Goal: Task Accomplishment & Management: Complete application form

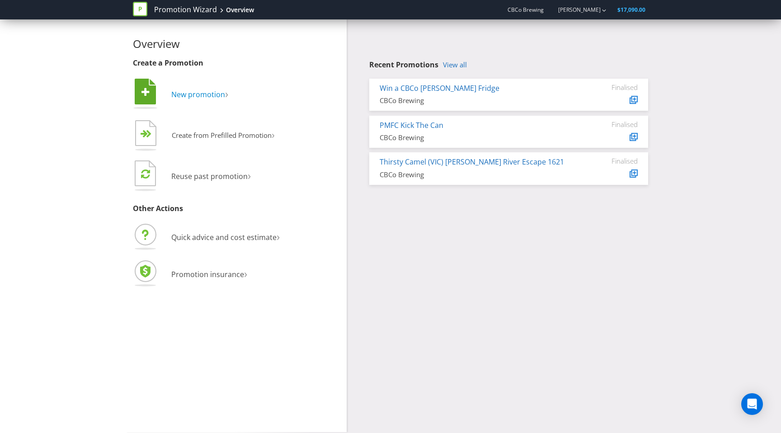
click at [193, 92] on span "New promotion" at bounding box center [198, 94] width 54 height 10
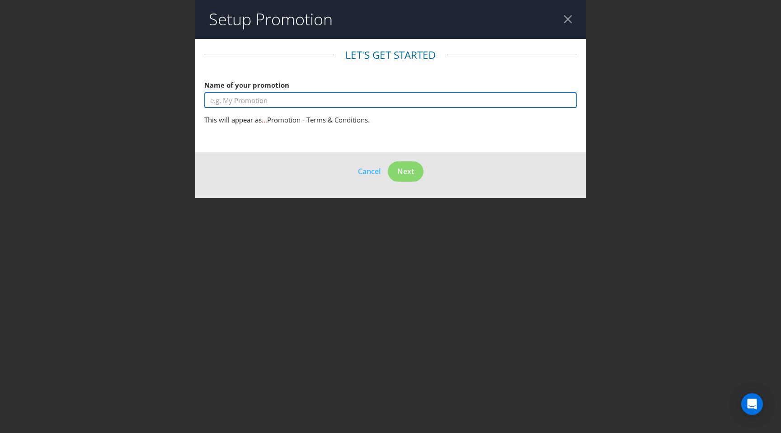
click at [339, 103] on input "text" at bounding box center [390, 100] width 372 height 16
type input "Little Win Big Win"
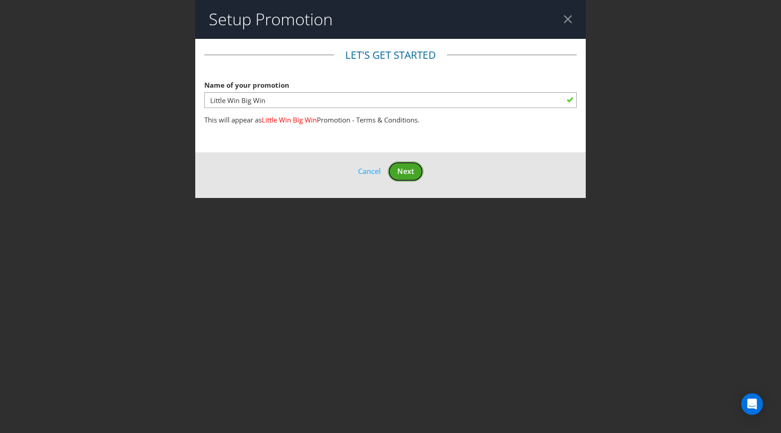
click at [399, 172] on span "Next" at bounding box center [405, 171] width 17 height 10
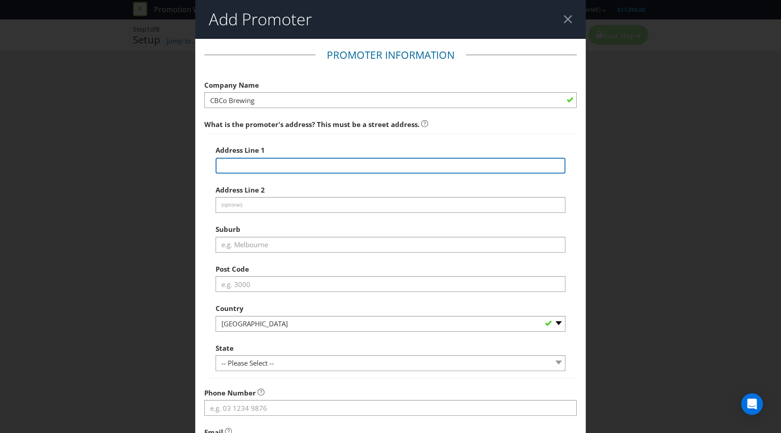
click at [307, 165] on input "text" at bounding box center [391, 166] width 350 height 16
type input "[STREET_ADDRESS][PERSON_NAME]"
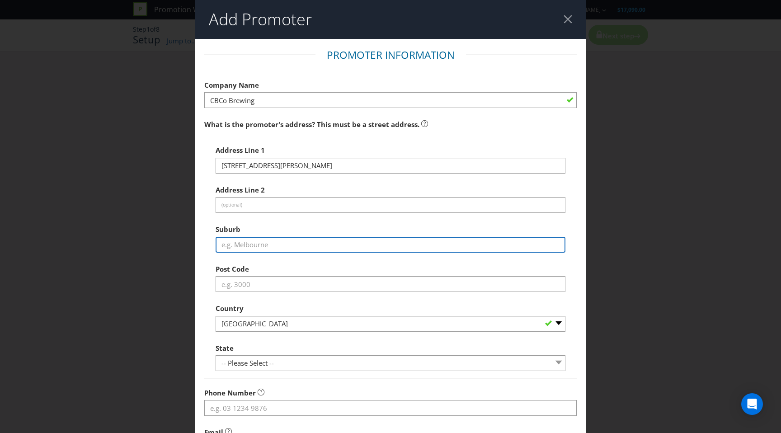
type input "[GEOGRAPHIC_DATA]"
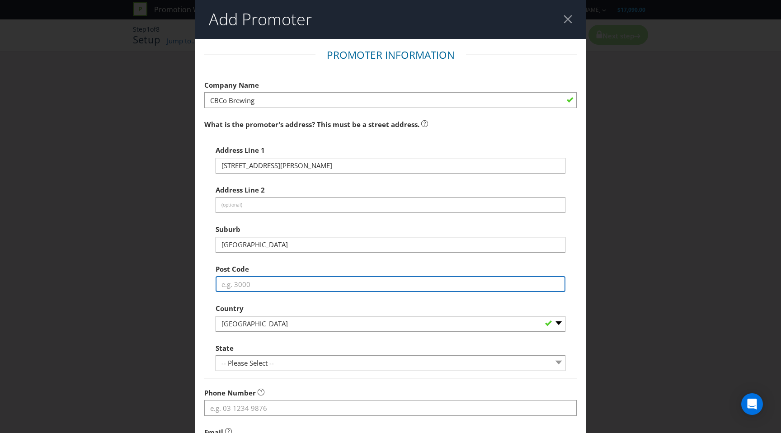
type input "3207"
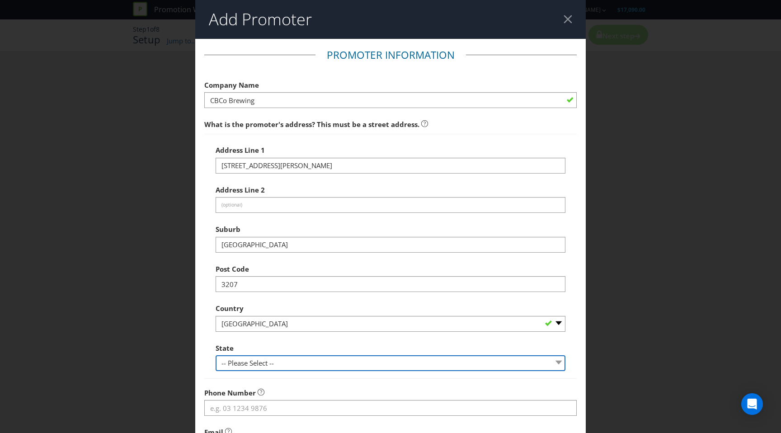
select select "VIC"
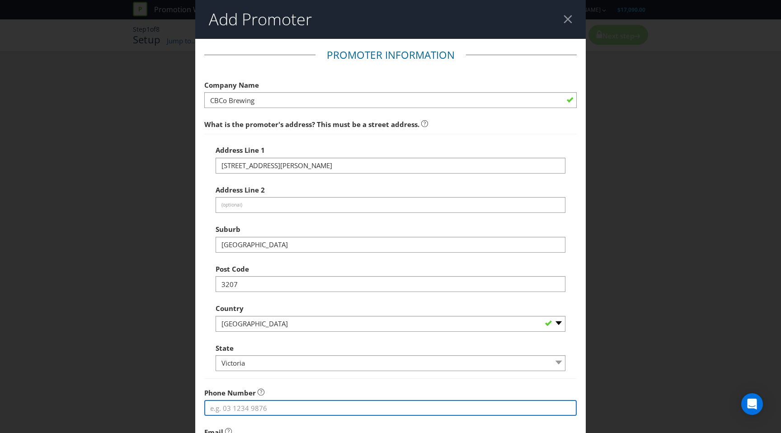
type input "0422831545"
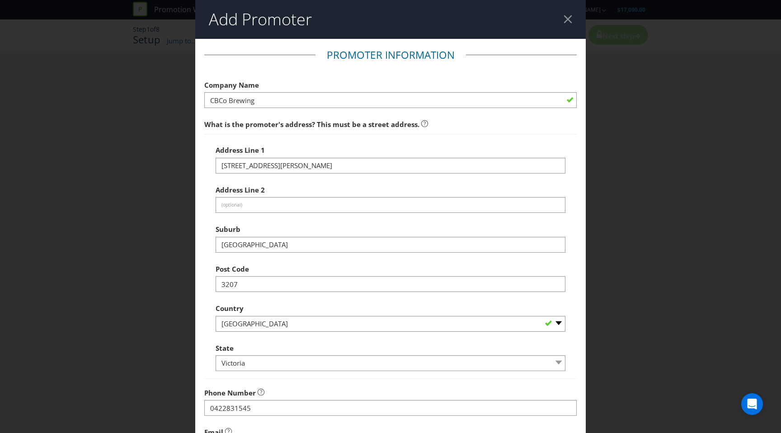
type input "[PERSON_NAME][EMAIL_ADDRESS][DOMAIN_NAME]"
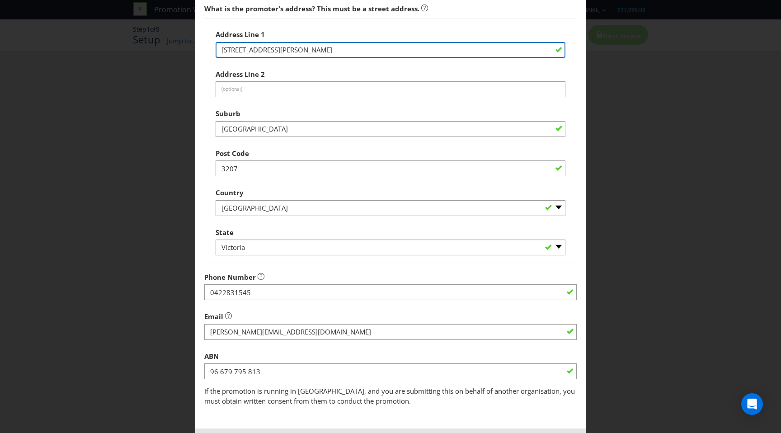
scroll to position [136, 0]
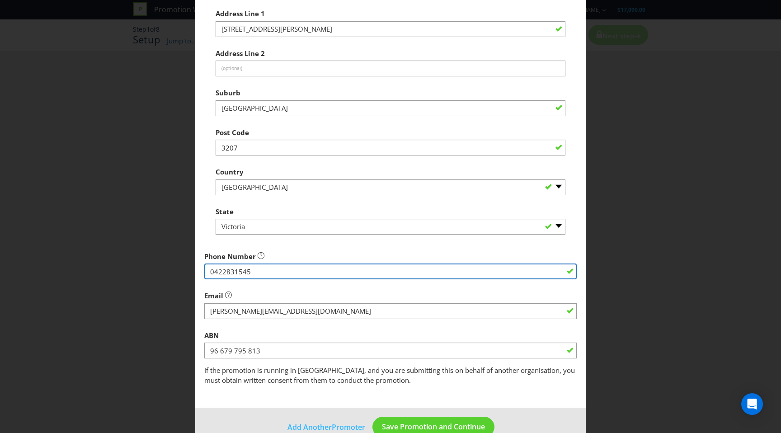
click at [255, 271] on input "0422831545" at bounding box center [390, 271] width 372 height 16
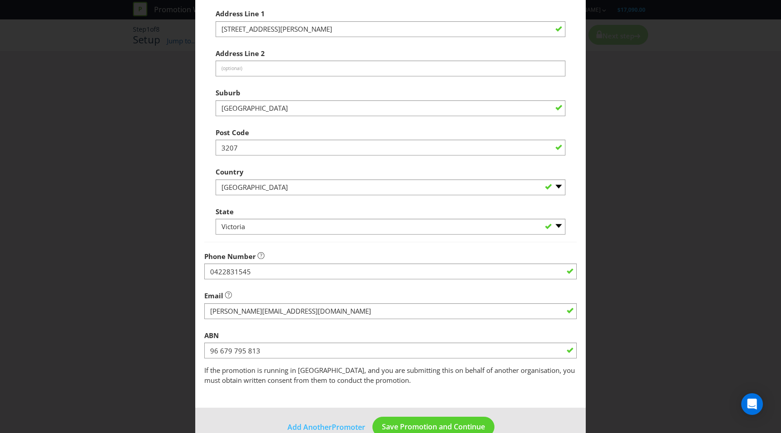
click at [230, 289] on label "Email" at bounding box center [218, 293] width 28 height 14
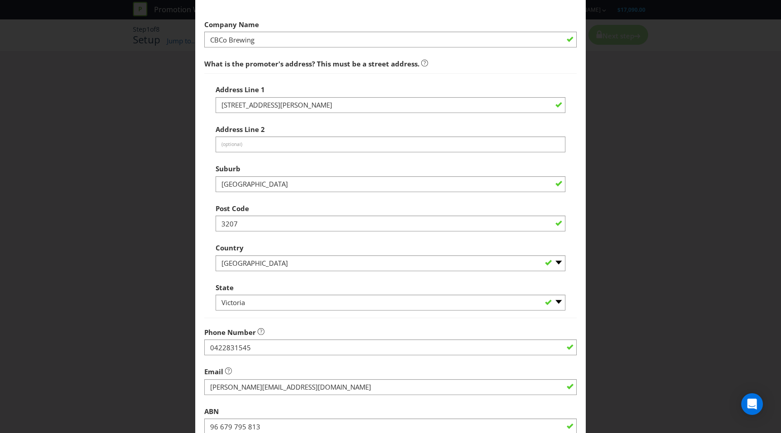
scroll to position [157, 0]
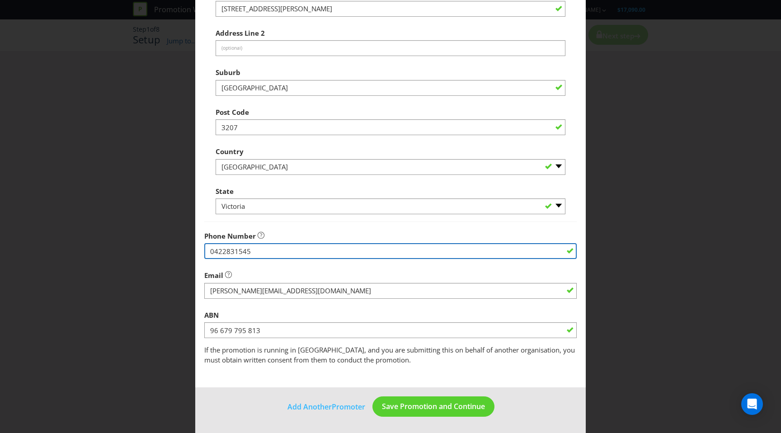
click at [259, 252] on input "0422831545" at bounding box center [390, 251] width 372 height 16
paste input "[PHONE_NUMBER]"
type input "[PHONE_NUMBER]"
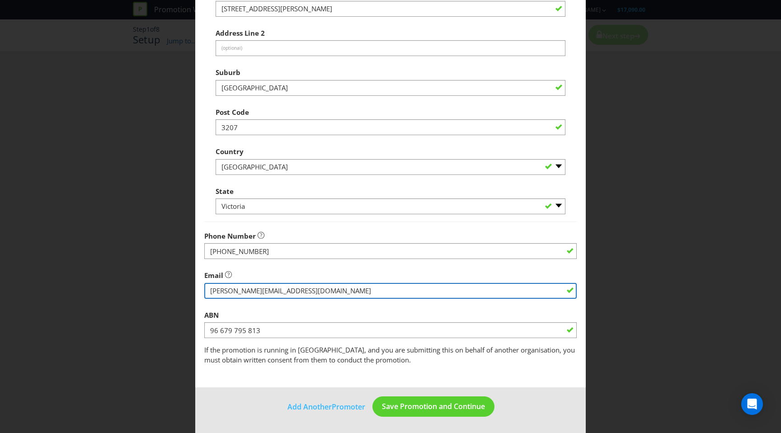
click at [266, 295] on input "string" at bounding box center [390, 291] width 372 height 16
type input "[PERSON_NAME][EMAIL_ADDRESS][DOMAIN_NAME]"
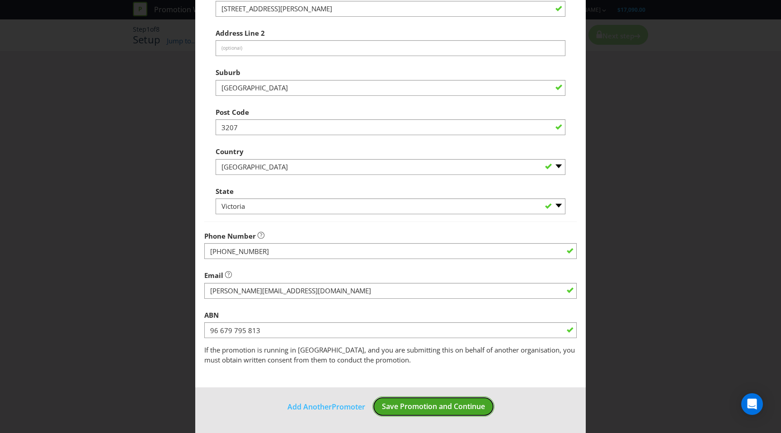
click at [389, 409] on span "Save Promotion and Continue" at bounding box center [433, 406] width 103 height 10
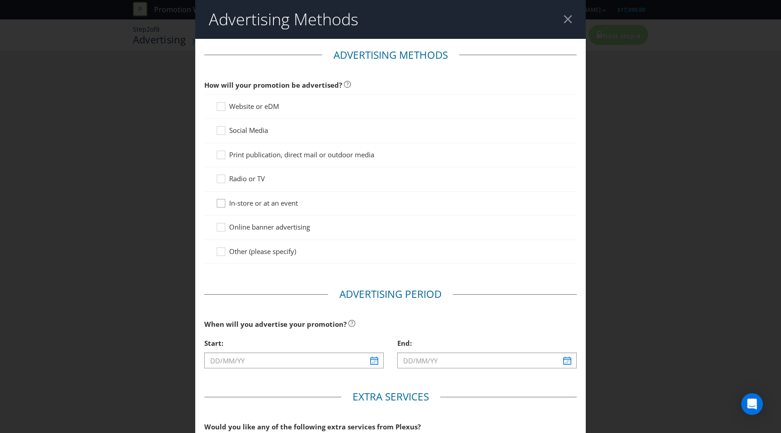
click at [217, 202] on icon at bounding box center [223, 205] width 14 height 14
click at [0, 0] on input "In-store or at an event" at bounding box center [0, 0] width 0 height 0
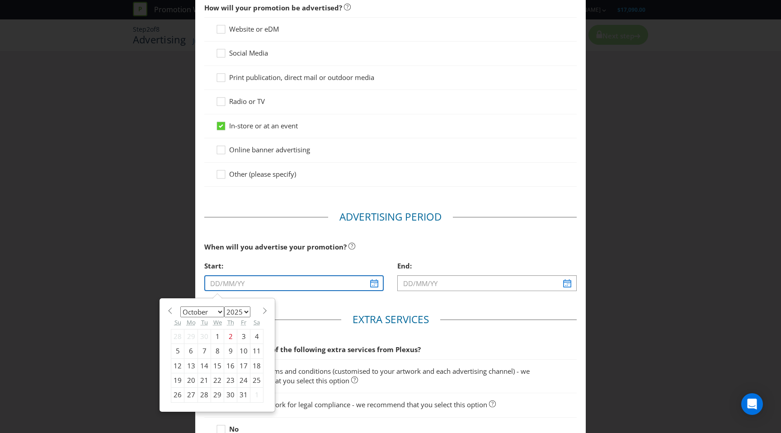
click at [230, 286] on input "text" at bounding box center [293, 283] width 179 height 16
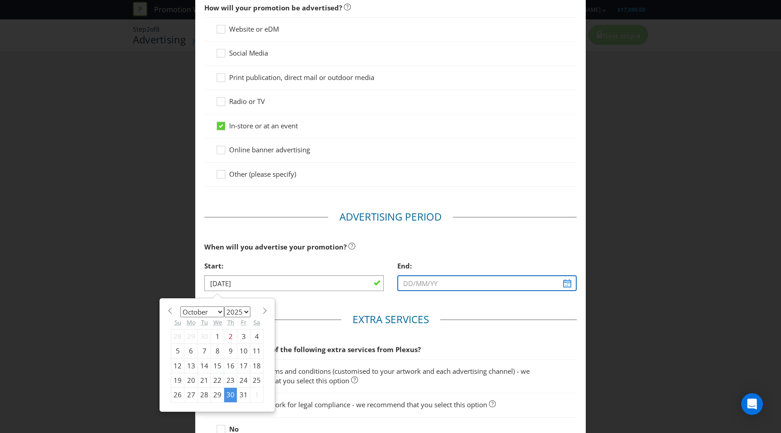
type input "[DATE]"
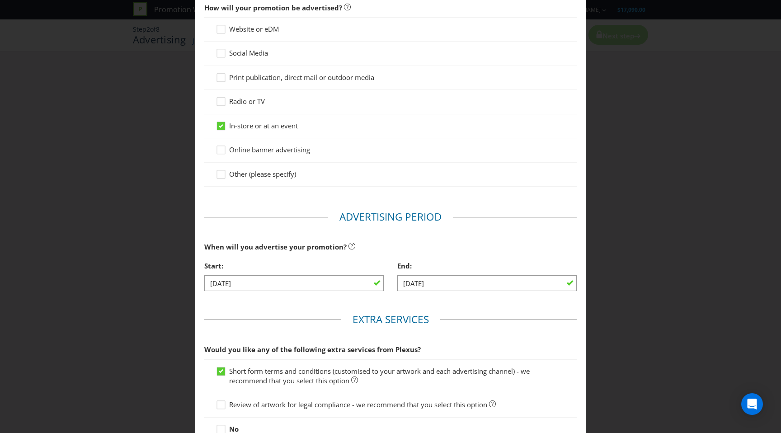
type input "[DATE]"
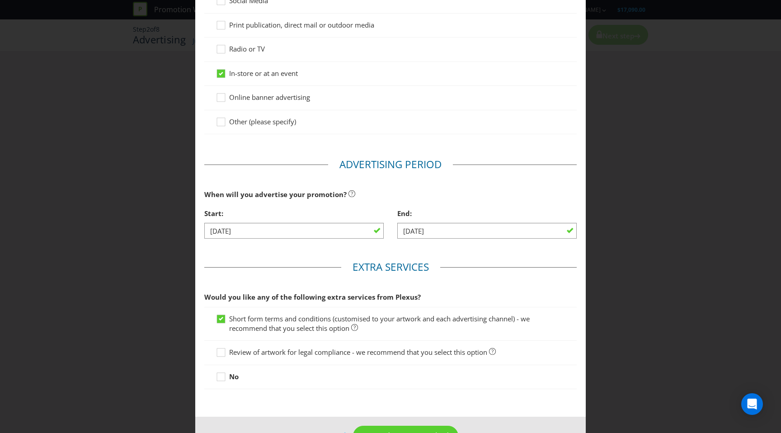
scroll to position [159, 0]
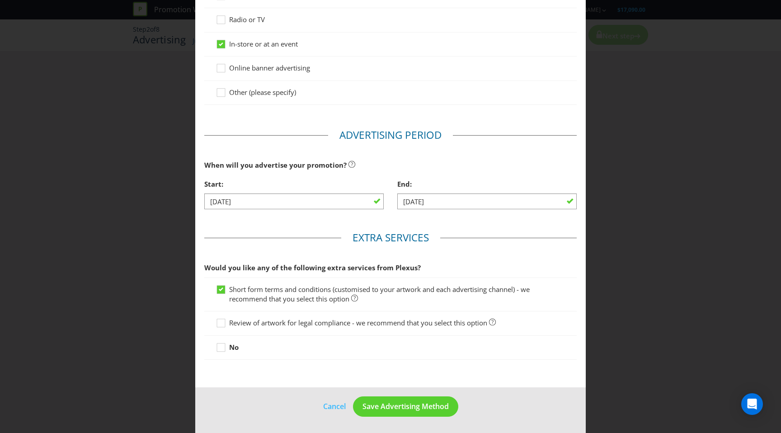
click at [377, 326] on span "Review of artwork for legal compliance - we recommend that you select this opti…" at bounding box center [358, 322] width 258 height 9
click at [0, 0] on input "Review of artwork for legal compliance - we recommend that you select this opti…" at bounding box center [0, 0] width 0 height 0
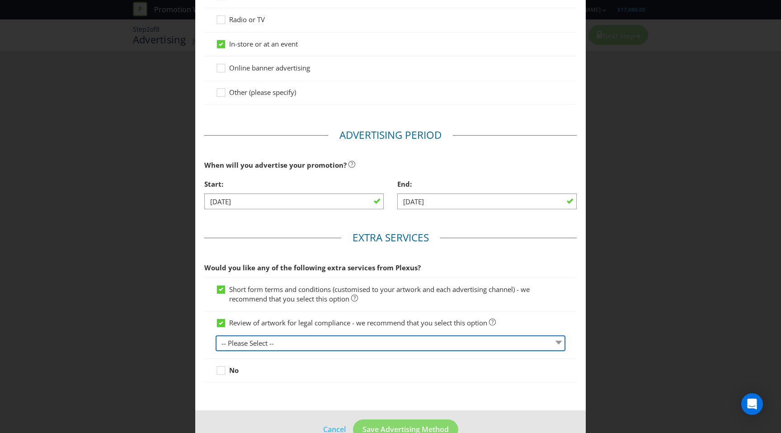
click at [360, 338] on select "-- Please Select -- 1 piece 2-4 pieces (provided at same time) 5-7 pieces (prov…" at bounding box center [391, 343] width 350 height 16
select select "MARKETING_REVIEW_1"
click at [216, 335] on select "-- Please Select -- 1 piece 2-4 pieces (provided at same time) 5-7 pieces (prov…" at bounding box center [391, 343] width 350 height 16
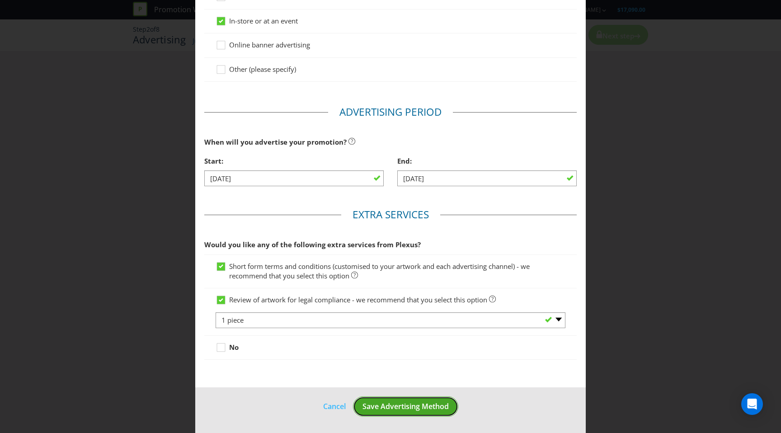
click at [394, 408] on span "Save Advertising Method" at bounding box center [405, 406] width 86 height 10
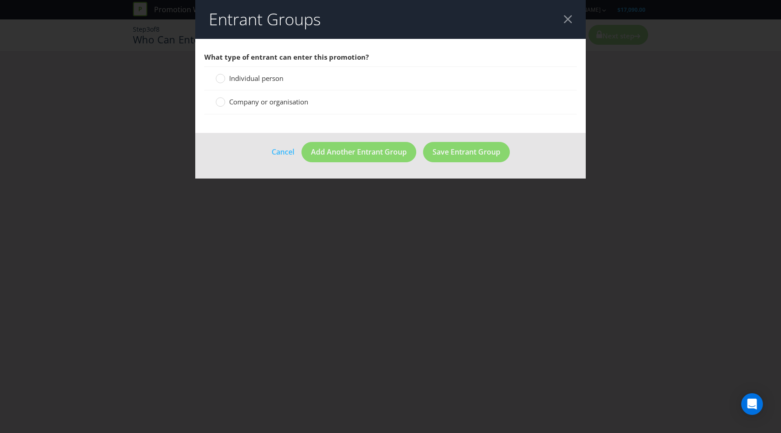
click at [255, 78] on span "Individual person" at bounding box center [256, 78] width 54 height 9
click at [0, 0] on input "Individual person" at bounding box center [0, 0] width 0 height 0
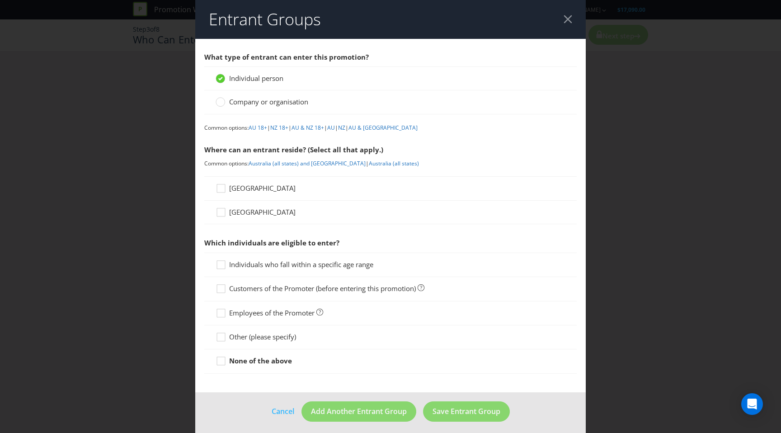
click at [251, 182] on div "[GEOGRAPHIC_DATA]" at bounding box center [390, 188] width 372 height 24
click at [263, 127] on link "AU 18+" at bounding box center [258, 128] width 19 height 8
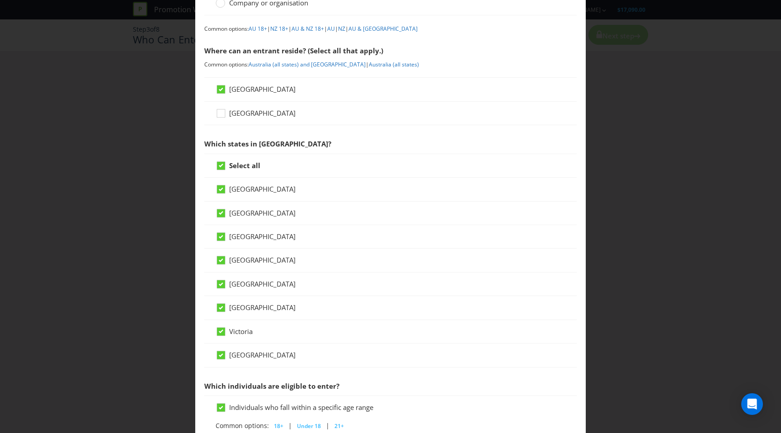
scroll to position [102, 0]
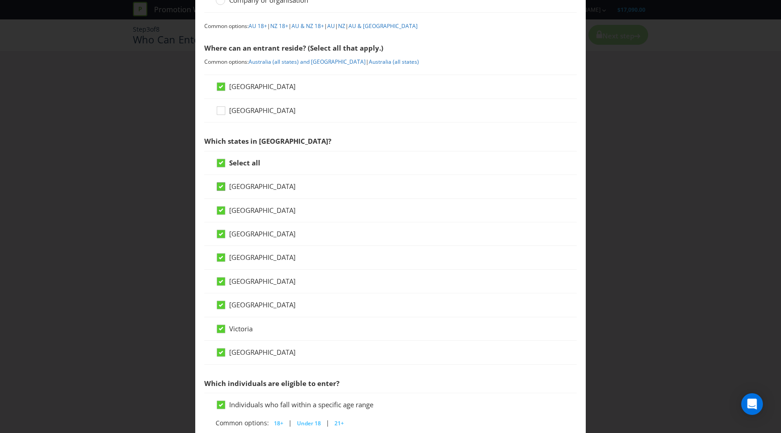
click at [221, 187] on icon at bounding box center [221, 187] width 5 height 4
click at [0, 0] on input "[GEOGRAPHIC_DATA]" at bounding box center [0, 0] width 0 height 0
click at [221, 207] on div at bounding box center [221, 207] width 5 height 5
click at [0, 0] on input "[GEOGRAPHIC_DATA]" at bounding box center [0, 0] width 0 height 0
click at [220, 232] on icon at bounding box center [221, 234] width 5 height 4
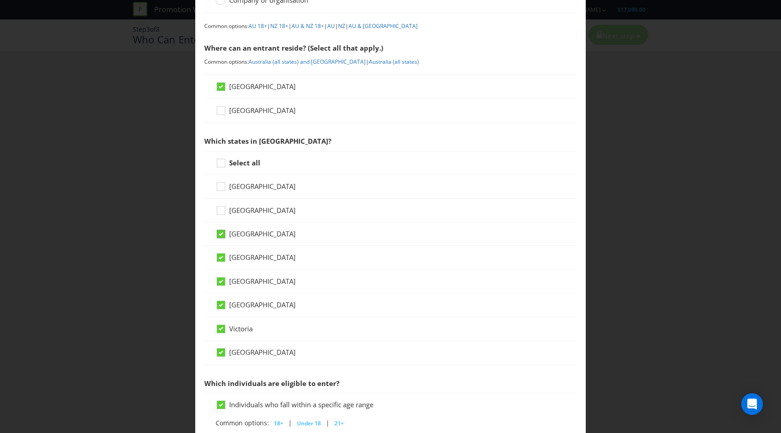
click at [0, 0] on input "[GEOGRAPHIC_DATA]" at bounding box center [0, 0] width 0 height 0
click at [222, 282] on icon at bounding box center [221, 282] width 5 height 4
click at [0, 0] on input "[GEOGRAPHIC_DATA]" at bounding box center [0, 0] width 0 height 0
click at [219, 305] on icon at bounding box center [221, 305] width 5 height 4
click at [0, 0] on input "[GEOGRAPHIC_DATA]" at bounding box center [0, 0] width 0 height 0
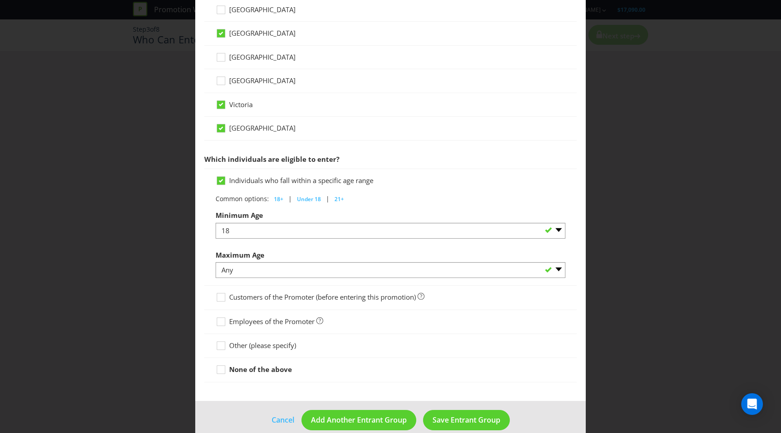
scroll to position [336, 0]
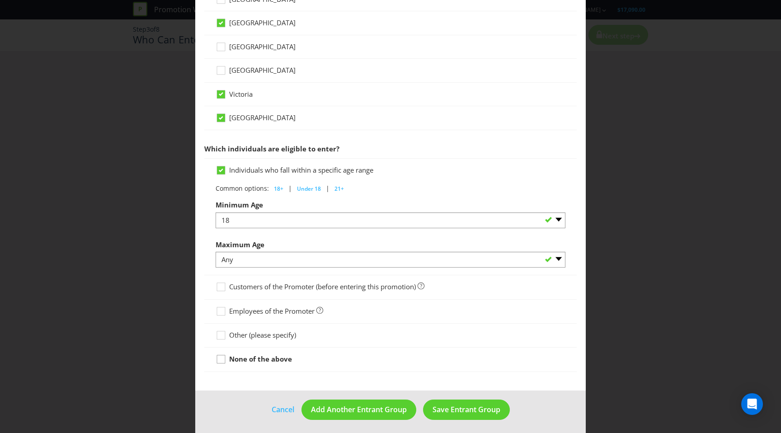
click at [223, 360] on icon at bounding box center [223, 361] width 14 height 14
click at [0, 0] on input "None of the above" at bounding box center [0, 0] width 0 height 0
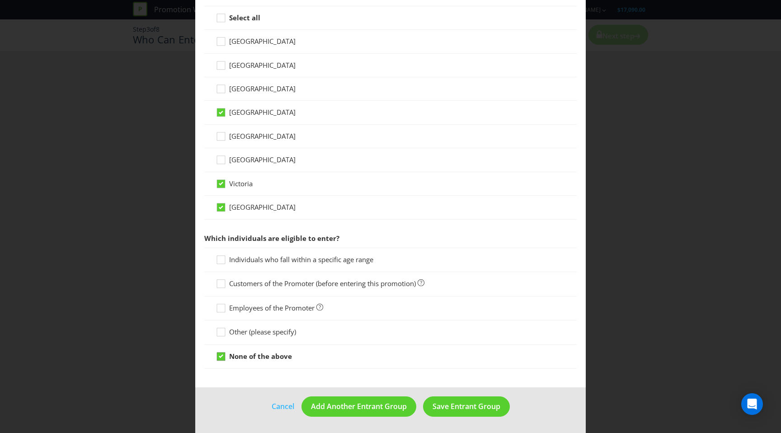
click at [223, 360] on icon at bounding box center [221, 356] width 8 height 8
click at [0, 0] on input "None of the above" at bounding box center [0, 0] width 0 height 0
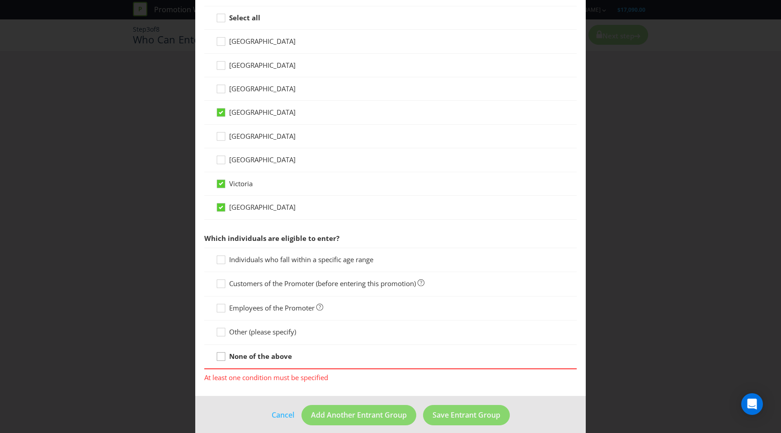
scroll to position [255, 0]
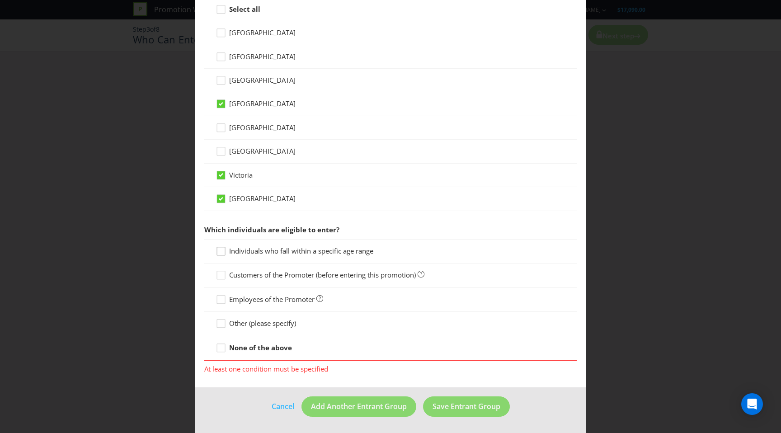
click at [222, 254] on icon at bounding box center [223, 253] width 14 height 14
click at [0, 0] on input "Individuals who fall within a specific age range" at bounding box center [0, 0] width 0 height 0
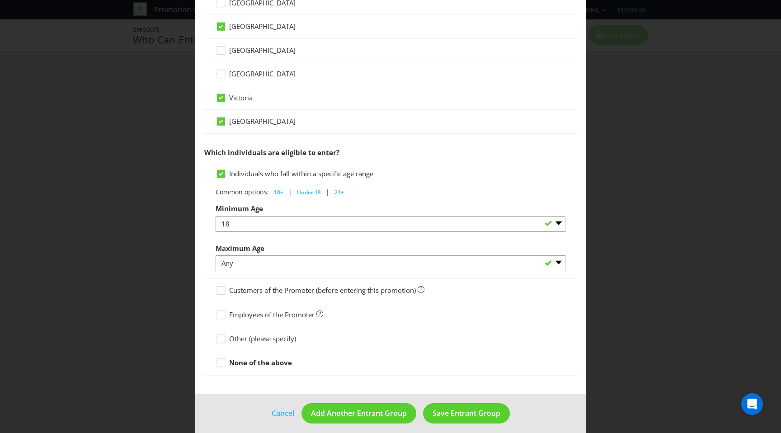
scroll to position [339, 0]
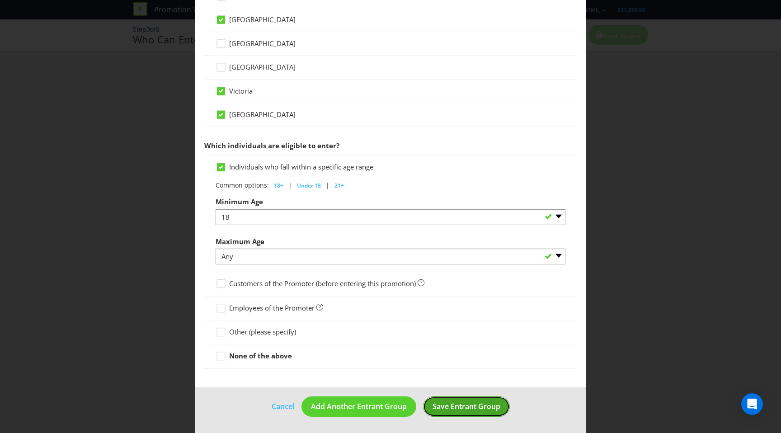
click at [454, 403] on span "Save Entrant Group" at bounding box center [466, 406] width 68 height 10
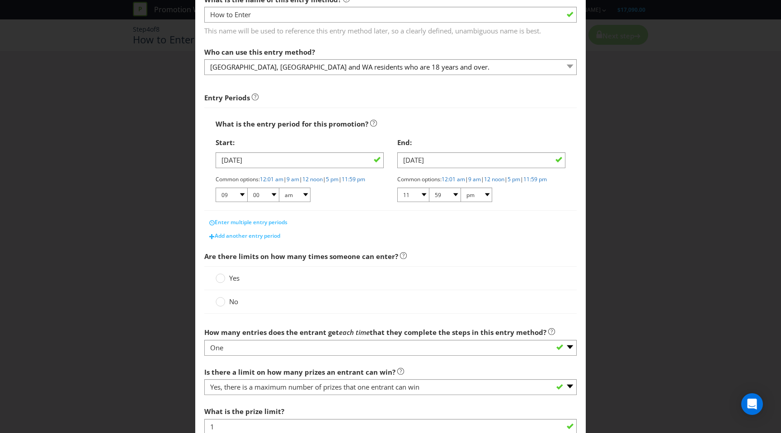
scroll to position [75, 0]
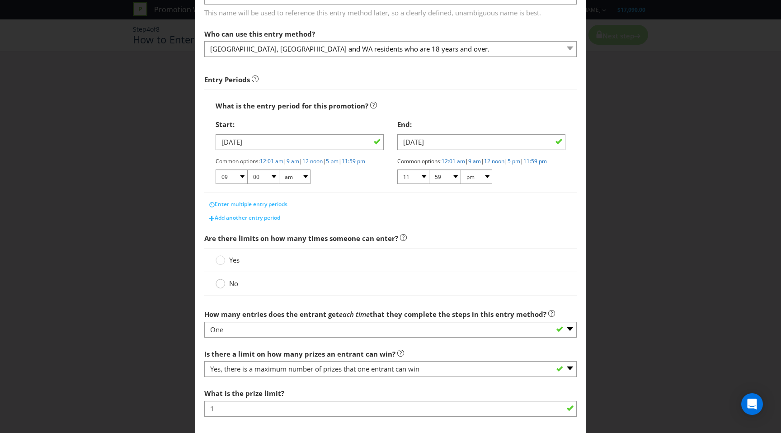
click at [223, 288] on circle at bounding box center [220, 283] width 9 height 9
click at [0, 0] on input "No" at bounding box center [0, 0] width 0 height 0
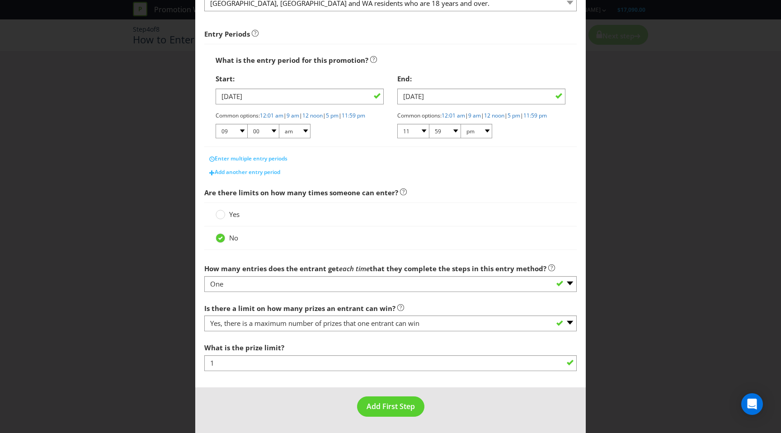
scroll to position [128, 0]
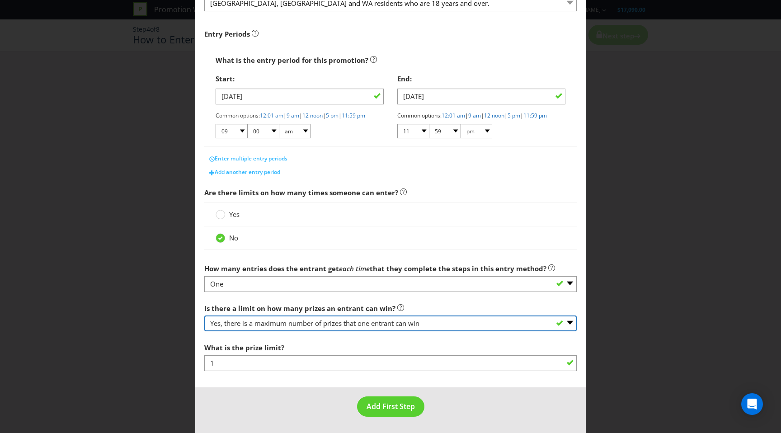
click at [313, 326] on select "-- Please select -- Yes, there is a maximum number of prizes that one entrant c…" at bounding box center [390, 323] width 372 height 16
select select "UNLIMITED"
click at [204, 331] on select "-- Please select -- Yes, there is a maximum number of prizes that one entrant c…" at bounding box center [390, 323] width 372 height 16
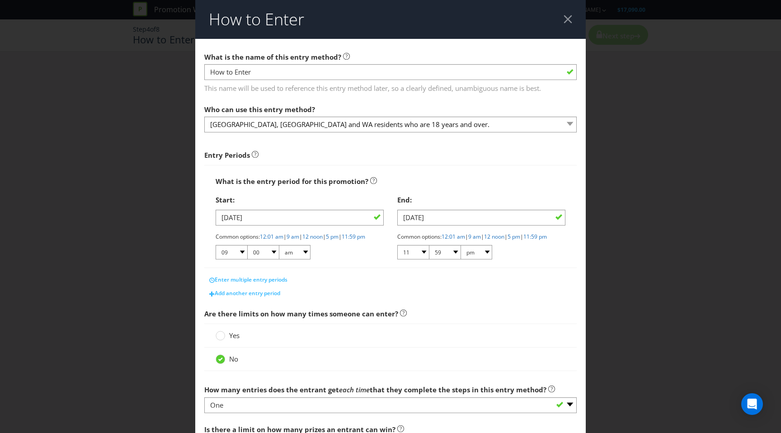
scroll to position [89, 0]
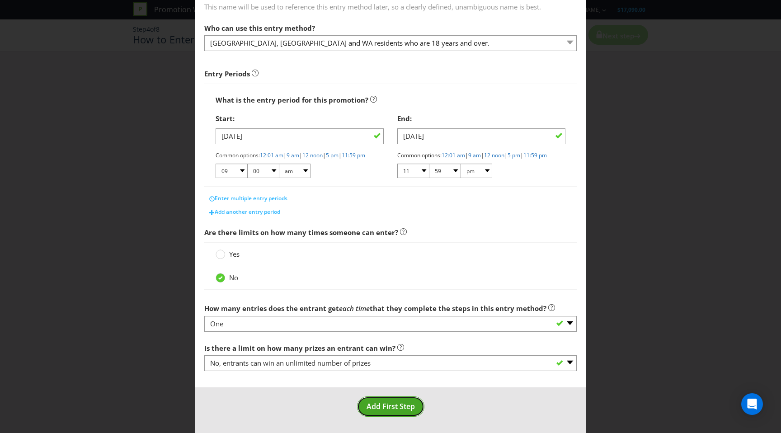
click at [392, 406] on span "Add First Step" at bounding box center [390, 406] width 48 height 10
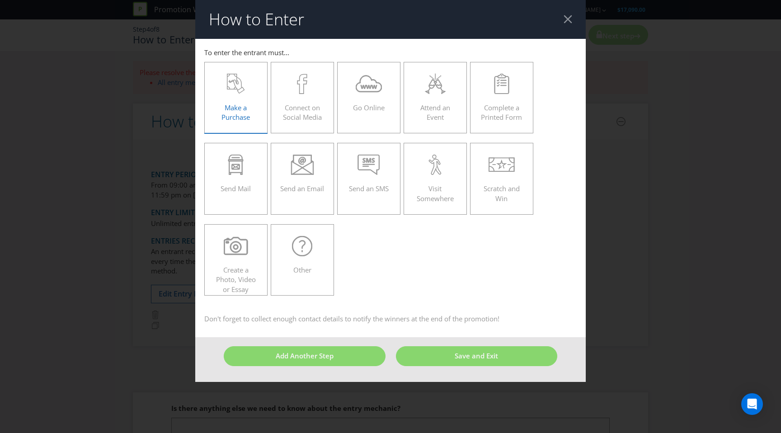
click at [238, 88] on icon at bounding box center [236, 84] width 18 height 20
click at [0, 0] on input "Make a Purchase" at bounding box center [0, 0] width 0 height 0
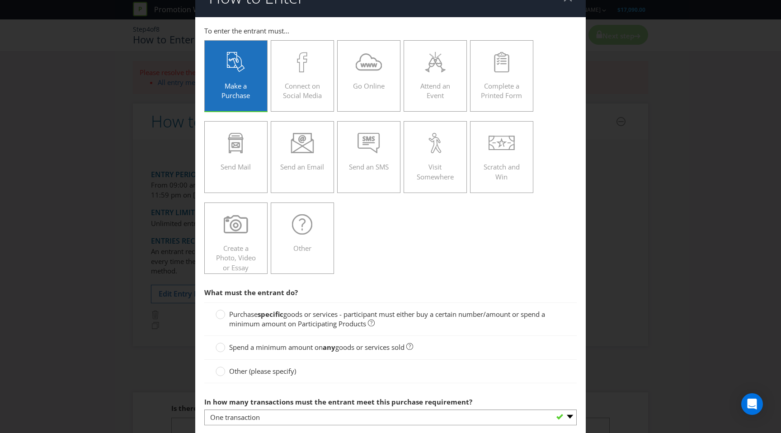
scroll to position [22, 0]
click at [247, 315] on span "Purchase" at bounding box center [243, 313] width 28 height 9
click at [0, 0] on input "Purchase specific goods or services - participant must either buy a certain num…" at bounding box center [0, 0] width 0 height 0
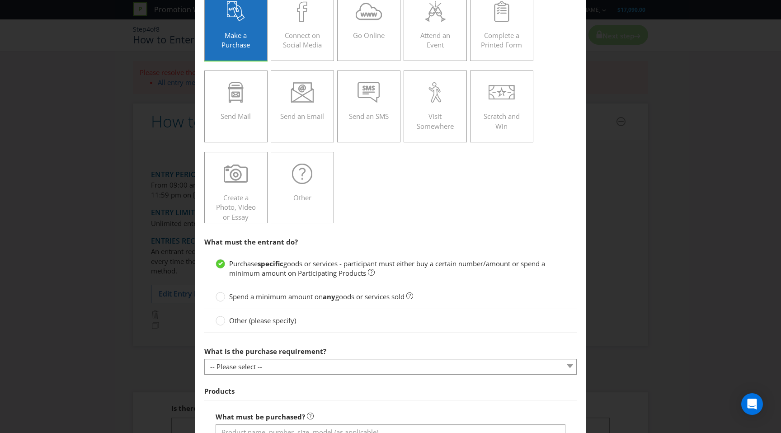
scroll to position [81, 0]
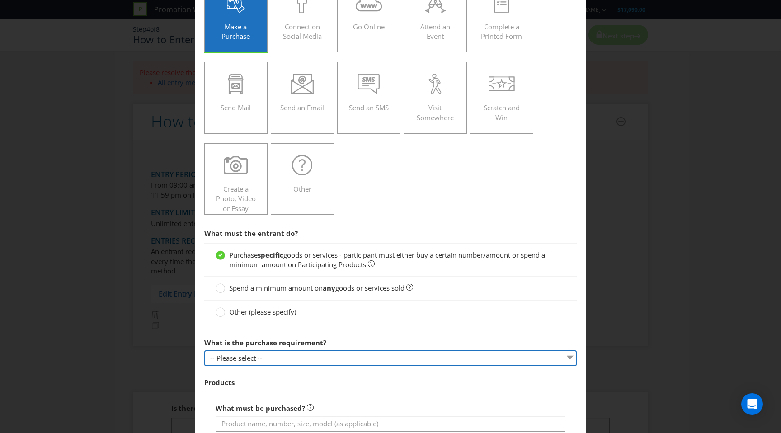
click at [253, 362] on select "-- Please select -- Buy a certain number of these products or services Spend a …" at bounding box center [390, 358] width 372 height 16
select select "MINIMUM_QUANTITY"
click at [204, 350] on select "-- Please select -- Buy a certain number of these products or services Spend a …" at bounding box center [390, 358] width 372 height 16
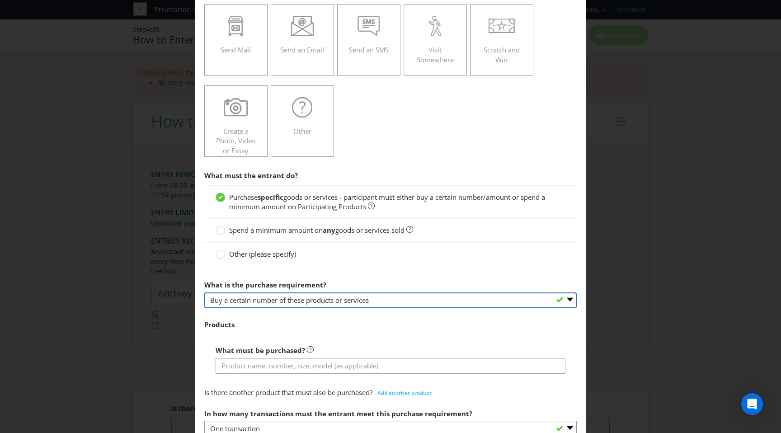
scroll to position [138, 0]
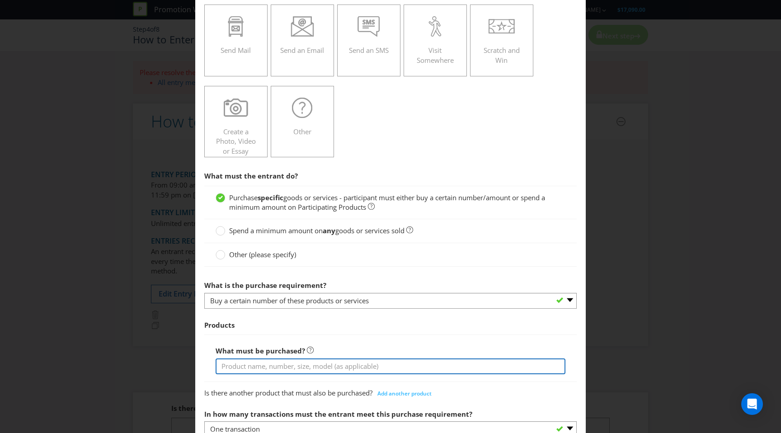
click at [263, 368] on input "text" at bounding box center [391, 366] width 350 height 16
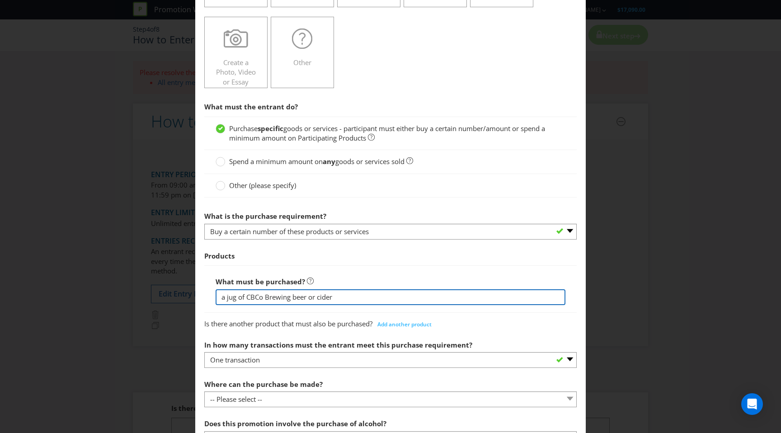
scroll to position [266, 0]
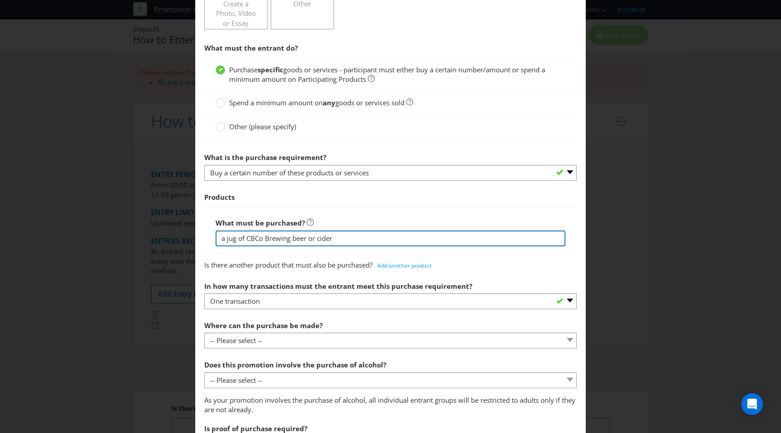
type input "a jug of CBCo Brewing beer or cider"
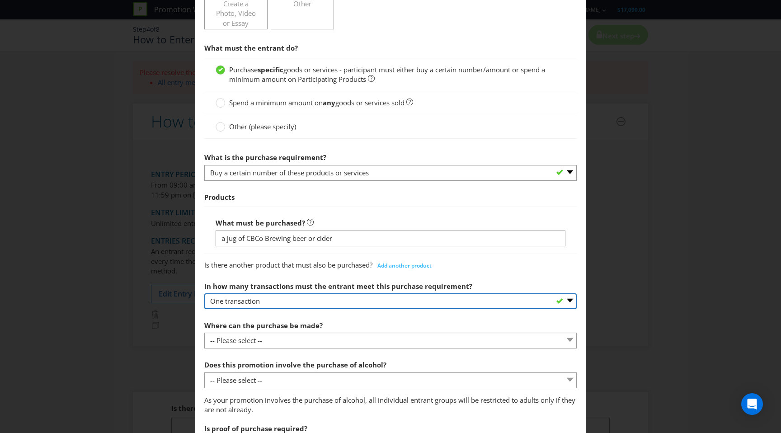
click at [319, 302] on select "-- Please select -- One transaction A specific number of transactions Any numbe…" at bounding box center [390, 301] width 372 height 16
click at [204, 293] on select "-- Please select -- One transaction A specific number of transactions Any numbe…" at bounding box center [390, 301] width 372 height 16
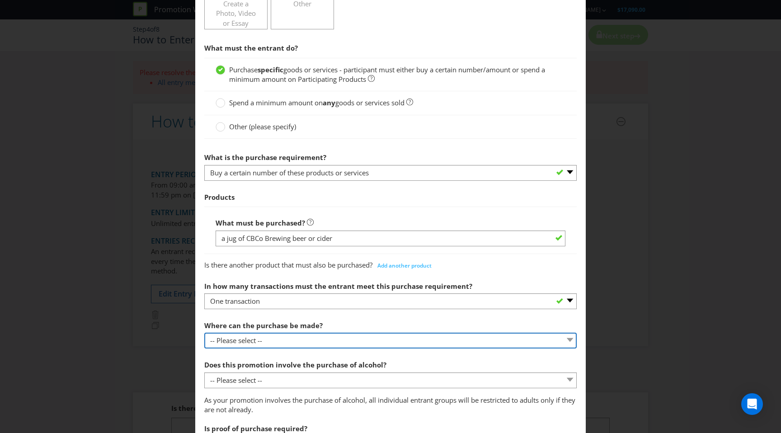
click at [286, 343] on select "-- Please select -- Any stores displaying promotional material (including onlin…" at bounding box center [390, 341] width 372 height 16
select select "ANY_DISPLAYING_NOT_ONLINE"
click at [204, 333] on select "-- Please select -- Any stores displaying promotional material (including onlin…" at bounding box center [390, 341] width 372 height 16
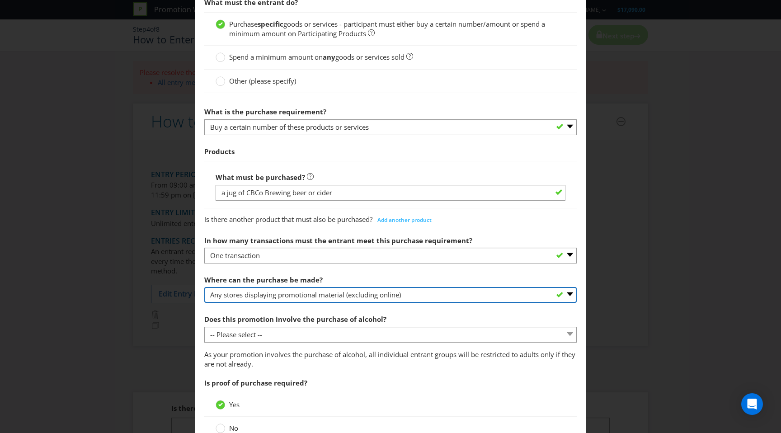
scroll to position [358, 0]
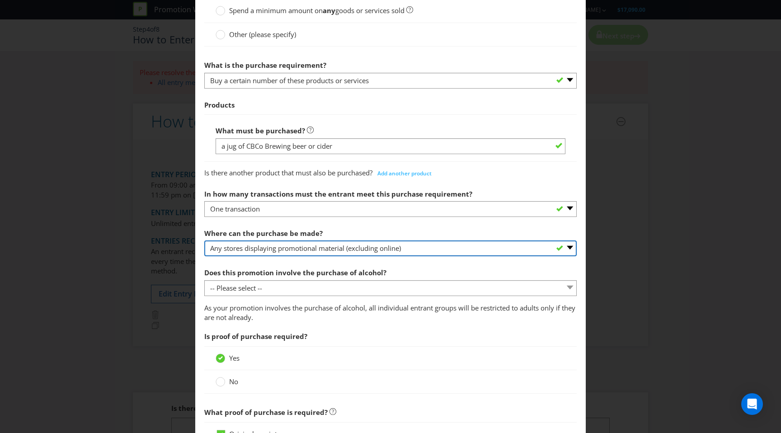
click at [313, 252] on select "-- Please select -- Any stores displaying promotional material (including onlin…" at bounding box center [390, 248] width 372 height 16
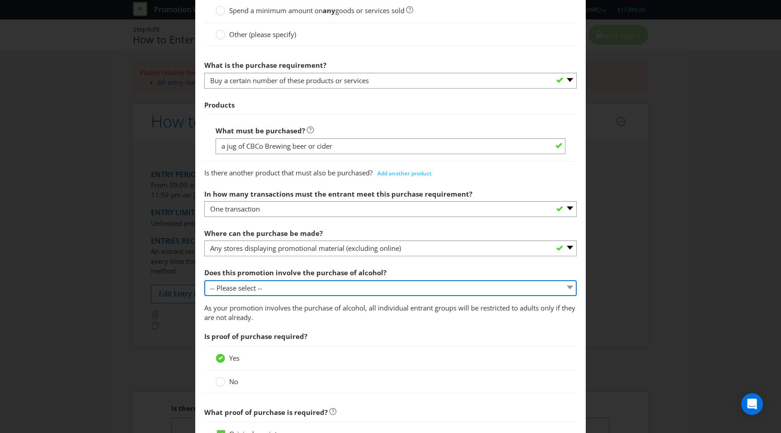
click at [321, 292] on select "-- Please select -- Yes, for on-premises consumption Yes, for off-premises cons…" at bounding box center [390, 288] width 372 height 16
select select "YES_ON_PREMISES"
click at [204, 280] on select "-- Please select -- Yes, for on-premises consumption Yes, for off-premises cons…" at bounding box center [390, 288] width 372 height 16
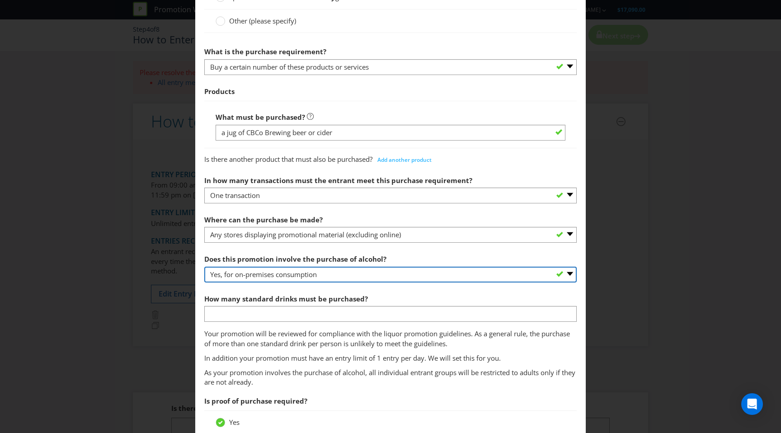
scroll to position [377, 0]
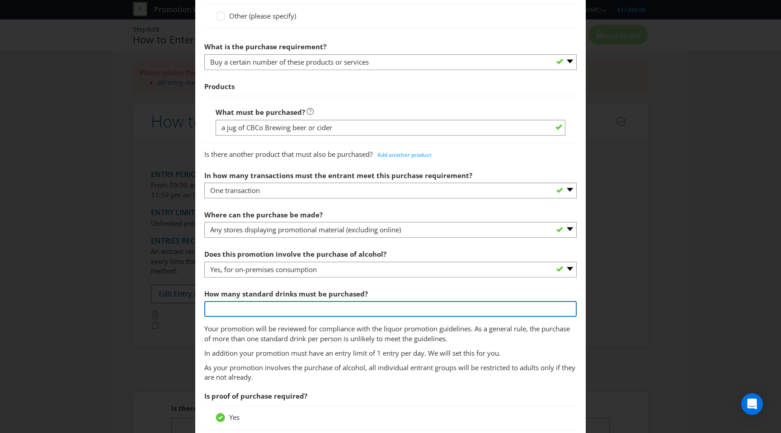
click at [300, 311] on input "number" at bounding box center [390, 309] width 372 height 16
type input "1"
click at [267, 314] on input "1" at bounding box center [390, 309] width 372 height 16
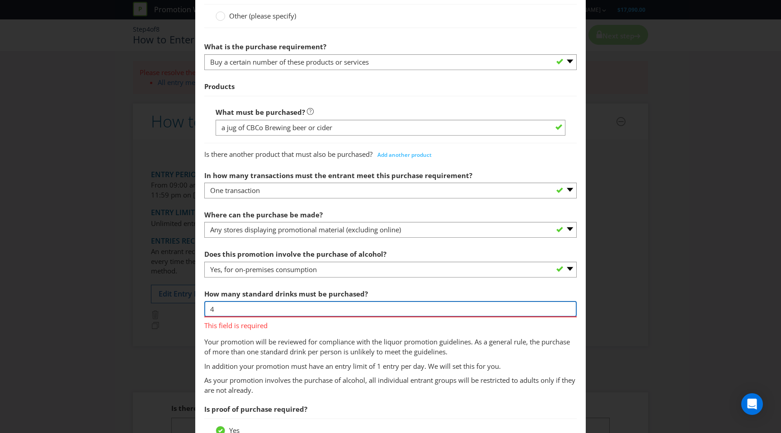
type input "4"
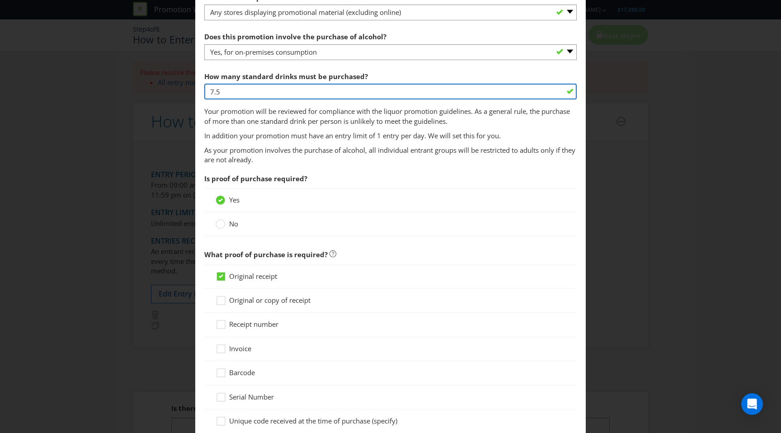
scroll to position [595, 0]
type input "7.5"
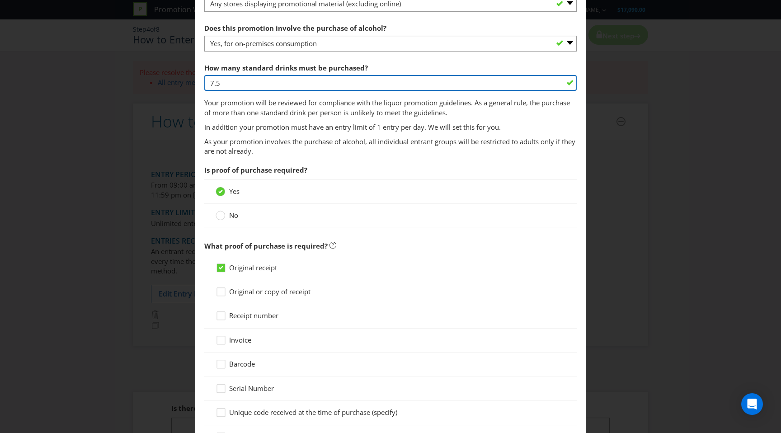
scroll to position [603, 0]
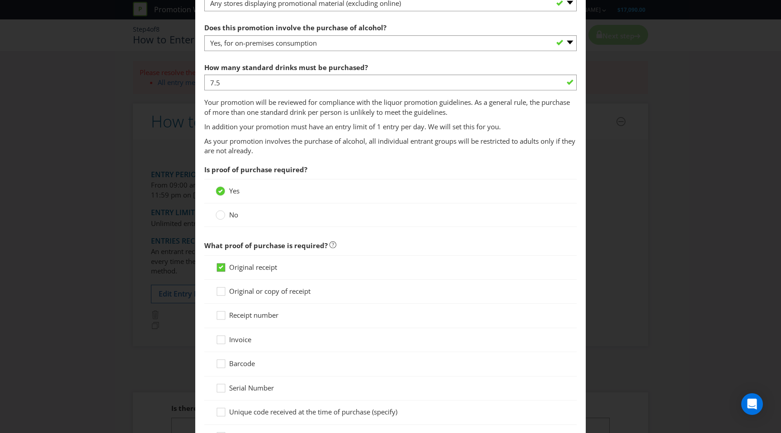
click at [221, 268] on icon at bounding box center [221, 267] width 5 height 4
click at [0, 0] on input "Original receipt" at bounding box center [0, 0] width 0 height 0
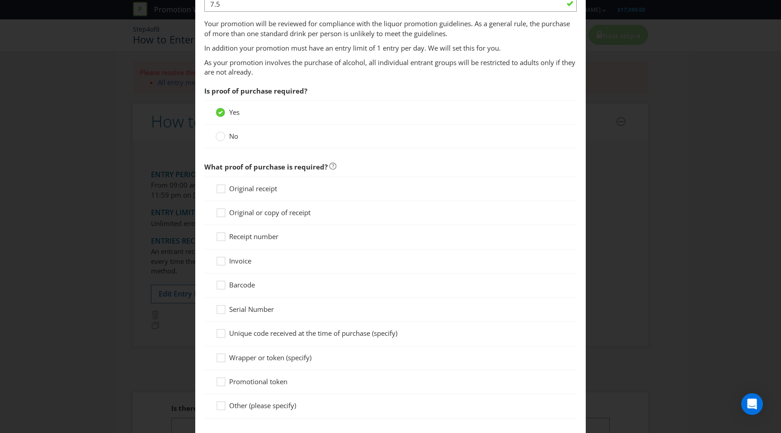
scroll to position [687, 0]
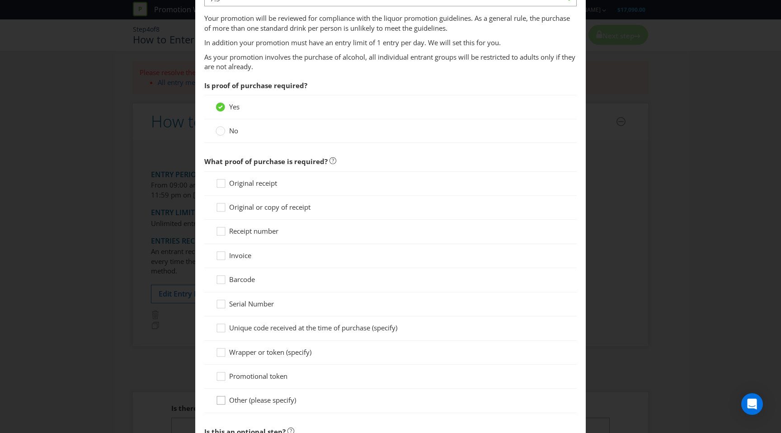
click at [221, 403] on icon at bounding box center [223, 402] width 14 height 14
click at [0, 0] on input "Other (please specify)" at bounding box center [0, 0] width 0 height 0
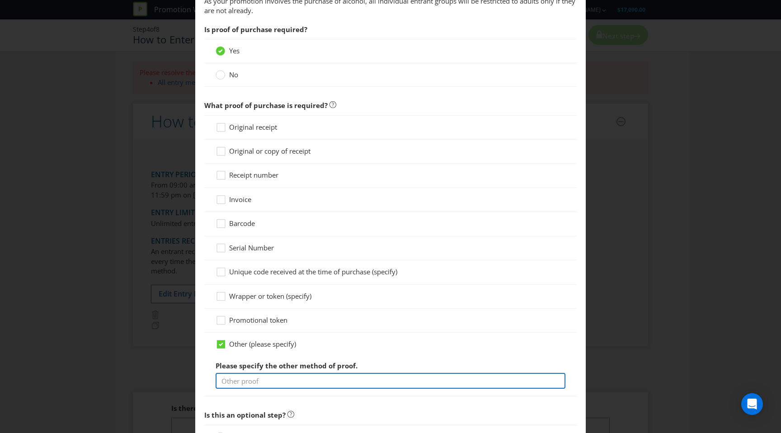
click at [253, 383] on input "text" at bounding box center [391, 381] width 350 height 16
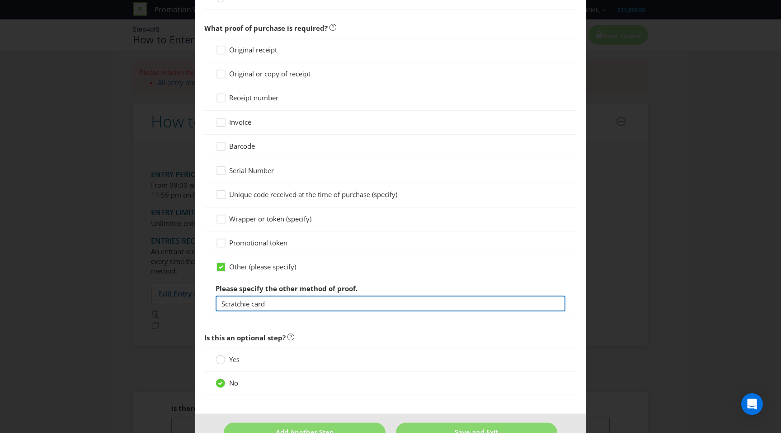
scroll to position [846, 0]
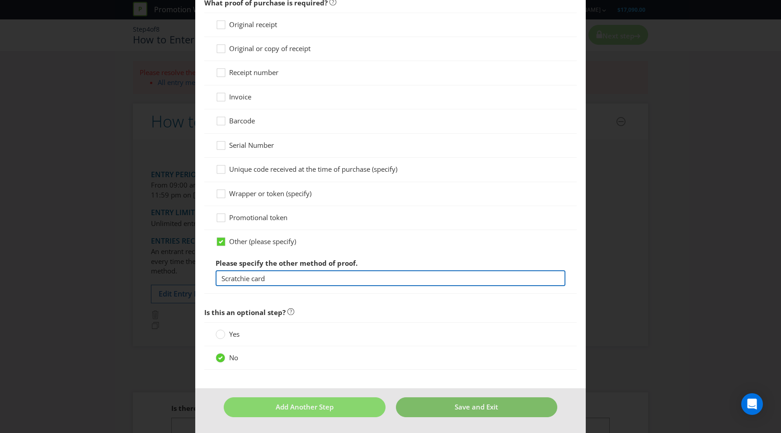
type input "Scratchie card"
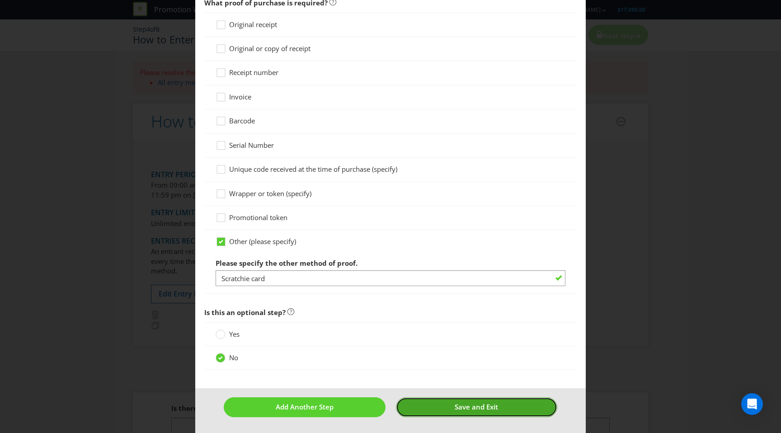
click at [443, 407] on button "Save and Exit" at bounding box center [476, 406] width 161 height 19
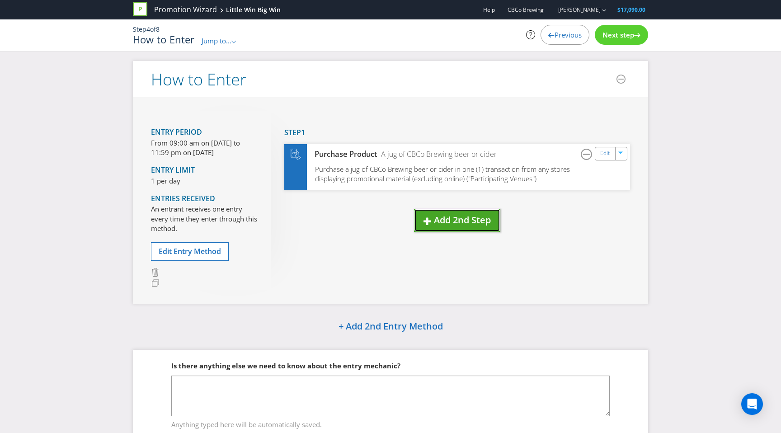
click at [471, 221] on span "Add 2nd Step" at bounding box center [462, 220] width 57 height 12
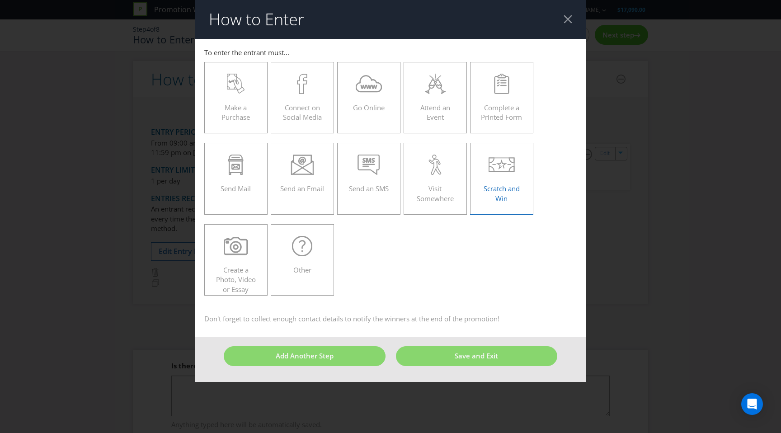
click at [512, 170] on icon at bounding box center [501, 165] width 27 height 20
click at [0, 0] on input "Scratch and Win" at bounding box center [0, 0] width 0 height 0
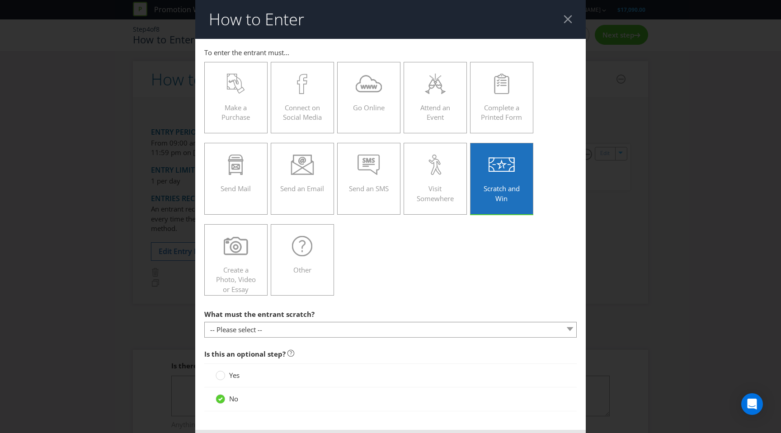
scroll to position [41, 0]
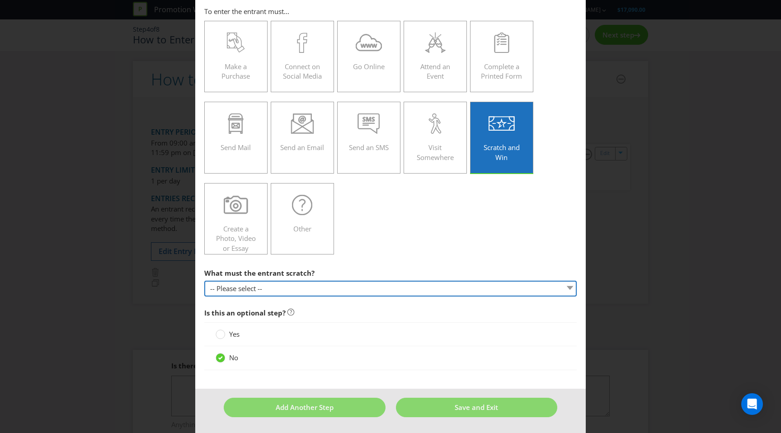
click at [298, 292] on select "-- Please select -- Game card Panel on packaging Other (please specify)" at bounding box center [390, 289] width 372 height 16
select select "GAME_CARD"
click at [204, 281] on select "-- Please select -- Game card Panel on packaging Other (please specify)" at bounding box center [390, 289] width 372 height 16
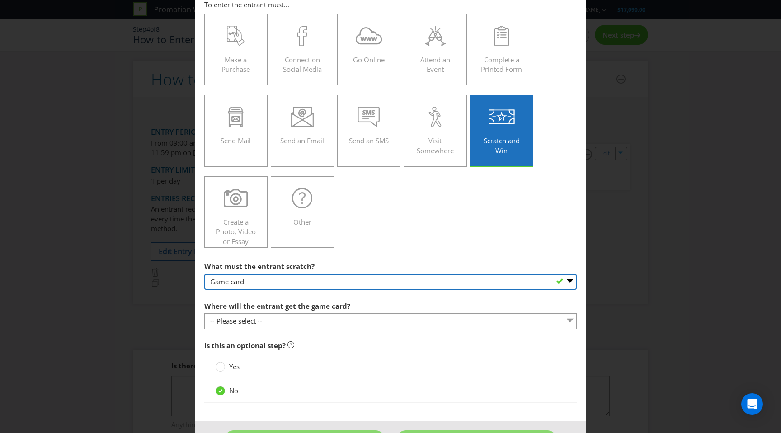
scroll to position [50, 0]
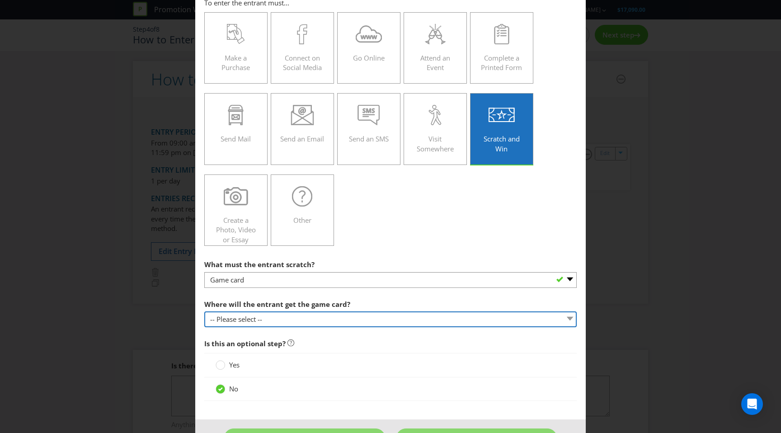
click at [264, 318] on select "-- Please select -- From participating venues at the time of purchase Inside pr…" at bounding box center [390, 319] width 372 height 16
select select "VENUE"
click at [204, 311] on select "-- Please select -- From participating venues at the time of purchase Inside pr…" at bounding box center [390, 319] width 372 height 16
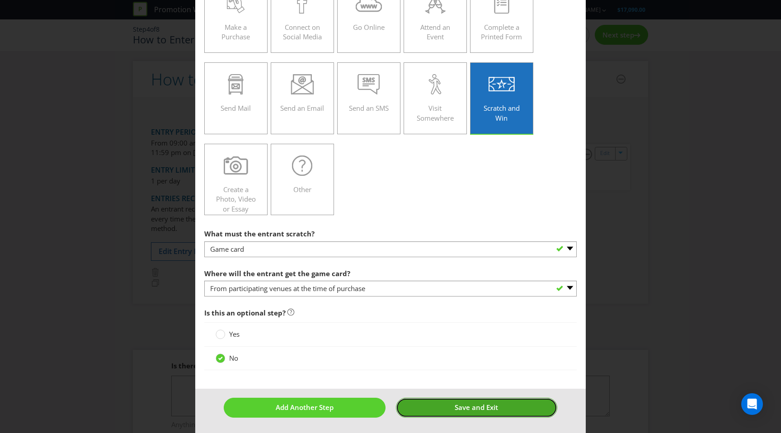
click at [495, 405] on span "Save and Exit" at bounding box center [476, 407] width 43 height 9
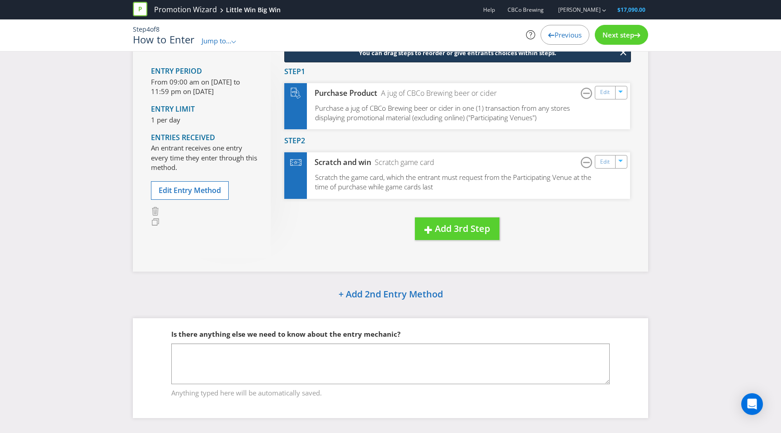
scroll to position [68, 0]
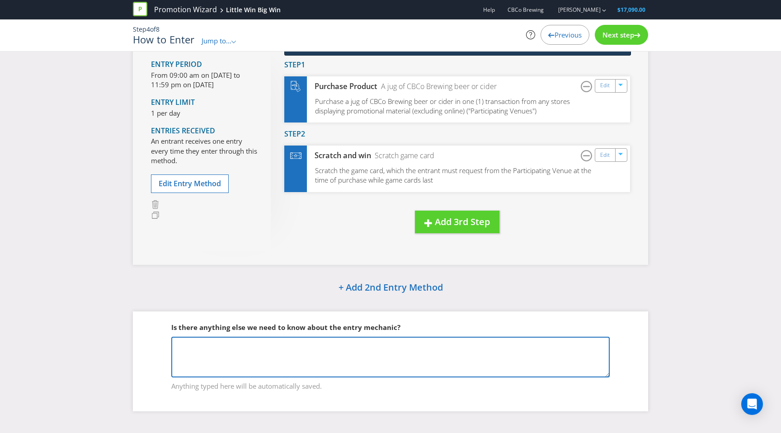
click at [300, 355] on textarea at bounding box center [390, 357] width 438 height 41
paste textarea "Punter buys a jug gets a card They pick a panel to scratch left side has greate…"
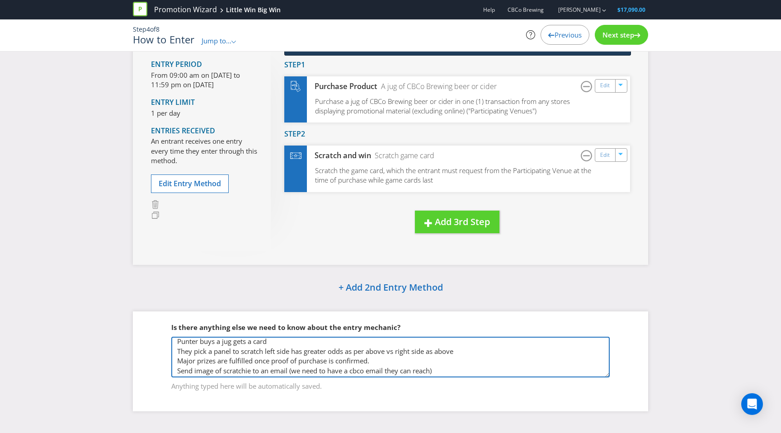
scroll to position [0, 0]
click at [263, 353] on textarea "Punter buys a jug gets a card They pick a panel to scratch left side has greate…" at bounding box center [390, 357] width 438 height 41
click at [211, 352] on textarea "Punter buys a jug gets a card They pick a panel to scratch left side has greate…" at bounding box center [390, 357] width 438 height 41
click at [246, 353] on textarea "Punter buys a jug gets a card They pick 1 of 2 panel to scratch left side has g…" at bounding box center [390, 357] width 438 height 41
click at [281, 354] on textarea "Punter buys a jug gets a card They pick 1 of 2 panels to scratch left side has …" at bounding box center [390, 357] width 438 height 41
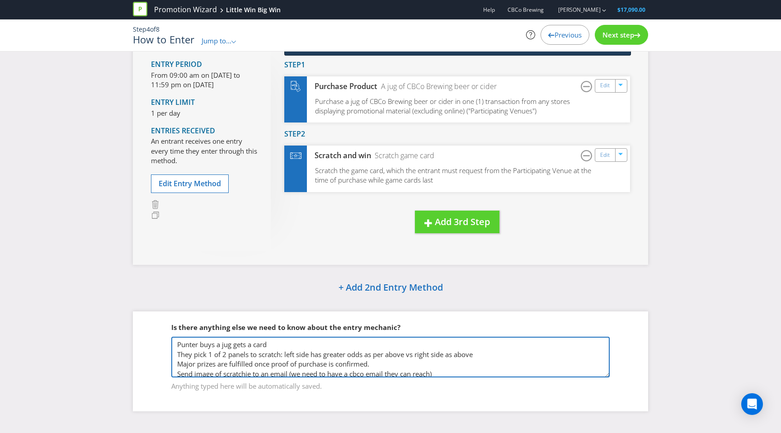
drag, startPoint x: 285, startPoint y: 354, endPoint x: 310, endPoint y: 356, distance: 25.0
click at [310, 356] on textarea "Punter buys a jug gets a card They pick 1 of 2 panels to scratch: left side has…" at bounding box center [390, 357] width 438 height 41
drag, startPoint x: 285, startPoint y: 354, endPoint x: 535, endPoint y: 350, distance: 249.5
click at [535, 350] on textarea "Punter buys a jug gets a card They pick 1 of 2 panels to scratch: bottom has gr…" at bounding box center [390, 357] width 438 height 41
click at [414, 354] on textarea "Punter buys a jug gets a card They pick 1 of 2 panels to scratch: top one is a …" at bounding box center [390, 357] width 438 height 41
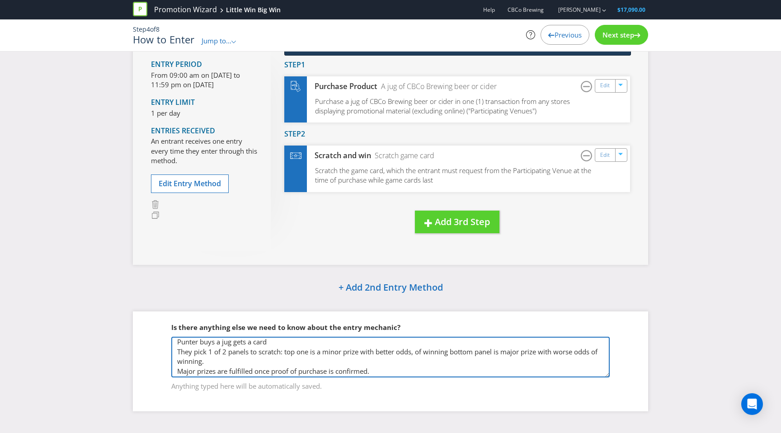
scroll to position [1, 0]
drag, startPoint x: 298, startPoint y: 353, endPoint x: 308, endPoint y: 353, distance: 10.0
click at [308, 353] on textarea "Punter buys a jug gets a card They pick 1 of 2 panels to scratch: top one is a …" at bounding box center [390, 357] width 438 height 41
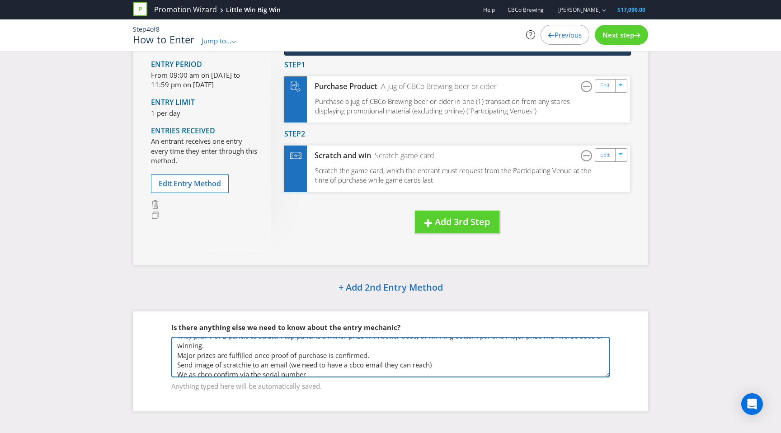
scroll to position [21, 0]
click at [344, 363] on textarea "Punter buys a jug gets a card They pick 1 of 2 panels to scratch: top panel is …" at bounding box center [390, 357] width 438 height 41
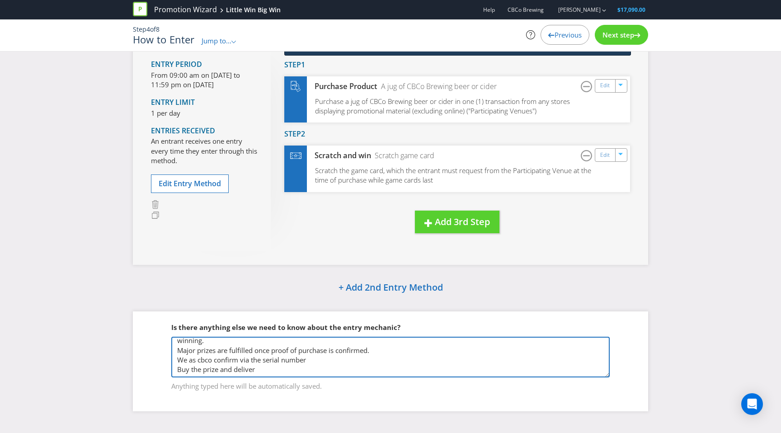
drag, startPoint x: 262, startPoint y: 366, endPoint x: 128, endPoint y: 366, distance: 134.2
click at [128, 366] on div "How to Enter Entry Period From 09:00 am on [DATE] to 11:59 pm on [DATE] Entry L…" at bounding box center [390, 209] width 529 height 432
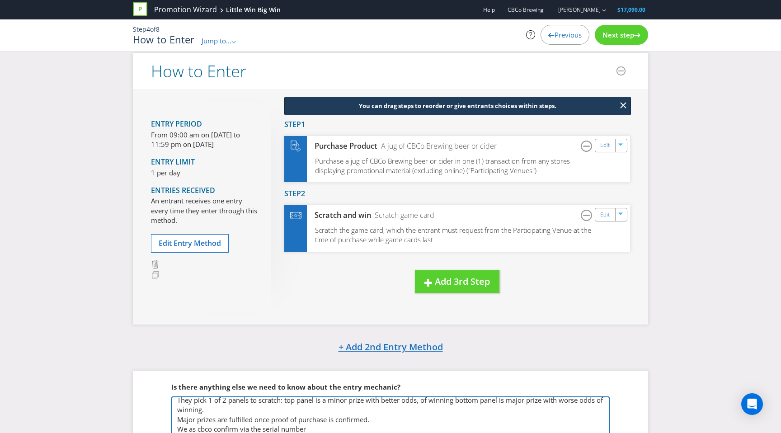
scroll to position [8, 0]
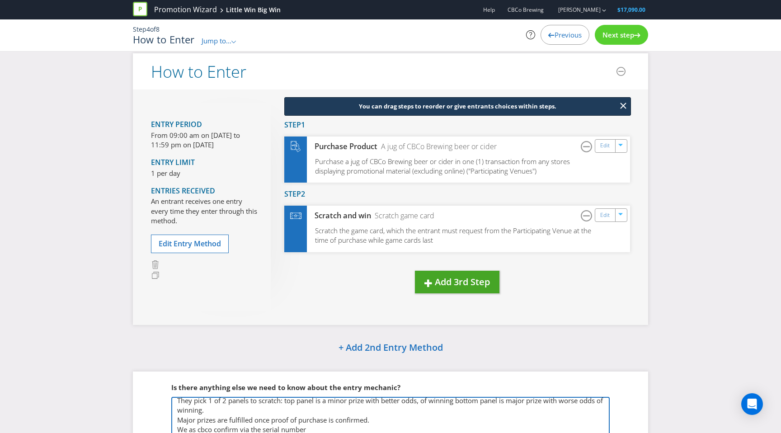
type textarea "Punter buys a jug gets a card They pick 1 of 2 panels to scratch: top panel is …"
click at [427, 292] on button "Add 3rd Step" at bounding box center [457, 282] width 84 height 23
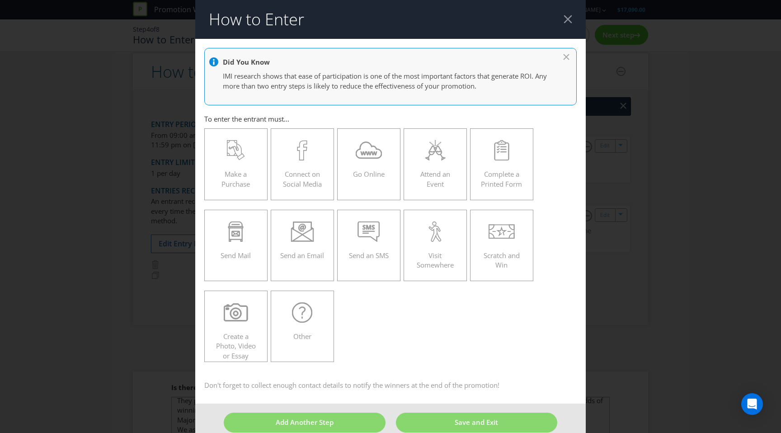
click at [567, 21] on div at bounding box center [567, 19] width 9 height 9
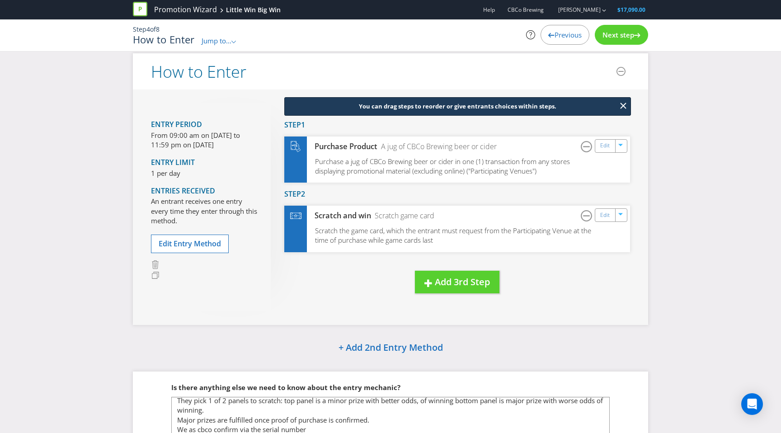
click at [610, 33] on span "Next step" at bounding box center [618, 34] width 32 height 9
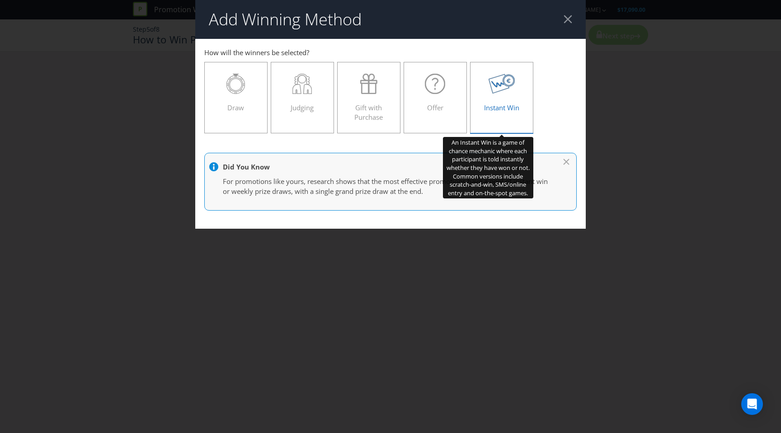
click at [509, 85] on icon at bounding box center [501, 84] width 27 height 20
click at [0, 0] on input "Instant Win" at bounding box center [0, 0] width 0 height 0
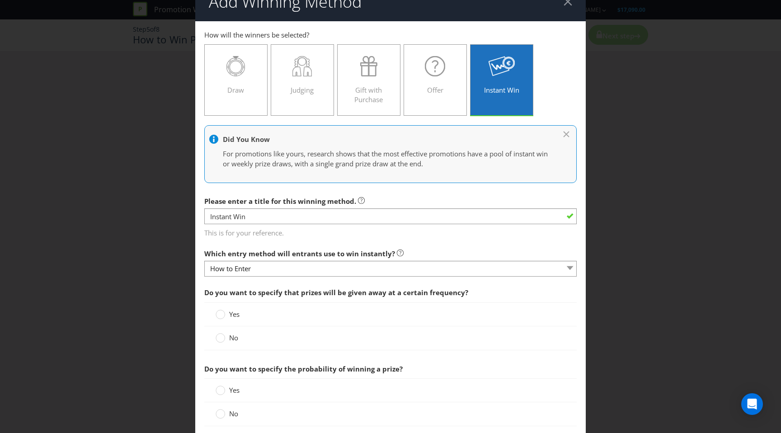
scroll to position [25, 0]
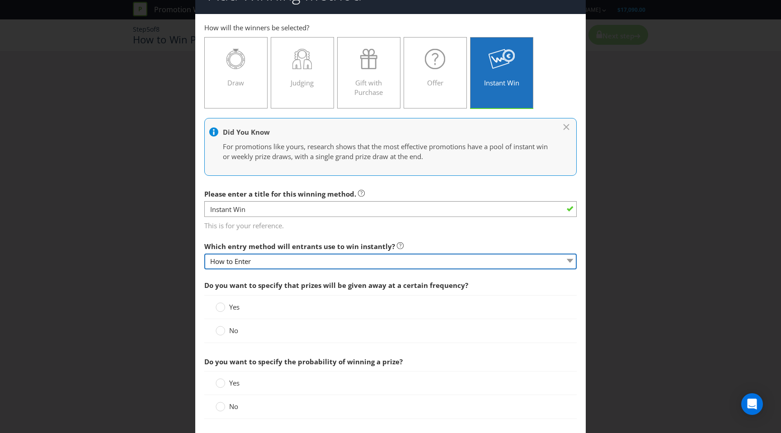
click at [288, 262] on select "How to Enter" at bounding box center [390, 261] width 372 height 16
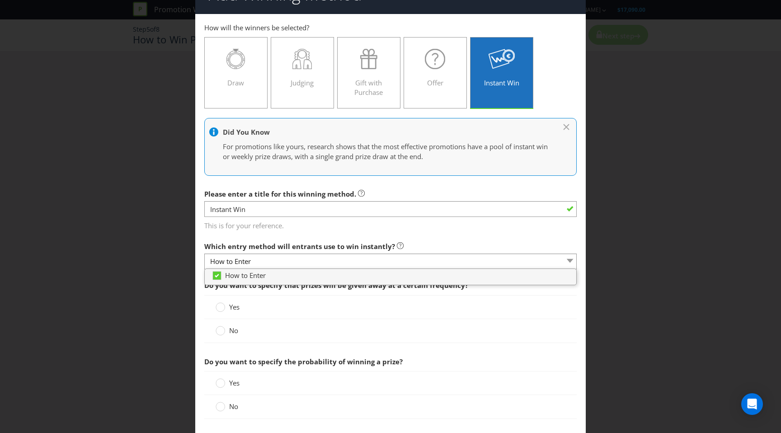
click at [387, 332] on div "No" at bounding box center [391, 330] width 350 height 9
click at [219, 331] on circle at bounding box center [220, 330] width 9 height 9
click at [0, 0] on input "No" at bounding box center [0, 0] width 0 height 0
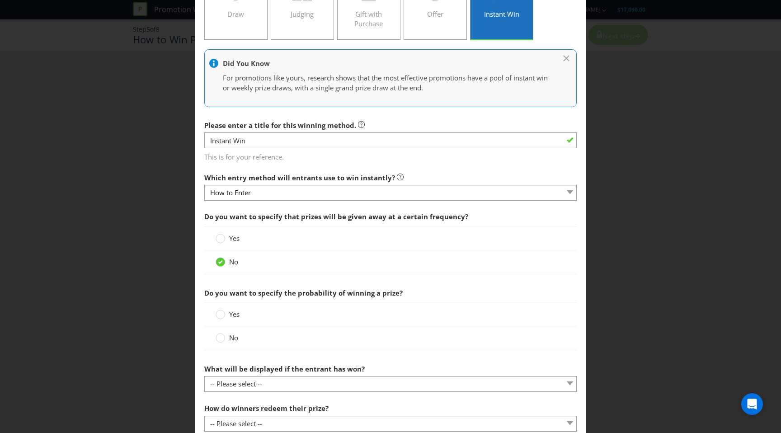
scroll to position [94, 0]
click at [220, 338] on circle at bounding box center [220, 337] width 9 height 9
click at [0, 0] on input "No" at bounding box center [0, 0] width 0 height 0
click at [220, 322] on div "Yes" at bounding box center [390, 314] width 372 height 24
click at [221, 315] on circle at bounding box center [220, 314] width 9 height 9
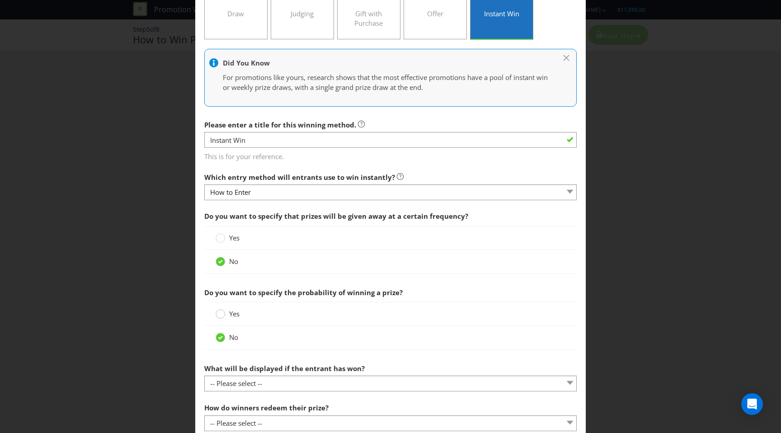
click at [0, 0] on input "Yes" at bounding box center [0, 0] width 0 height 0
click at [223, 338] on circle at bounding box center [220, 337] width 9 height 9
click at [0, 0] on input "No" at bounding box center [0, 0] width 0 height 0
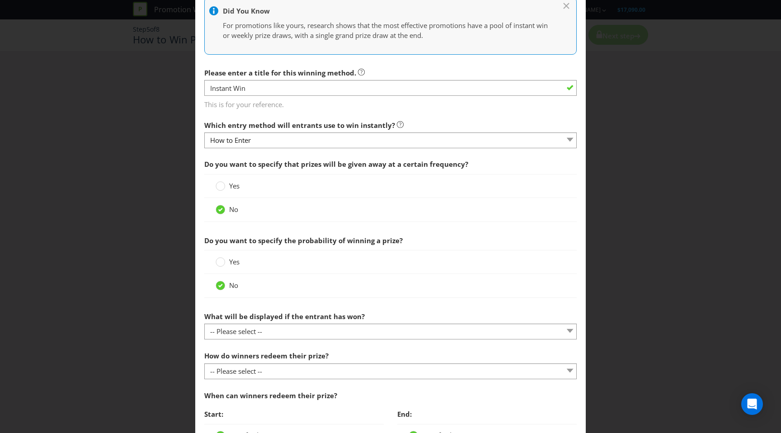
scroll to position [163, 0]
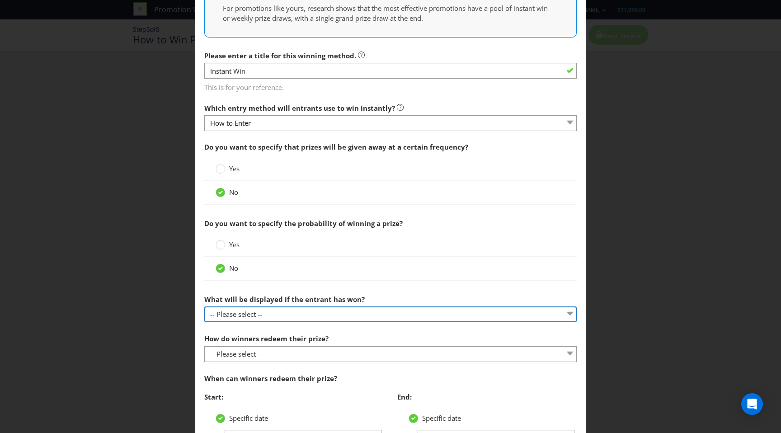
click at [263, 312] on select "-- Please select -- The winner will be notified as appropriate for the entry me…" at bounding box center [390, 314] width 372 height 16
select select "MESSAGE"
click at [204, 306] on select "-- Please select -- The winner will be notified as appropriate for the entry me…" at bounding box center [390, 314] width 372 height 16
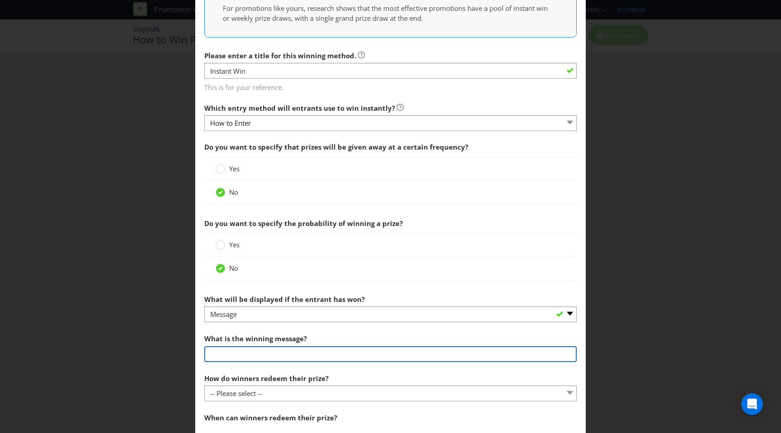
click at [255, 359] on input "text" at bounding box center [390, 354] width 372 height 16
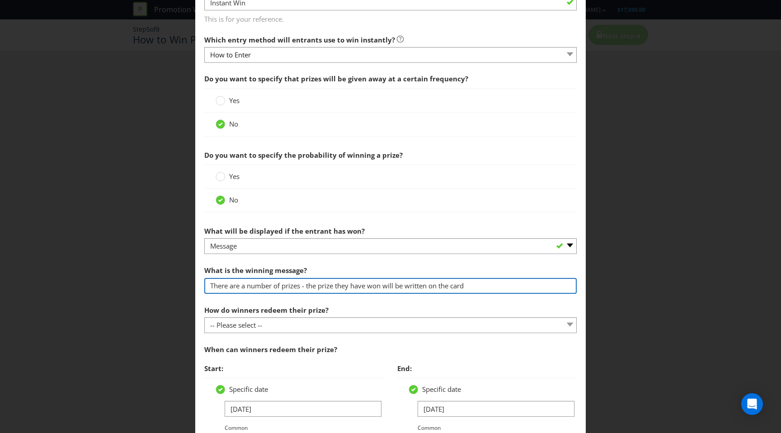
scroll to position [279, 0]
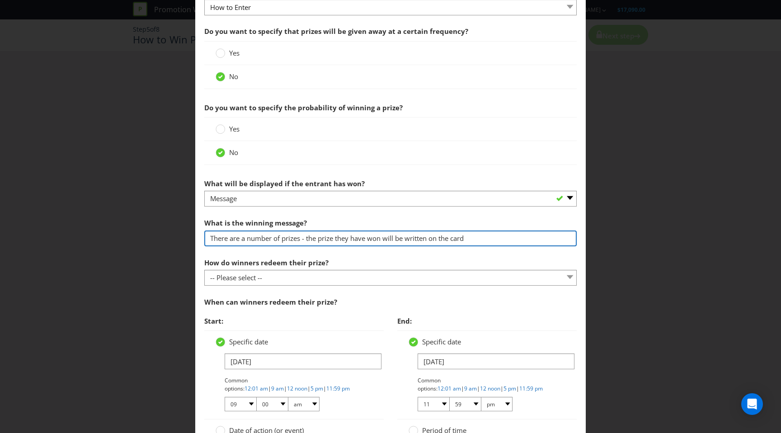
type input "There are a number of prizes - the prize they have won will be written on the c…"
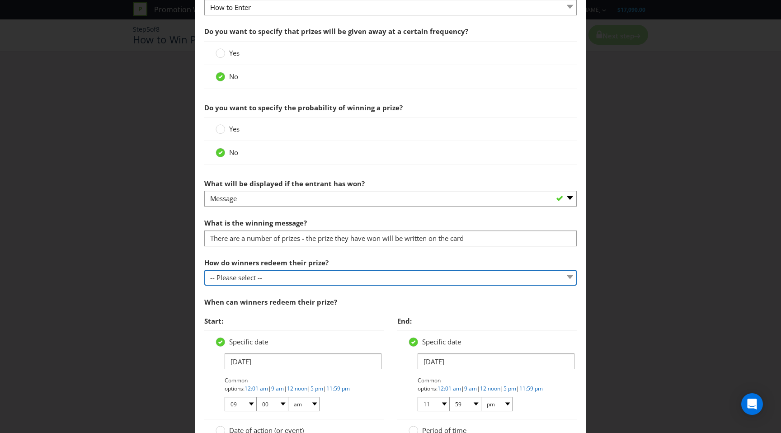
click at [239, 282] on select "-- Please select -- Present winning message to venue staff Follow instructions …" at bounding box center [390, 278] width 372 height 16
select select "OTHER"
click at [204, 270] on select "-- Please select -- Present winning message to venue staff Follow instructions …" at bounding box center [390, 278] width 372 height 16
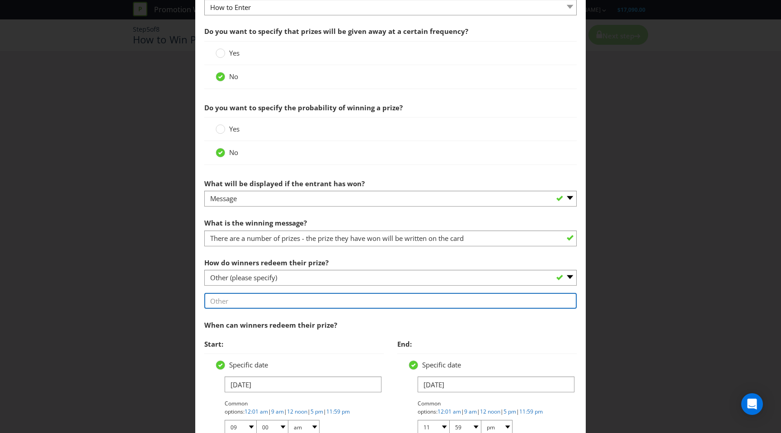
click at [355, 303] on input "text" at bounding box center [390, 301] width 372 height 16
type input "e"
click at [230, 302] on input "Email [EMAIL_ADDRESS][DOMAIN_NAME]" at bounding box center [390, 301] width 372 height 16
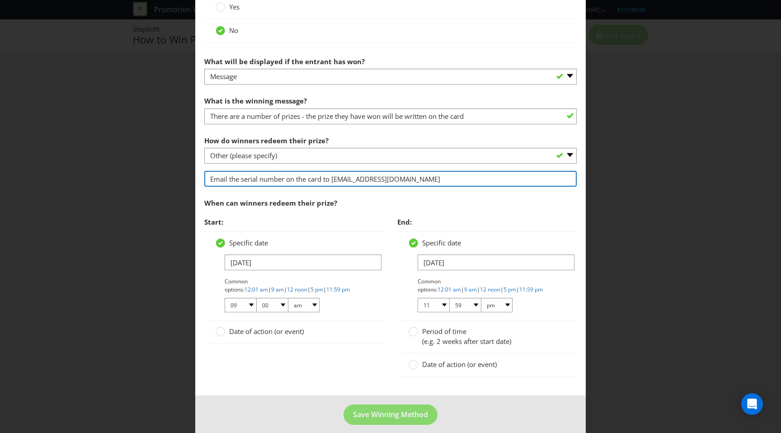
scroll to position [409, 0]
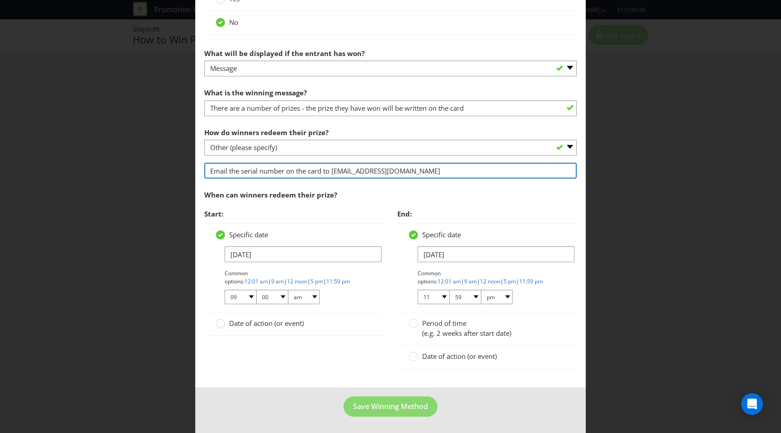
type input "Email the serial number on the card to [EMAIL_ADDRESS][DOMAIN_NAME]"
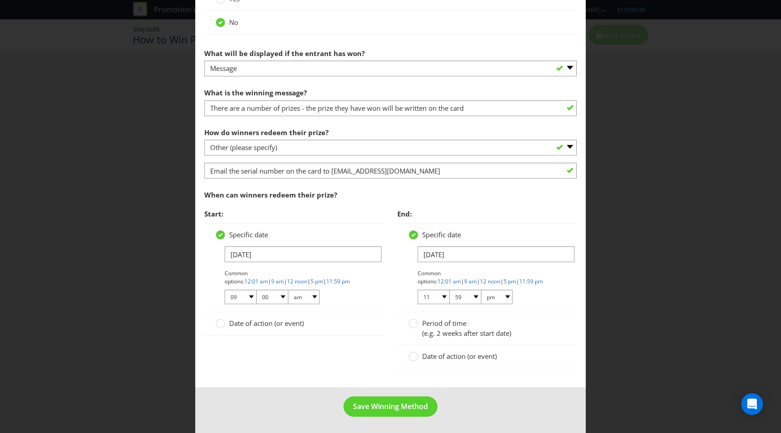
click at [386, 373] on div "Start: Specific date [DATE] Common options: 12:01 am | 9 am | 12 noon | 5 pm | …" at bounding box center [390, 292] width 386 height 174
click at [382, 406] on span "Save Winning Method" at bounding box center [390, 406] width 75 height 10
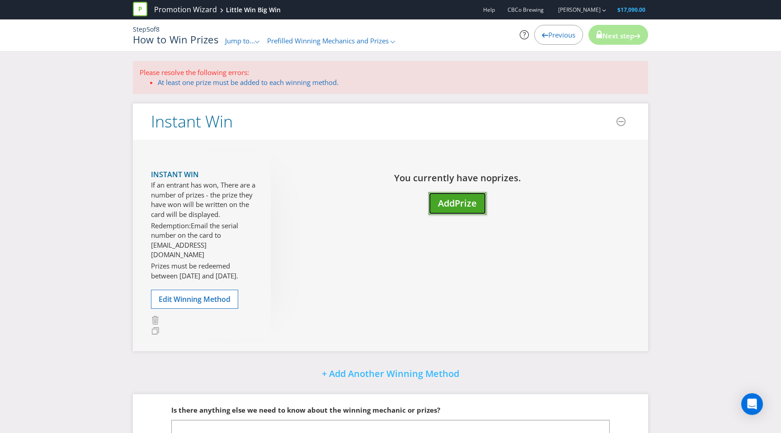
click at [451, 204] on span "Add" at bounding box center [446, 203] width 17 height 12
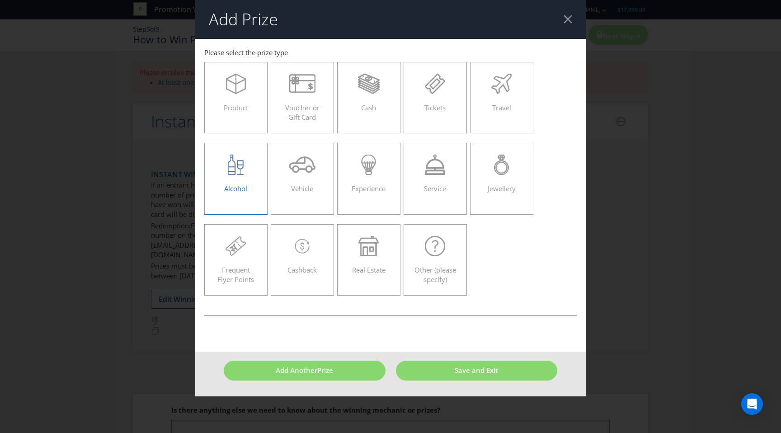
click at [246, 167] on div at bounding box center [236, 165] width 44 height 20
click at [0, 0] on input "Alcohol" at bounding box center [0, 0] width 0 height 0
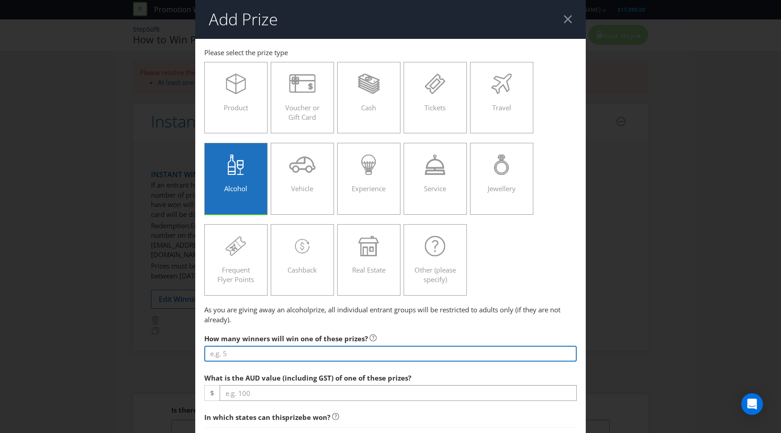
click at [262, 353] on input "number" at bounding box center [390, 354] width 372 height 16
type input "1000"
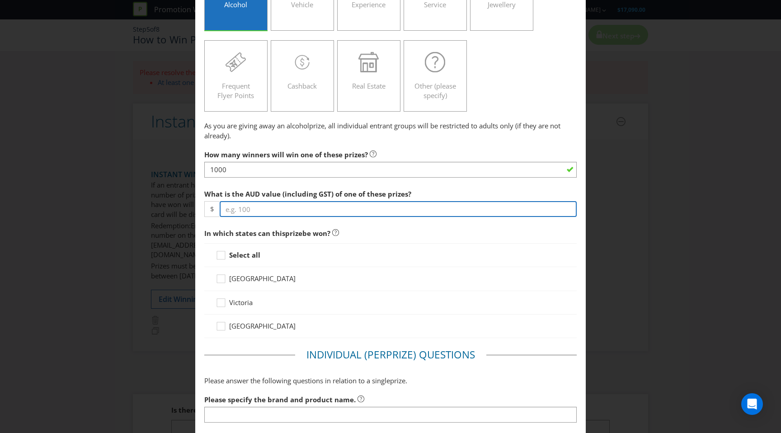
scroll to position [192, 0]
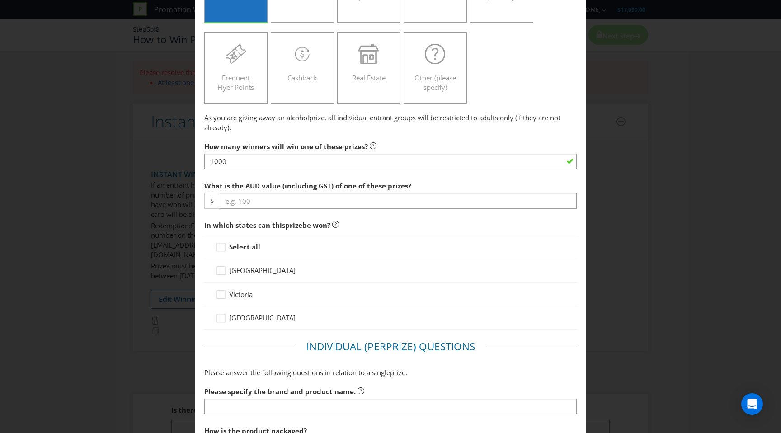
click at [225, 297] on div "Victoria" at bounding box center [390, 294] width 372 height 23
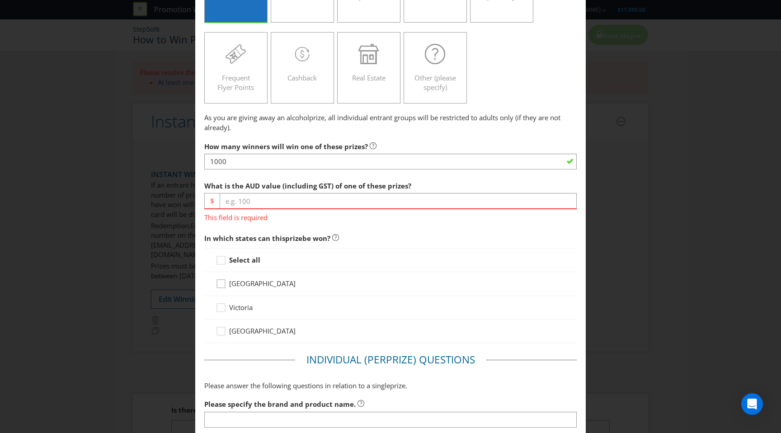
click at [221, 282] on div at bounding box center [221, 280] width 5 height 5
click at [0, 0] on input "[GEOGRAPHIC_DATA]" at bounding box center [0, 0] width 0 height 0
click at [221, 258] on div at bounding box center [221, 257] width 5 height 5
click at [0, 0] on input "Select all" at bounding box center [0, 0] width 0 height 0
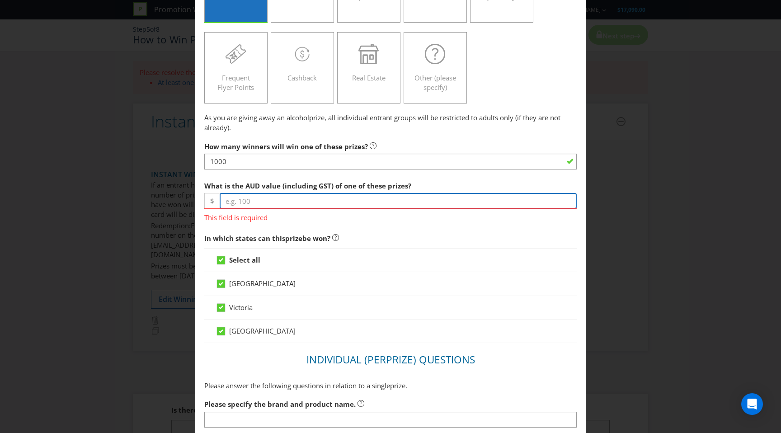
click at [248, 201] on input "number" at bounding box center [398, 201] width 357 height 16
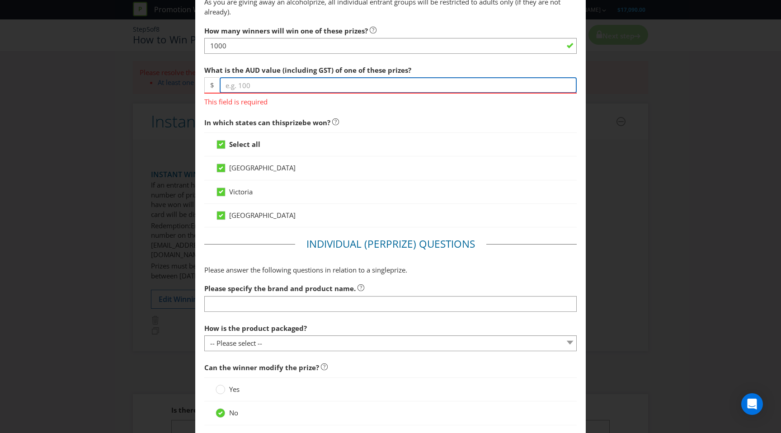
scroll to position [315, 0]
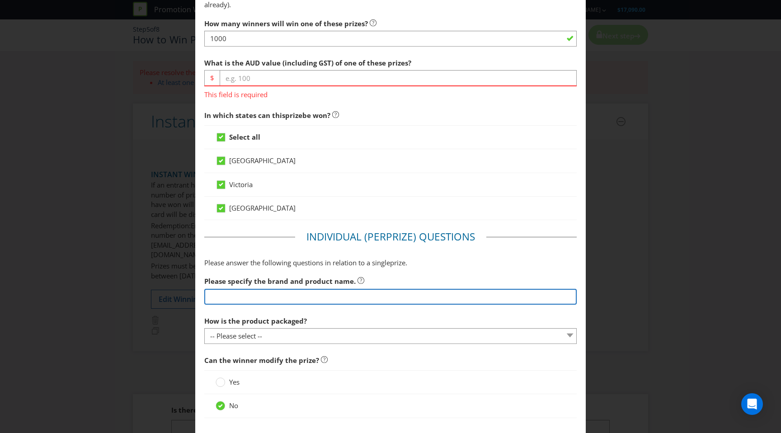
click at [270, 296] on input "text" at bounding box center [390, 297] width 372 height 16
type input "CBCo Brewing"
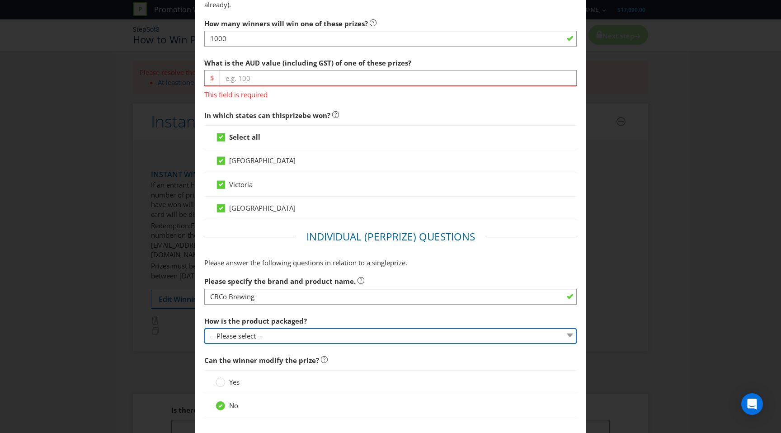
click at [309, 341] on select "-- Please select -- Bottle Can Cup Other (please specify)" at bounding box center [390, 336] width 372 height 16
select select "OTHER"
click at [204, 328] on select "-- Please select -- Bottle Can Cup Other (please specify)" at bounding box center [390, 336] width 372 height 16
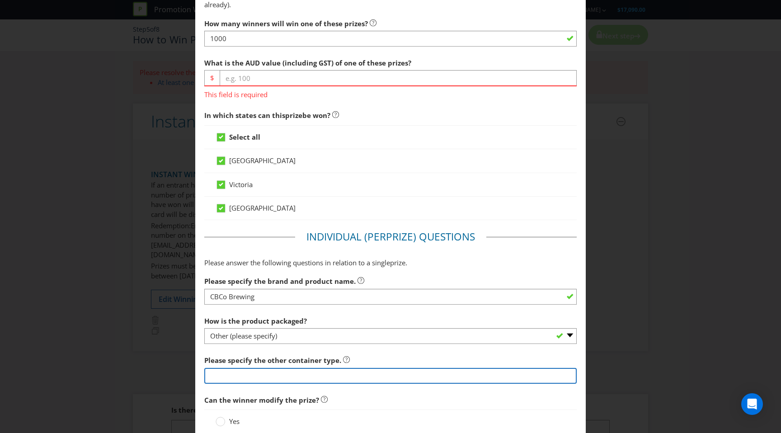
click at [279, 376] on input "text" at bounding box center [390, 376] width 372 height 16
type input "Jug"
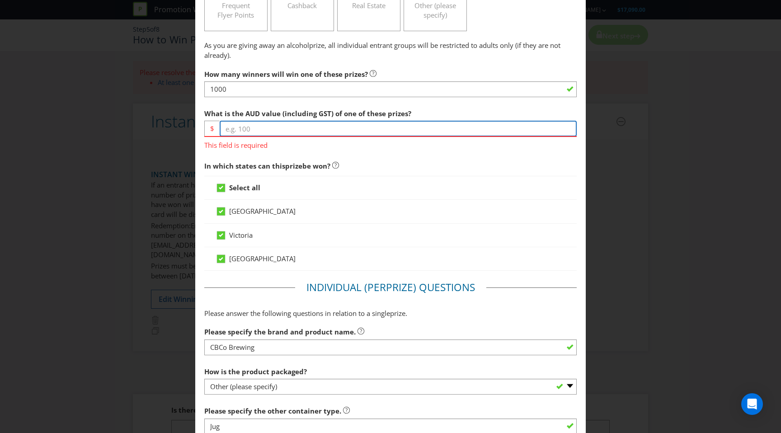
click at [281, 124] on input "number" at bounding box center [398, 129] width 357 height 16
type input "20"
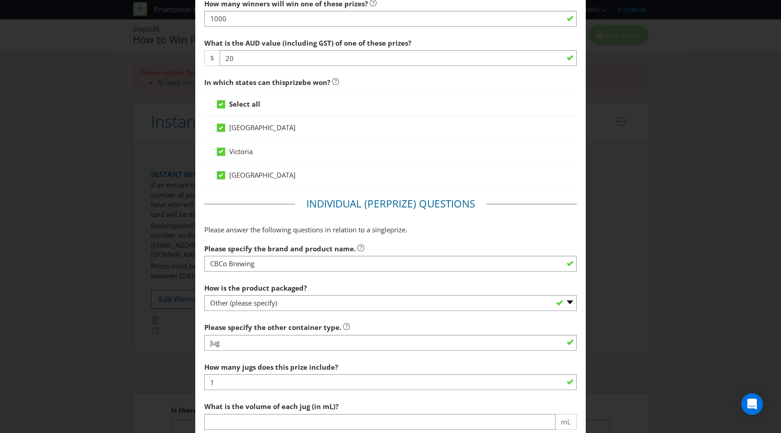
scroll to position [401, 0]
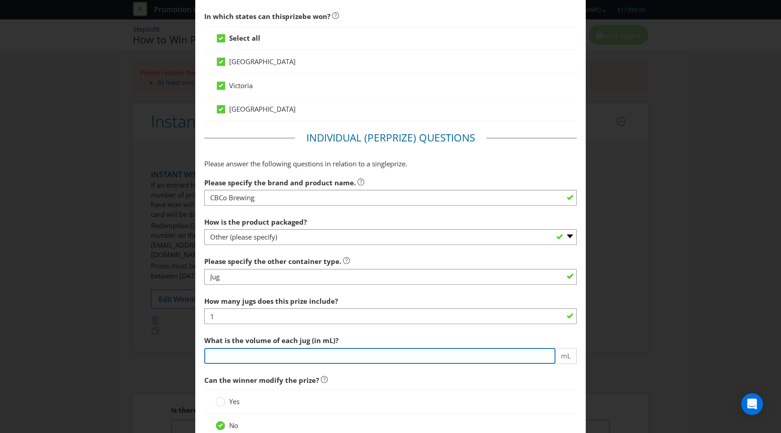
click at [249, 352] on input "number" at bounding box center [379, 356] width 351 height 16
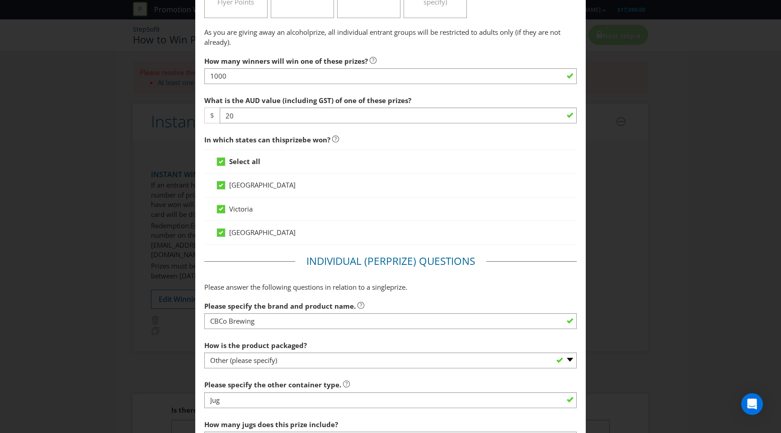
scroll to position [270, 0]
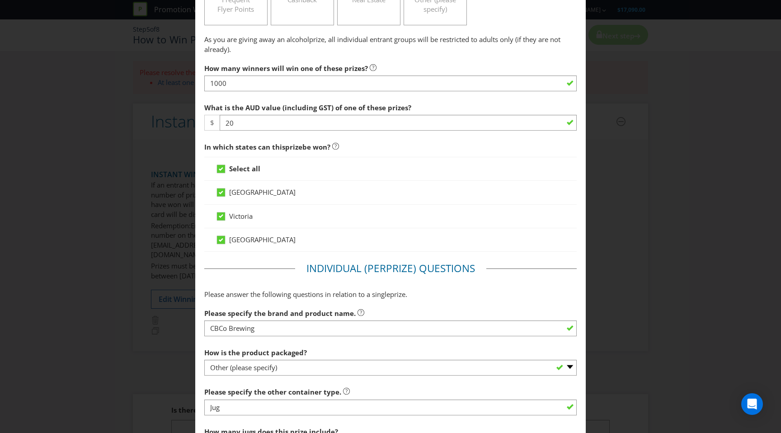
type input "1140"
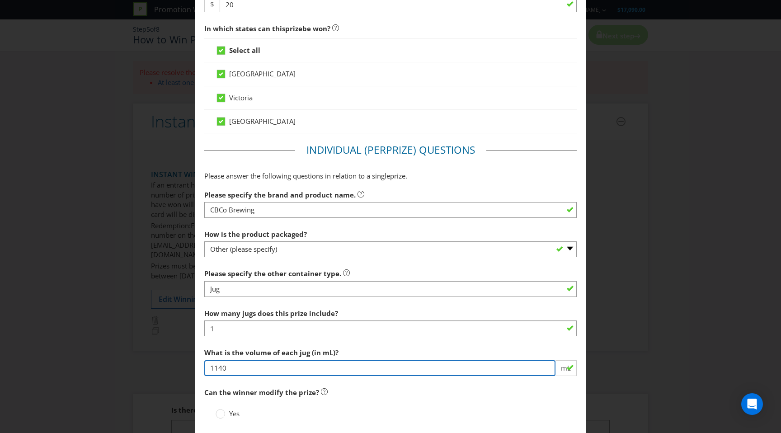
scroll to position [482, 0]
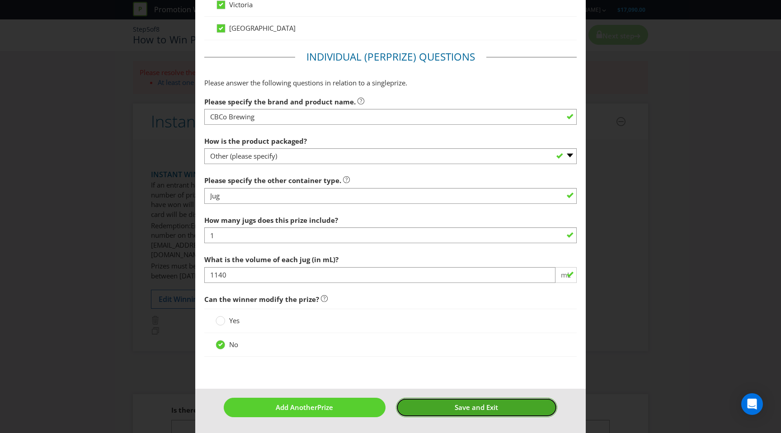
click at [442, 406] on button "Save and Exit" at bounding box center [476, 407] width 161 height 19
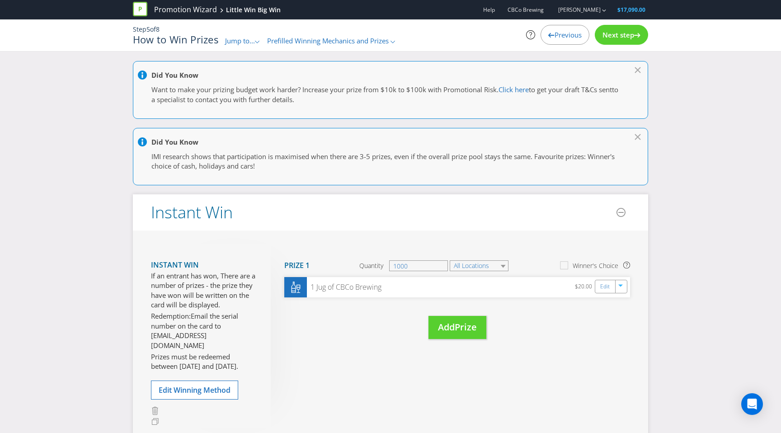
click at [253, 41] on span "Jump to..." at bounding box center [240, 40] width 30 height 9
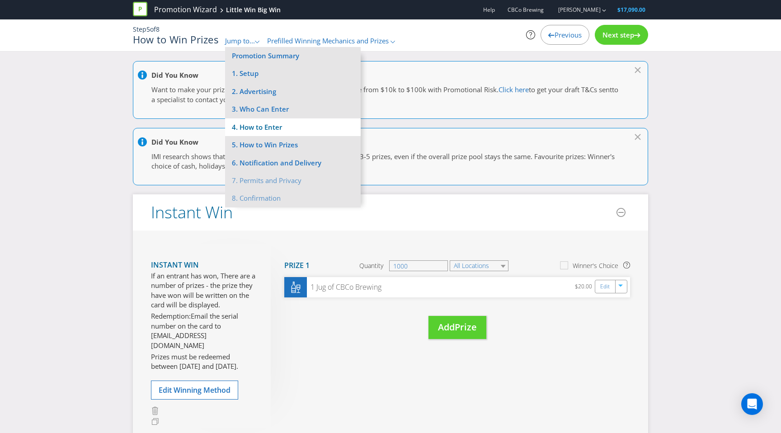
click at [270, 122] on li "4. How to Enter" at bounding box center [293, 127] width 136 height 18
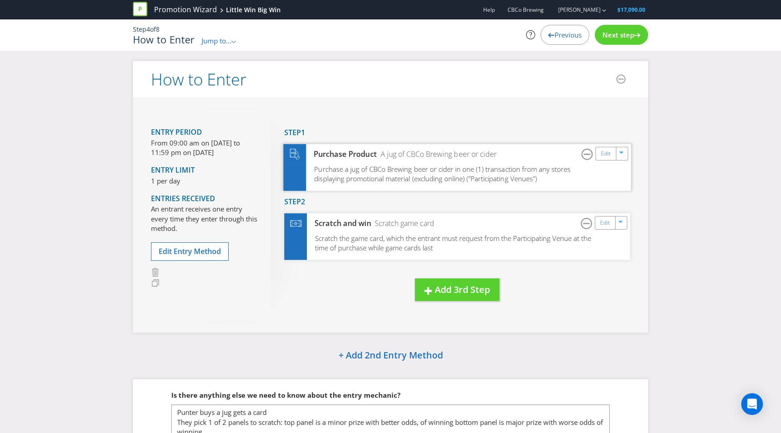
click at [341, 173] on span "Purchase a jug of CBCo Brewing beer or cider in one (1) transaction from any st…" at bounding box center [442, 173] width 256 height 19
click at [603, 154] on link "Edit" at bounding box center [605, 153] width 9 height 10
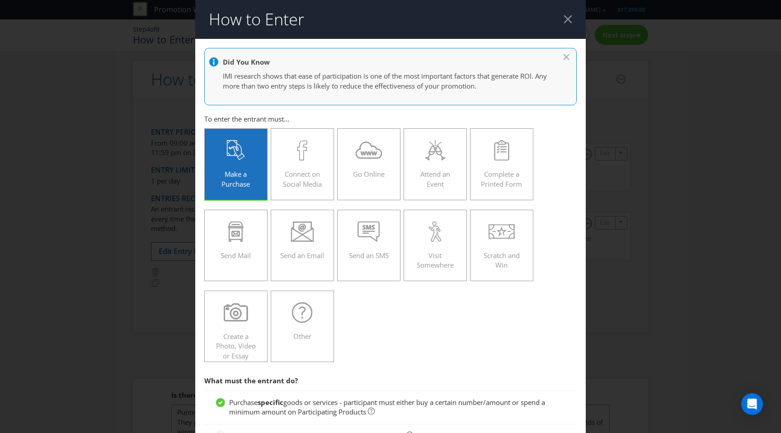
click at [237, 149] on icon at bounding box center [236, 150] width 18 height 20
click at [0, 0] on input "Make a Purchase" at bounding box center [0, 0] width 0 height 0
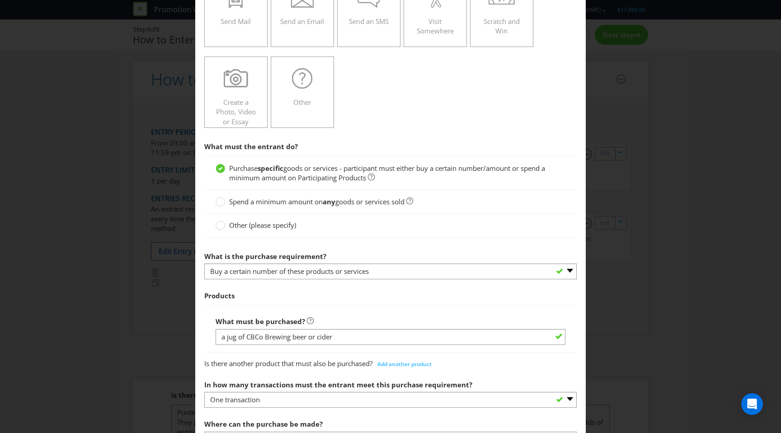
scroll to position [247, 0]
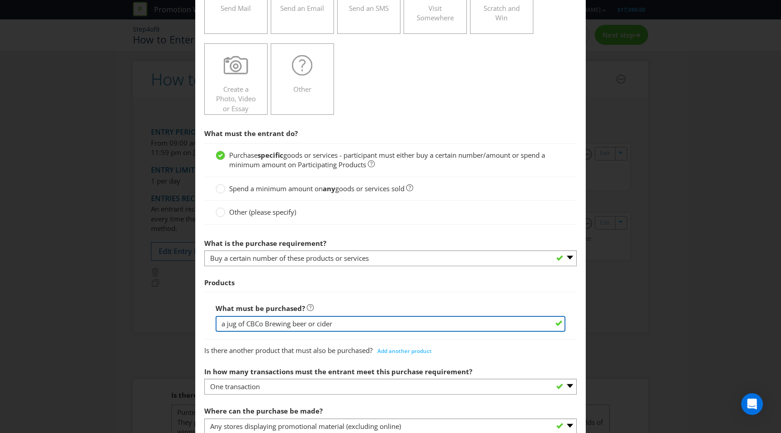
drag, startPoint x: 266, startPoint y: 326, endPoint x: 282, endPoint y: 326, distance: 15.8
click at [282, 326] on input "a jug of CBCo Brewing beer or cider" at bounding box center [391, 324] width 350 height 16
click at [292, 324] on input "a jug of CBCo Brewing beer or cider" at bounding box center [391, 324] width 350 height 16
click at [307, 324] on input "a jug of CBCo Brewing beer or cider" at bounding box center [391, 324] width 350 height 16
click at [334, 325] on input "a jug of CBCo Brewing beer or cider" at bounding box center [391, 324] width 350 height 16
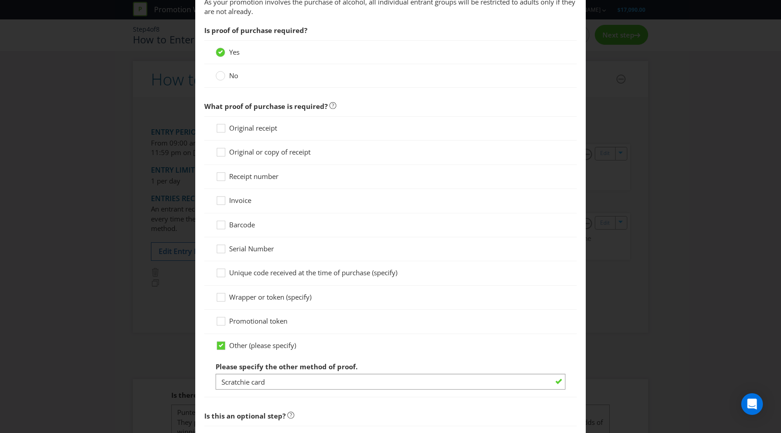
scroll to position [912, 0]
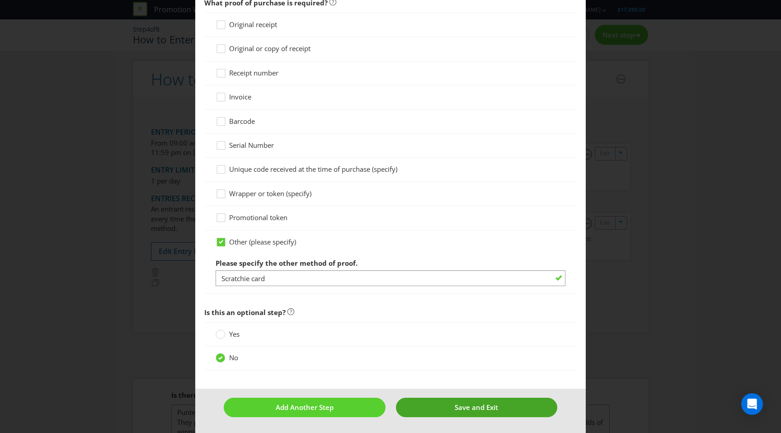
type input "a jug of CBCo Brewing Hazy XPA beer"
click at [458, 408] on span "Save and Exit" at bounding box center [476, 407] width 43 height 9
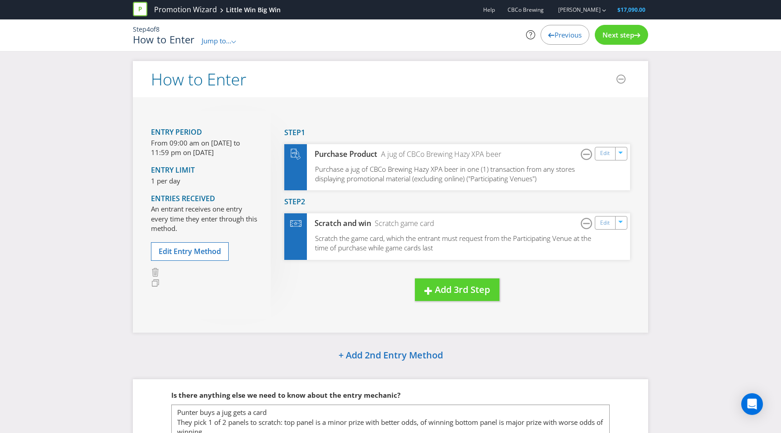
click at [627, 35] on span "Next step" at bounding box center [618, 34] width 32 height 9
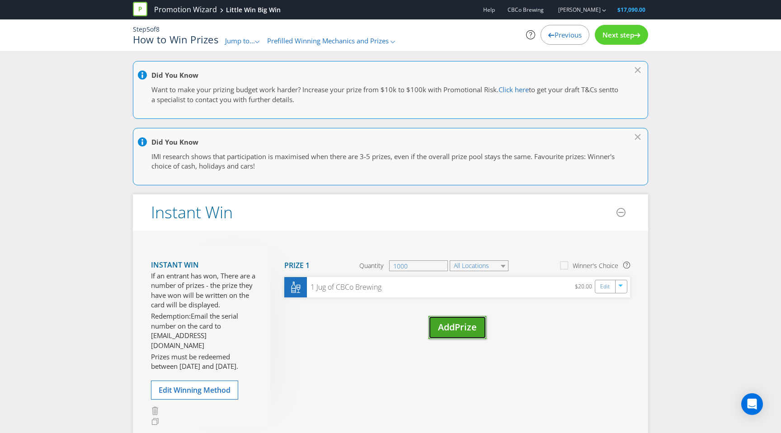
click at [468, 324] on span "Prize" at bounding box center [466, 327] width 22 height 12
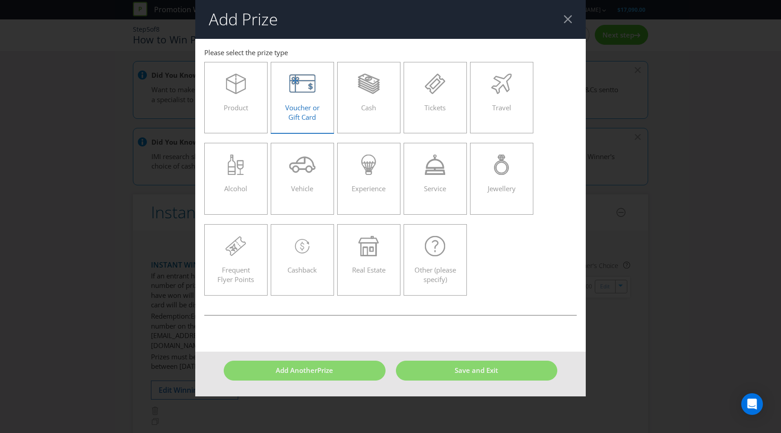
click at [313, 103] on span "Voucher or Gift Card" at bounding box center [302, 112] width 34 height 19
click at [0, 0] on input "Voucher or Gift Card" at bounding box center [0, 0] width 0 height 0
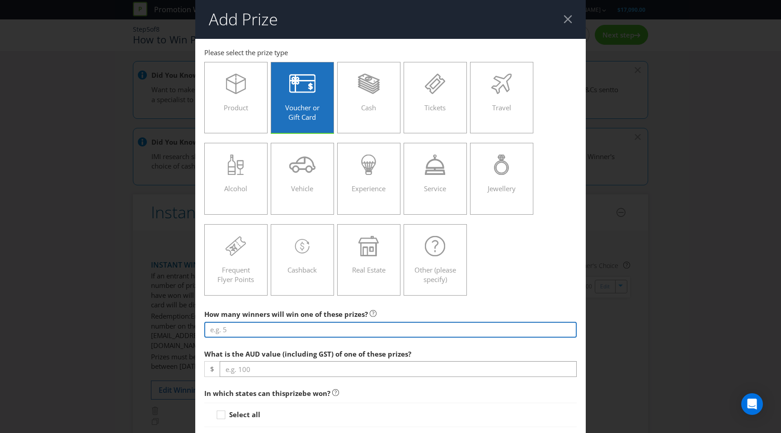
click at [299, 333] on input "number" at bounding box center [390, 330] width 372 height 16
type input "6000"
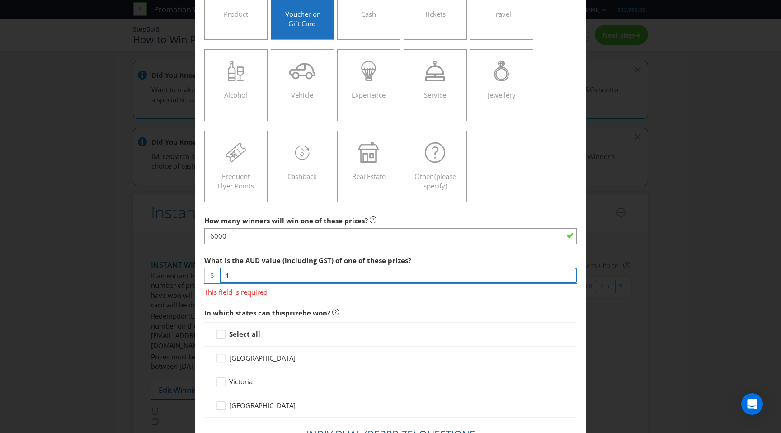
scroll to position [98, 0]
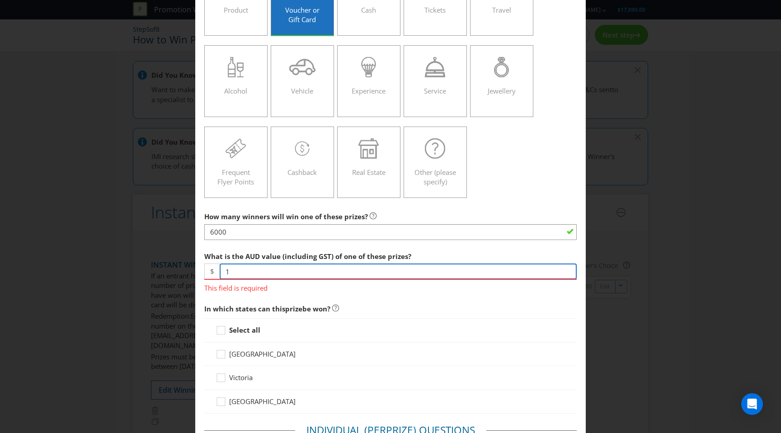
type input "1"
click at [227, 331] on div "Select all [GEOGRAPHIC_DATA] [GEOGRAPHIC_DATA] [GEOGRAPHIC_DATA]" at bounding box center [390, 365] width 372 height 95
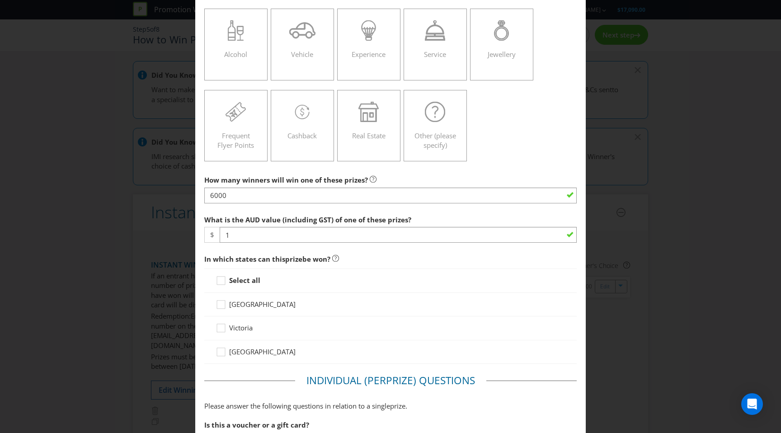
scroll to position [148, 0]
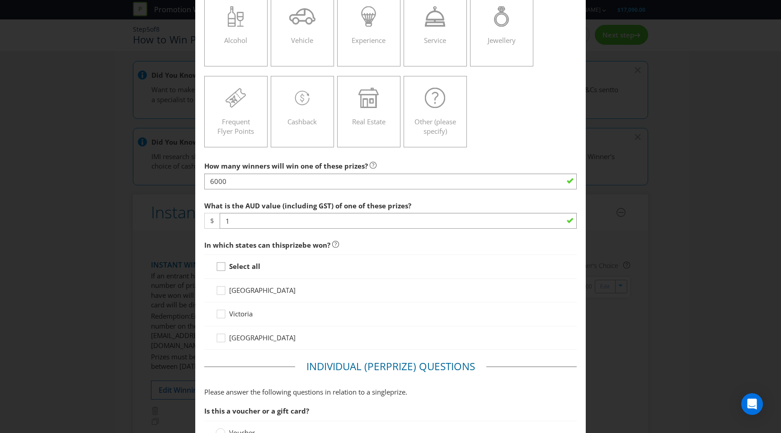
click at [221, 268] on icon at bounding box center [223, 269] width 14 height 14
click at [0, 0] on input "Select all" at bounding box center [0, 0] width 0 height 0
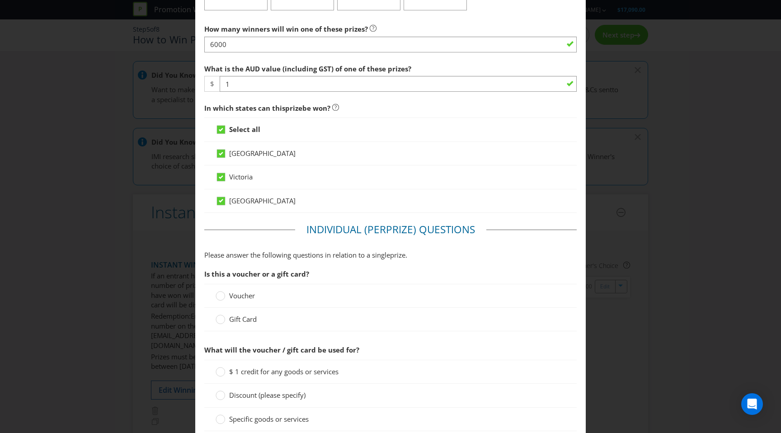
scroll to position [288, 0]
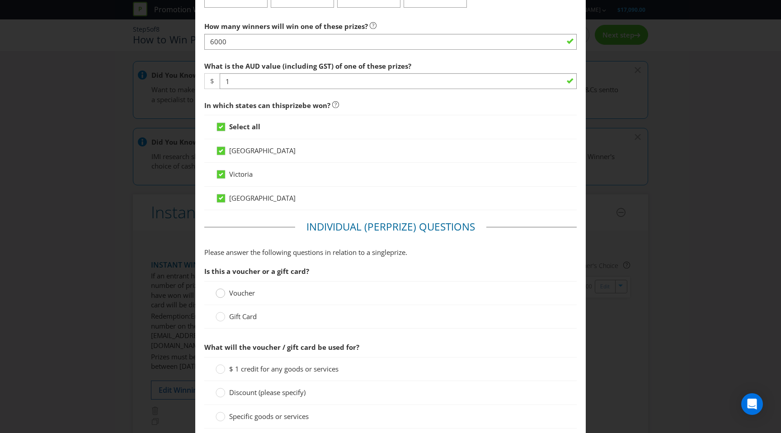
click at [221, 295] on circle at bounding box center [220, 293] width 9 height 9
click at [0, 0] on input "Voucher" at bounding box center [0, 0] width 0 height 0
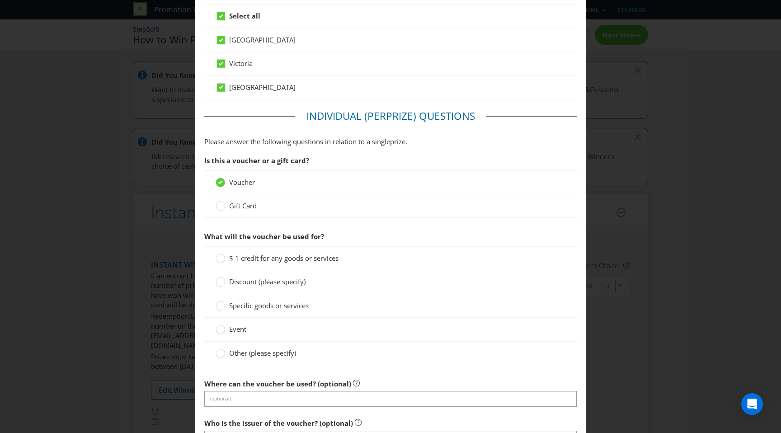
scroll to position [400, 0]
click at [223, 255] on circle at bounding box center [220, 257] width 9 height 9
click at [0, 0] on input "$ 1 credit for any goods or services" at bounding box center [0, 0] width 0 height 0
click at [224, 282] on circle at bounding box center [220, 280] width 9 height 9
click at [0, 0] on input "Discount (please specify)" at bounding box center [0, 0] width 0 height 0
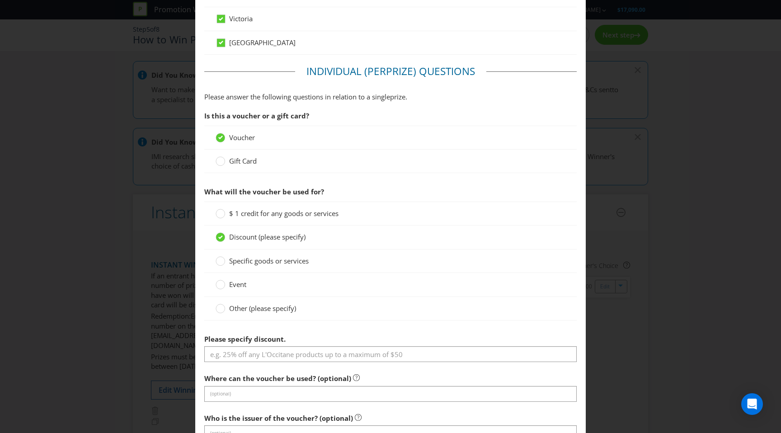
scroll to position [444, 0]
click at [216, 260] on circle at bounding box center [220, 260] width 9 height 9
click at [0, 0] on input "Specific goods or services" at bounding box center [0, 0] width 0 height 0
click at [220, 236] on circle at bounding box center [220, 236] width 9 height 9
click at [0, 0] on input "Discount (please specify)" at bounding box center [0, 0] width 0 height 0
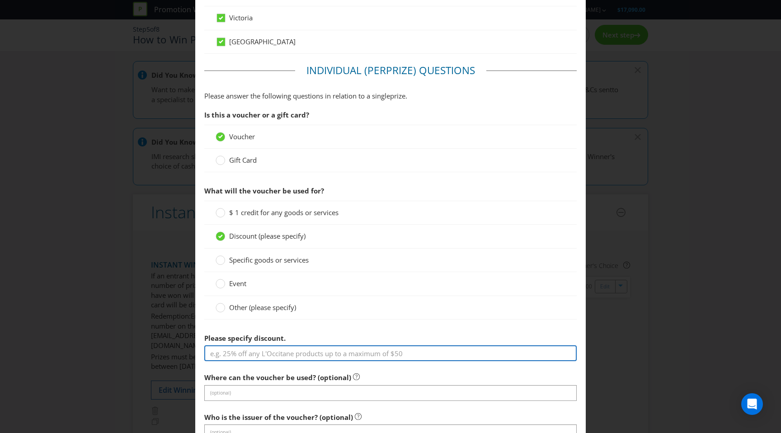
click at [295, 350] on input "text" at bounding box center [390, 353] width 372 height 16
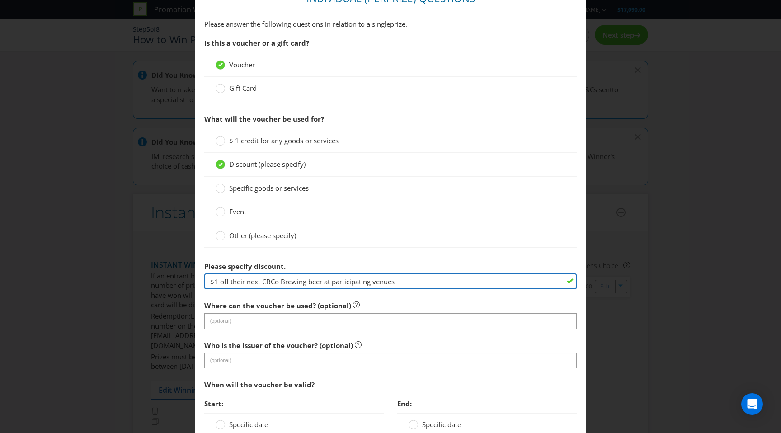
scroll to position [525, 0]
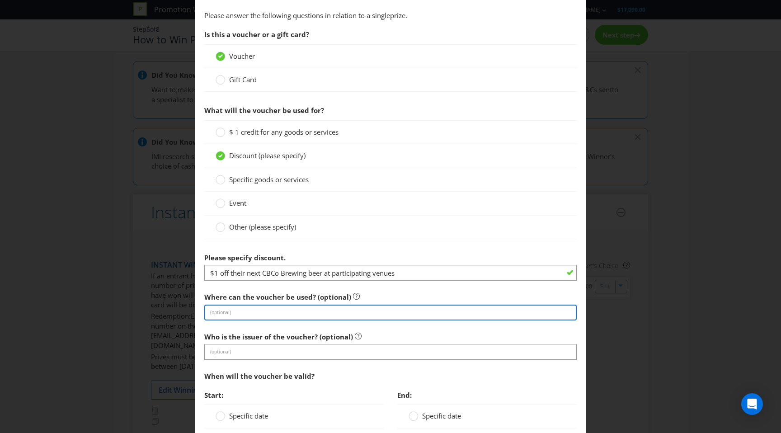
click at [264, 315] on input "text" at bounding box center [390, 313] width 372 height 16
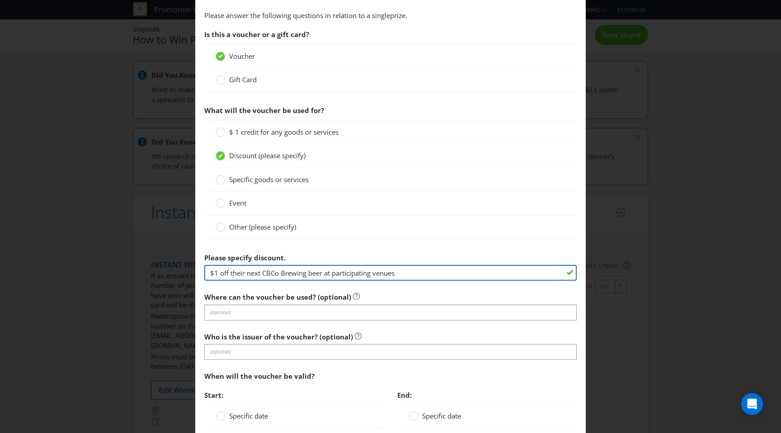
drag, startPoint x: 409, startPoint y: 268, endPoint x: 333, endPoint y: 272, distance: 75.6
click at [333, 272] on input "$1 off their next CBCo Brewing beer at participating venues" at bounding box center [390, 273] width 372 height 16
drag, startPoint x: 324, startPoint y: 272, endPoint x: 445, endPoint y: 272, distance: 120.6
click at [445, 272] on input "$1 off their next CBCo Brewing beer at participating venues" at bounding box center [390, 273] width 372 height 16
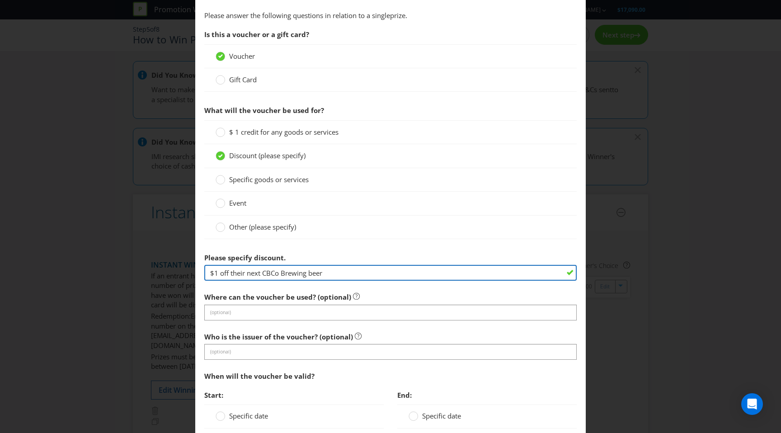
type input "$1 off their next CBCo Brewing beer"
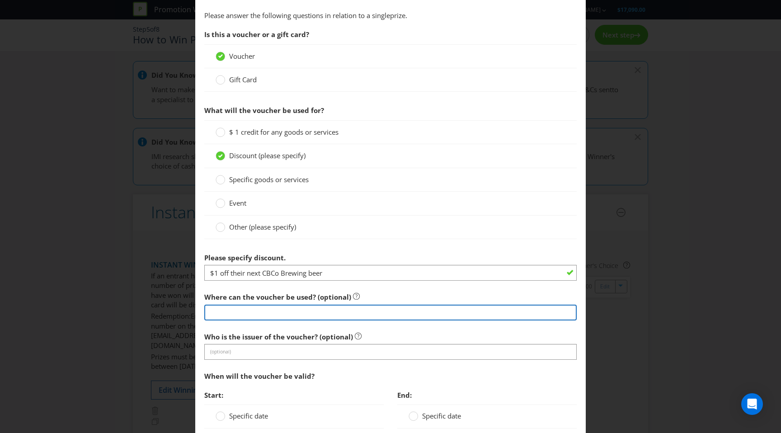
click at [328, 315] on input "text" at bounding box center [390, 313] width 372 height 16
paste input "at participating venues"
click at [211, 310] on input "at participating venues" at bounding box center [390, 313] width 372 height 16
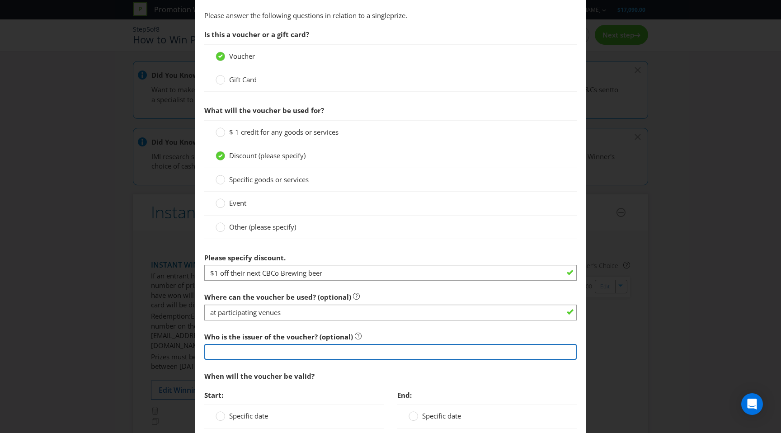
click at [258, 348] on input "text" at bounding box center [390, 352] width 372 height 16
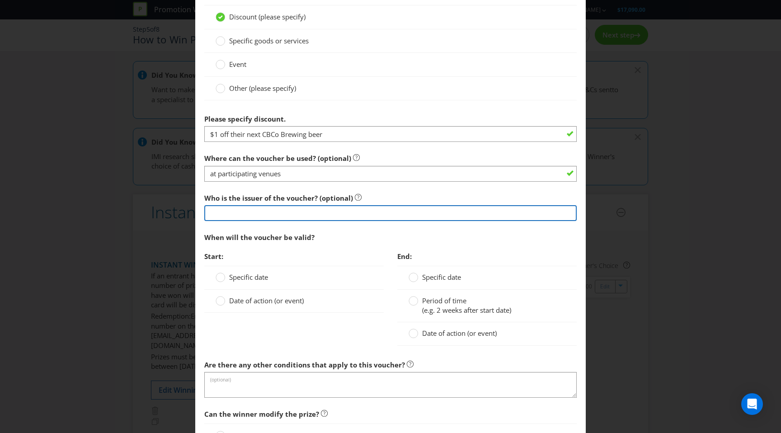
scroll to position [658, 0]
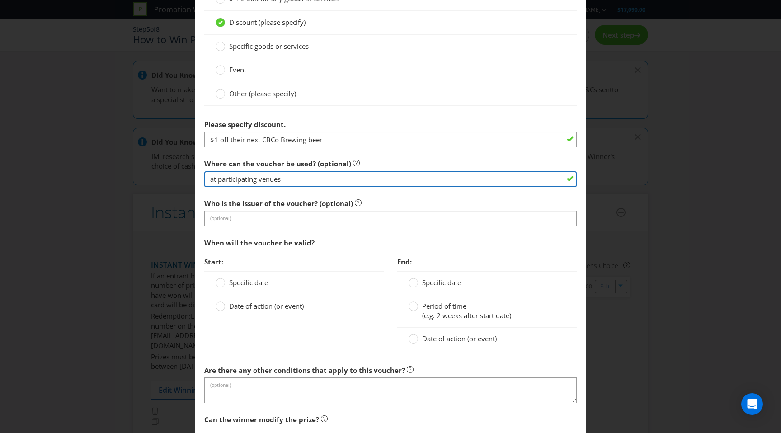
drag, startPoint x: 306, startPoint y: 183, endPoint x: 154, endPoint y: 183, distance: 152.3
click at [155, 183] on div "Add Prize [GEOGRAPHIC_DATA] [GEOGRAPHIC_DATA] [GEOGRAPHIC_DATA] Please select t…" at bounding box center [390, 216] width 781 height 433
click at [230, 180] on input "at the place of purchase" at bounding box center [390, 179] width 372 height 16
drag, startPoint x: 321, startPoint y: 182, endPoint x: 276, endPoint y: 180, distance: 45.7
click at [276, 180] on input "at the original place of purchase" at bounding box center [390, 179] width 372 height 16
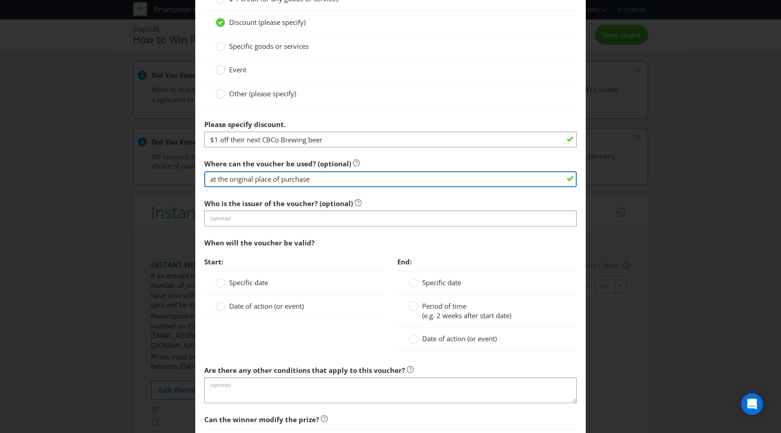
click at [349, 178] on input "at the original place of purchase" at bounding box center [390, 179] width 372 height 16
type input "at the original place of purchase of the winning scratchie"
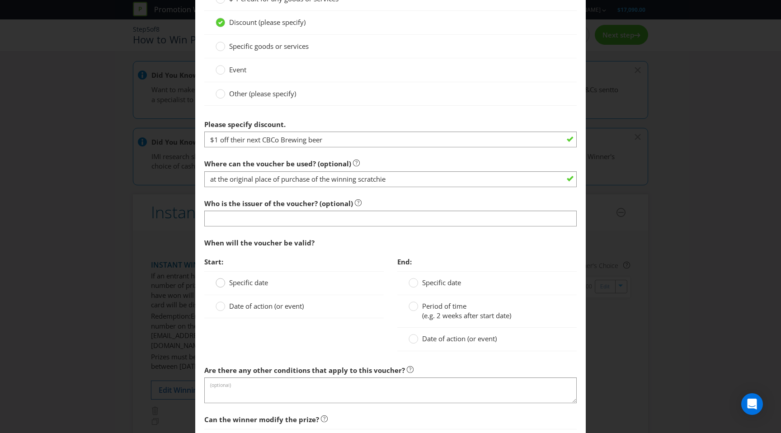
click at [222, 284] on circle at bounding box center [220, 282] width 9 height 9
click at [0, 0] on input "Specific date" at bounding box center [0, 0] width 0 height 0
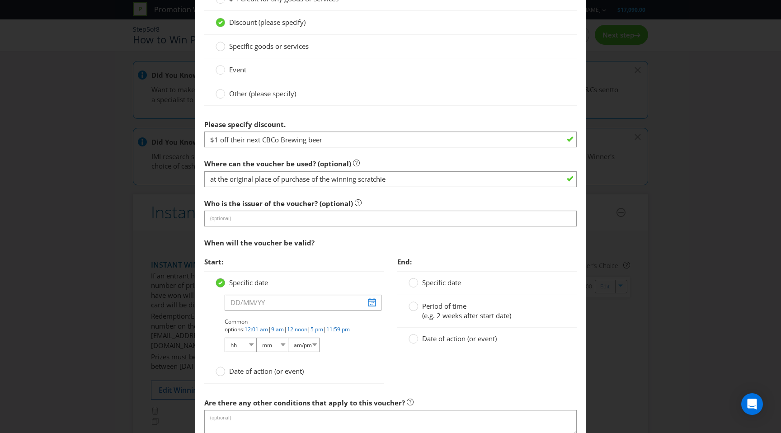
click at [223, 284] on circle at bounding box center [220, 282] width 9 height 9
click at [0, 0] on input "Specific date" at bounding box center [0, 0] width 0 height 0
click at [248, 368] on span "Date of action (or event)" at bounding box center [266, 370] width 75 height 9
click at [0, 0] on input "Date of action (or event)" at bounding box center [0, 0] width 0 height 0
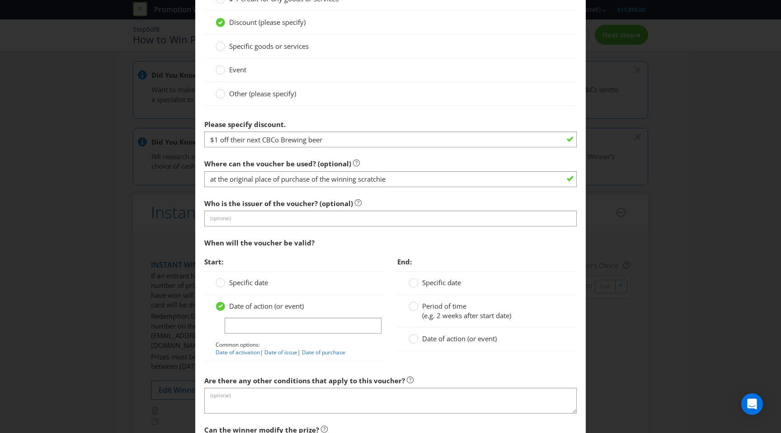
click at [259, 286] on span "Specific date" at bounding box center [248, 282] width 39 height 9
click at [0, 0] on input "Specific date" at bounding box center [0, 0] width 0 height 0
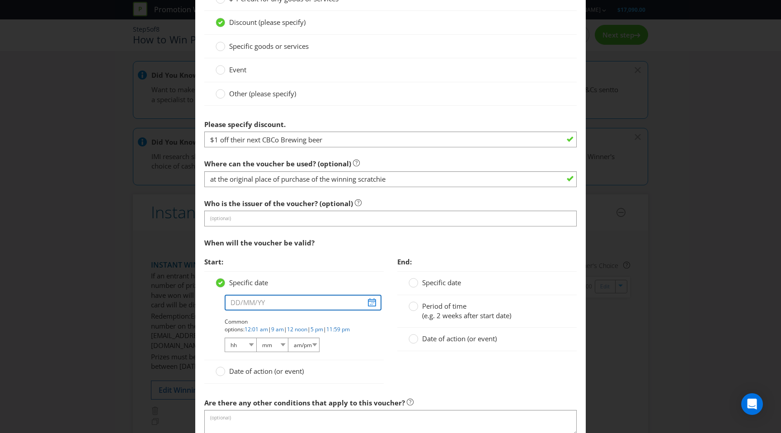
click at [258, 306] on input "text" at bounding box center [303, 303] width 157 height 16
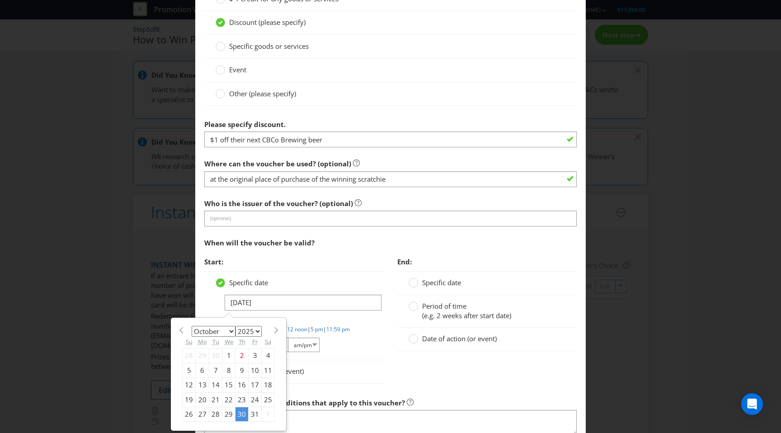
type input "[DATE]"
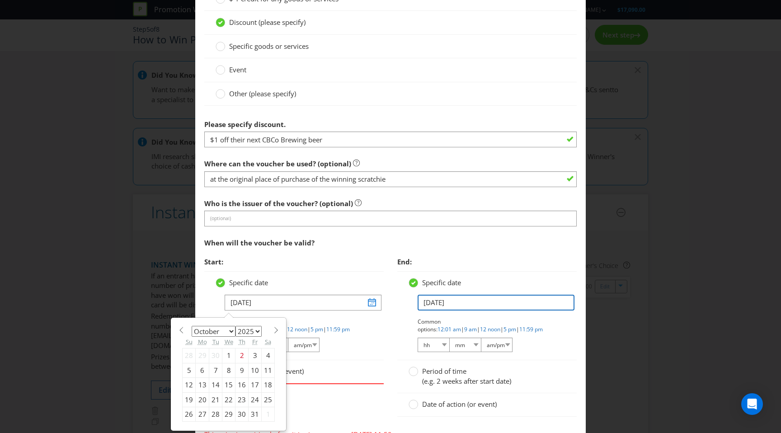
click at [462, 305] on input "[DATE]" at bounding box center [496, 303] width 157 height 16
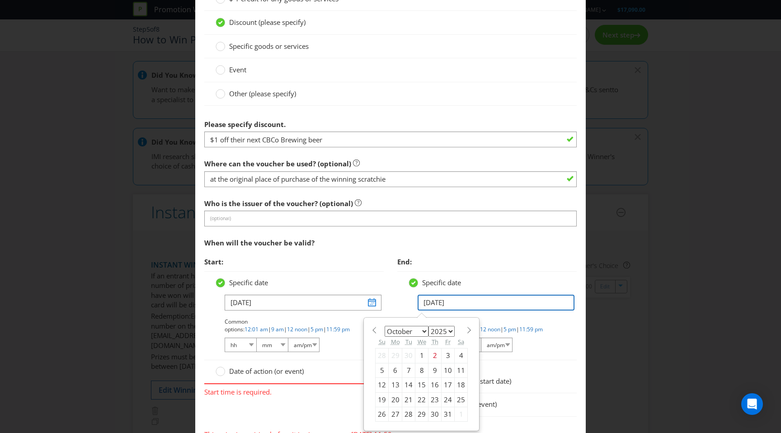
click at [441, 303] on input "[DATE]" at bounding box center [496, 303] width 157 height 16
type input "[DATE]"
select select "11"
type input "[DATE]"
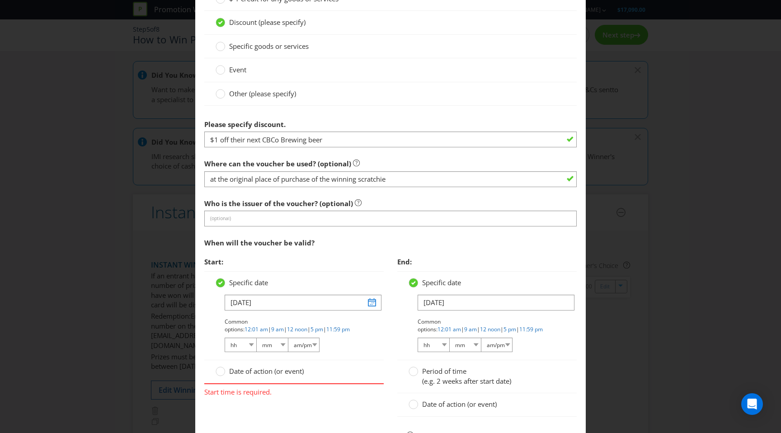
click at [590, 296] on div "Add Prize [GEOGRAPHIC_DATA] [GEOGRAPHIC_DATA] [GEOGRAPHIC_DATA] Please select t…" at bounding box center [390, 216] width 781 height 433
click at [268, 325] on link "12:01 am" at bounding box center [255, 329] width 23 height 8
select select "12"
select select "01"
select select "am"
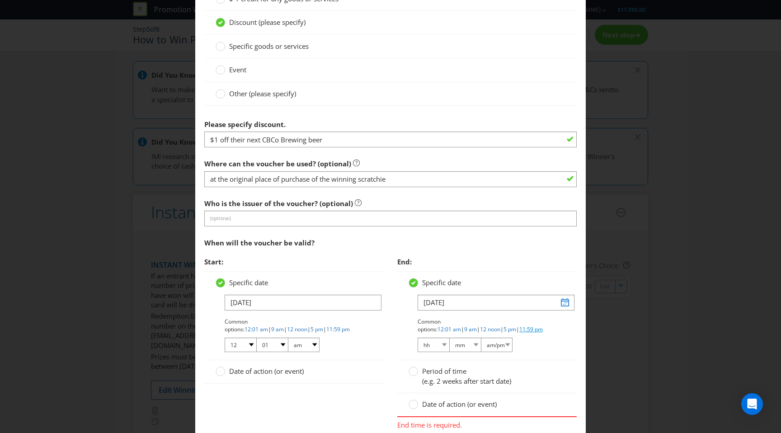
click at [519, 330] on link "11:59 pm" at bounding box center [530, 329] width 23 height 8
select select "11"
select select "59"
select select "pm"
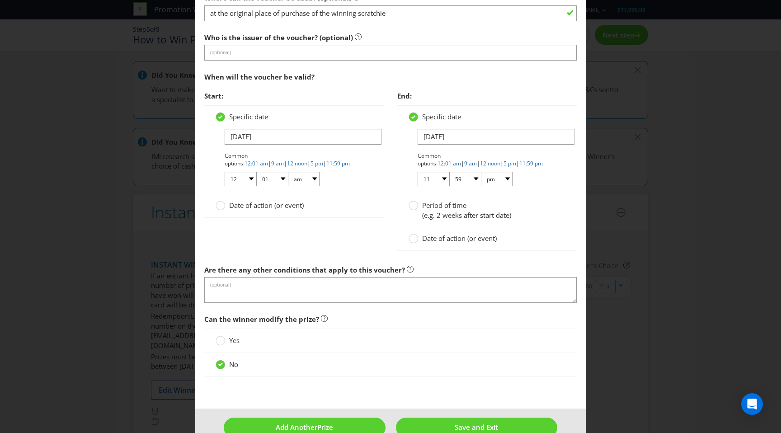
scroll to position [825, 0]
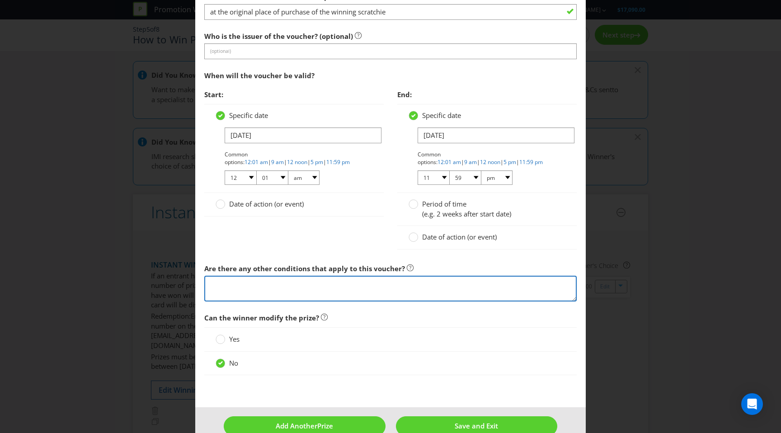
click at [236, 284] on textarea at bounding box center [390, 289] width 372 height 26
type textarea "Or until stock runs out"
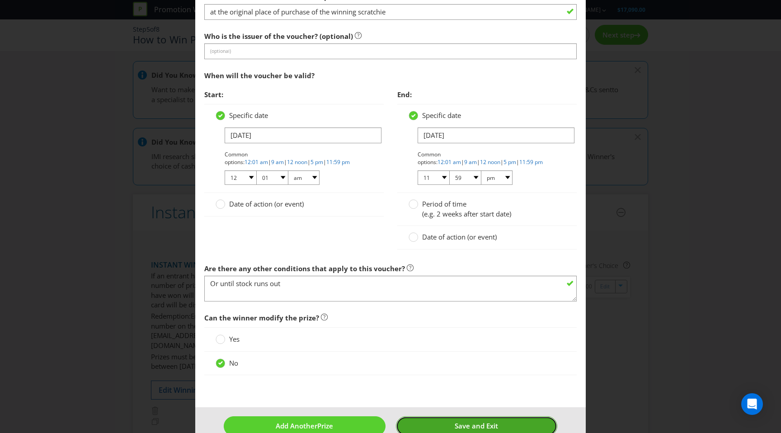
click at [438, 424] on button "Save and Exit" at bounding box center [476, 425] width 161 height 19
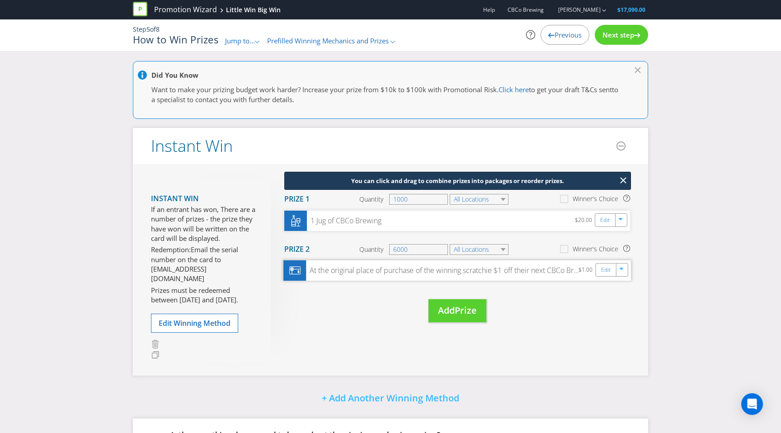
click at [335, 269] on div "At the original place of purchase of the winning scratchie $1 off their next CB…" at bounding box center [442, 271] width 272 height 10
click at [603, 272] on link "Edit" at bounding box center [605, 270] width 9 height 10
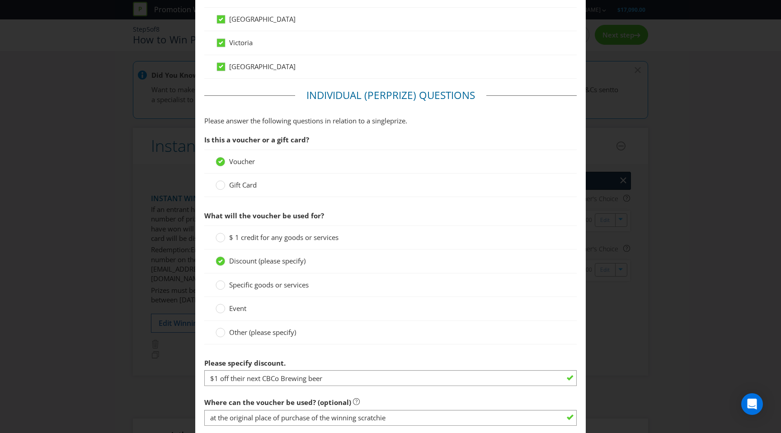
scroll to position [191, 0]
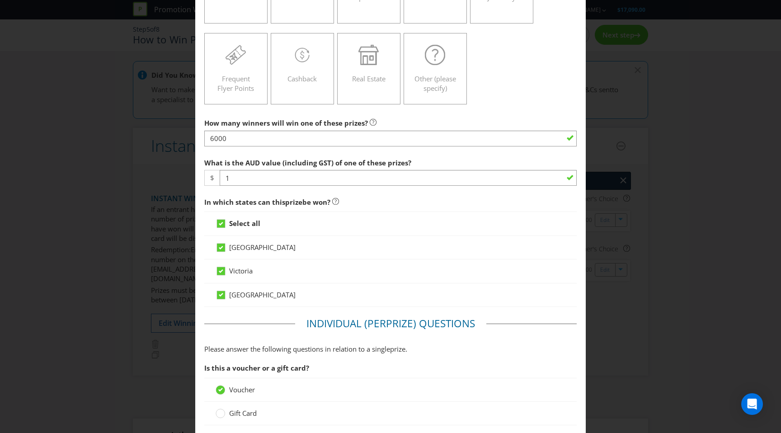
click at [619, 94] on div "Edit Prize [GEOGRAPHIC_DATA] [GEOGRAPHIC_DATA] [GEOGRAPHIC_DATA] Please select …" at bounding box center [390, 216] width 781 height 433
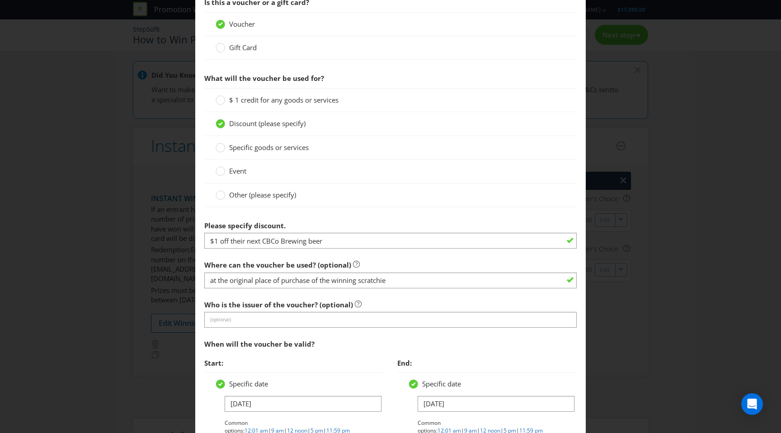
scroll to position [844, 0]
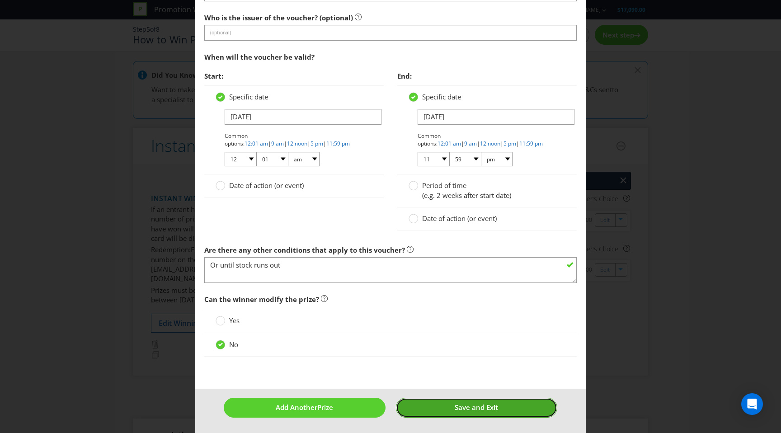
click at [441, 413] on button "Save and Exit" at bounding box center [476, 407] width 161 height 19
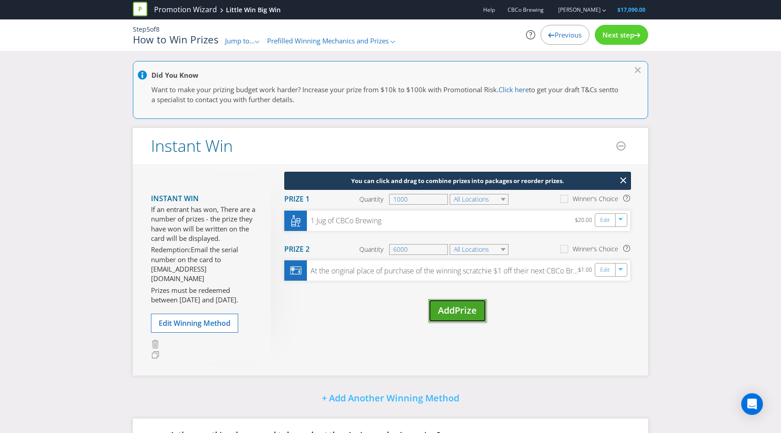
click at [448, 311] on span "Add" at bounding box center [446, 310] width 17 height 12
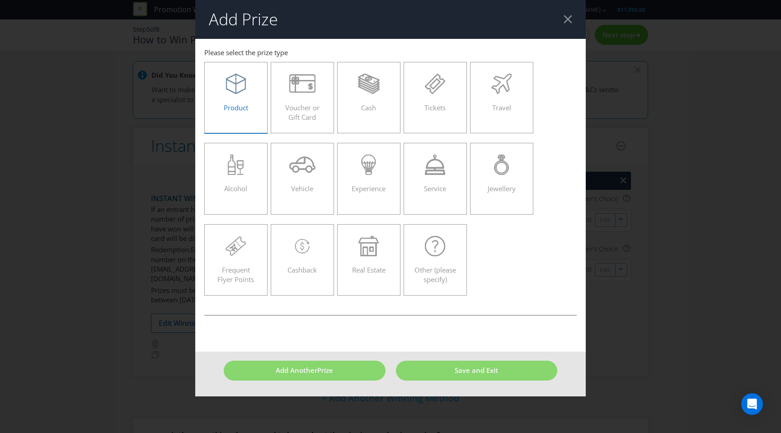
click at [234, 106] on span "Product" at bounding box center [236, 107] width 24 height 9
click at [0, 0] on input "Product" at bounding box center [0, 0] width 0 height 0
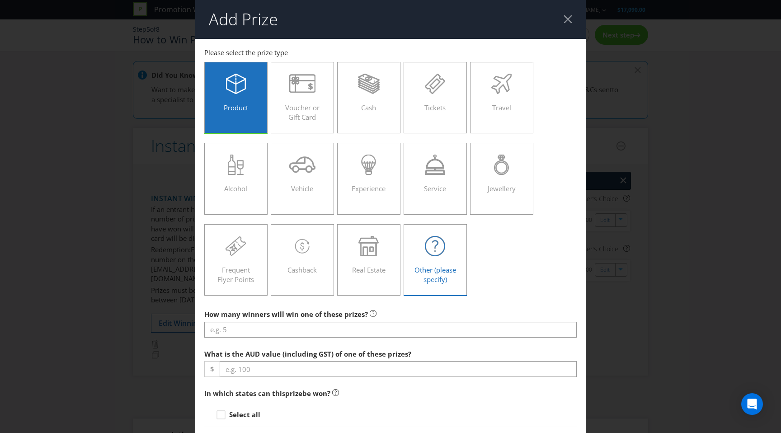
click at [423, 241] on div at bounding box center [435, 246] width 44 height 20
click at [0, 0] on input "Other (please specify)" at bounding box center [0, 0] width 0 height 0
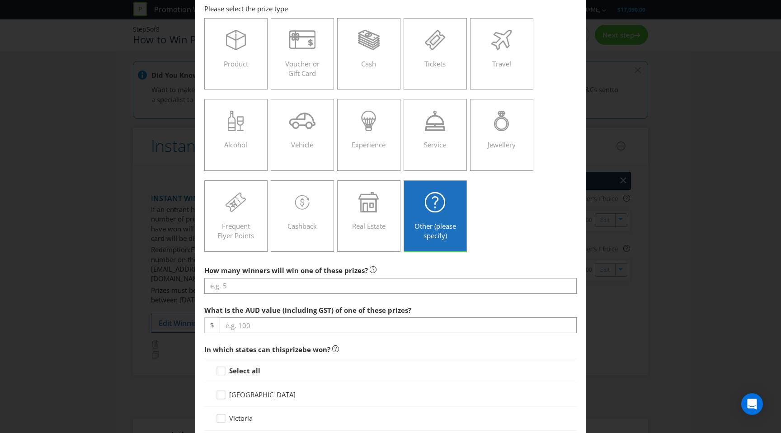
scroll to position [52, 0]
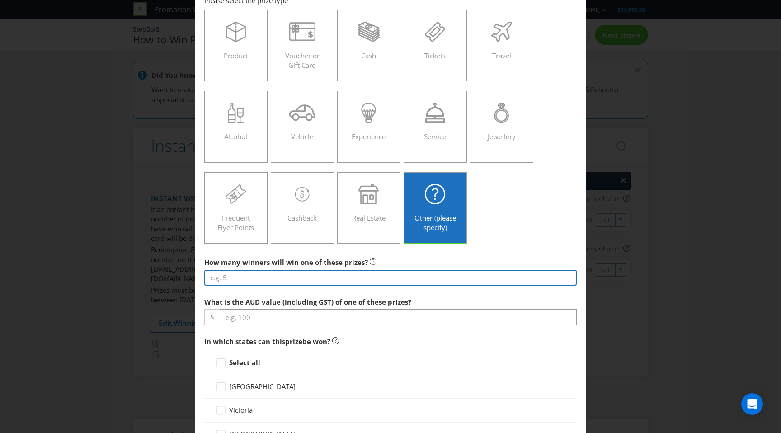
click at [257, 279] on input "number" at bounding box center [390, 278] width 372 height 16
type input "125"
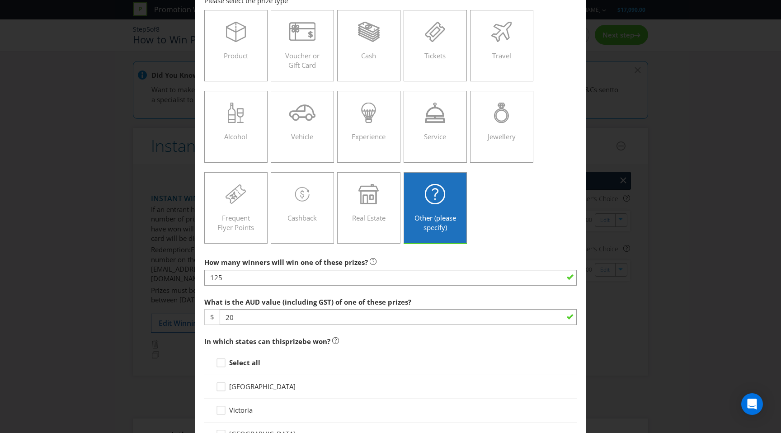
click at [225, 374] on div "Select all" at bounding box center [390, 363] width 372 height 24
click at [222, 363] on icon at bounding box center [223, 365] width 14 height 14
click at [0, 0] on input "Select all" at bounding box center [0, 0] width 0 height 0
click at [34, 350] on div "Add Prize [GEOGRAPHIC_DATA] [GEOGRAPHIC_DATA] [GEOGRAPHIC_DATA] Please select t…" at bounding box center [390, 216] width 781 height 433
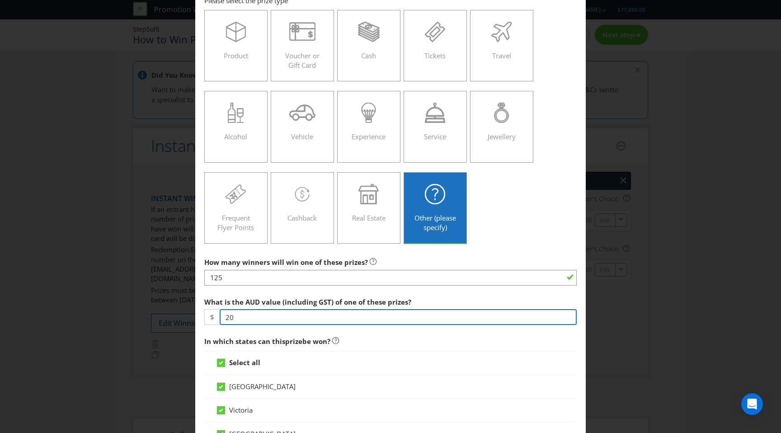
drag, startPoint x: 245, startPoint y: 317, endPoint x: 155, endPoint y: 317, distance: 89.9
click at [155, 317] on div "Add Prize [GEOGRAPHIC_DATA] [GEOGRAPHIC_DATA] [GEOGRAPHIC_DATA] Please select t…" at bounding box center [390, 216] width 781 height 433
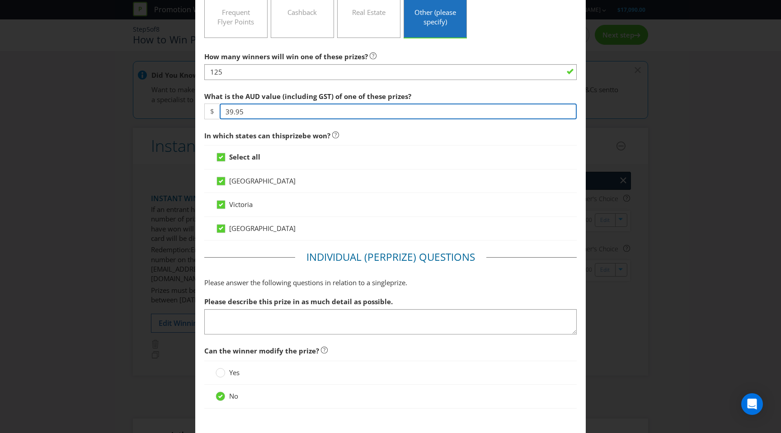
scroll to position [257, 0]
type input "39.95"
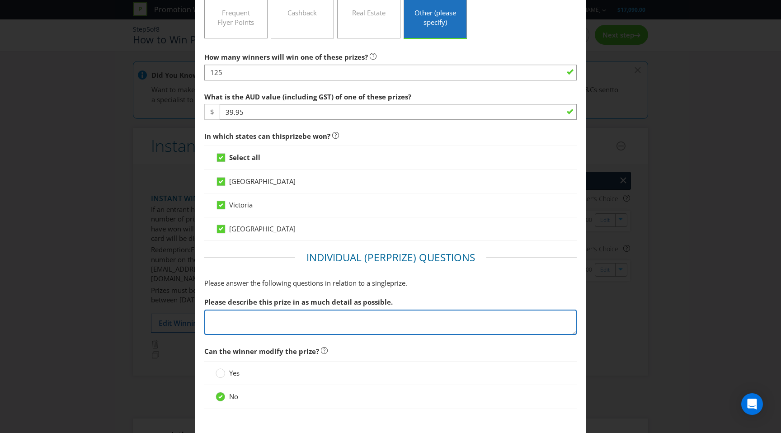
click at [259, 315] on textarea at bounding box center [390, 323] width 372 height 26
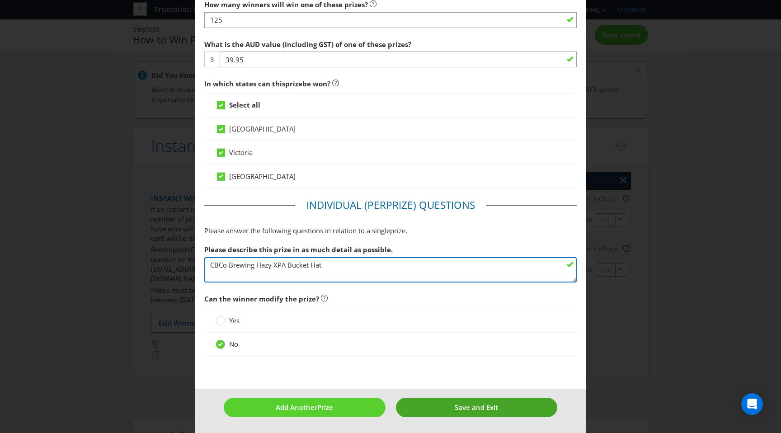
type textarea "CBCo Brewing Hazy XPA Bucket Hat"
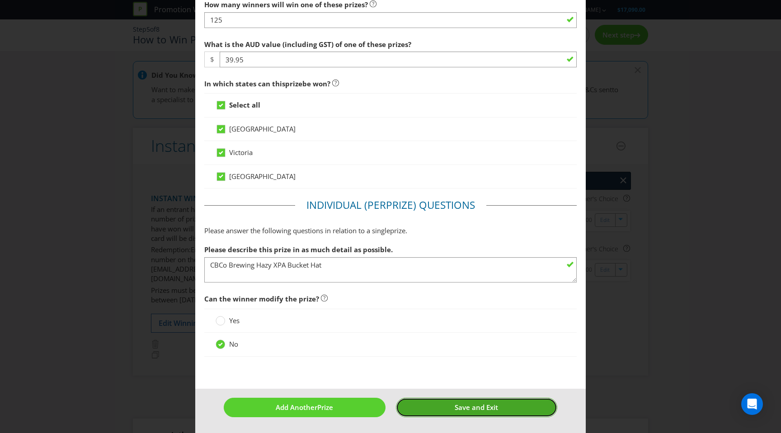
click at [497, 408] on span "Save and Exit" at bounding box center [476, 407] width 43 height 9
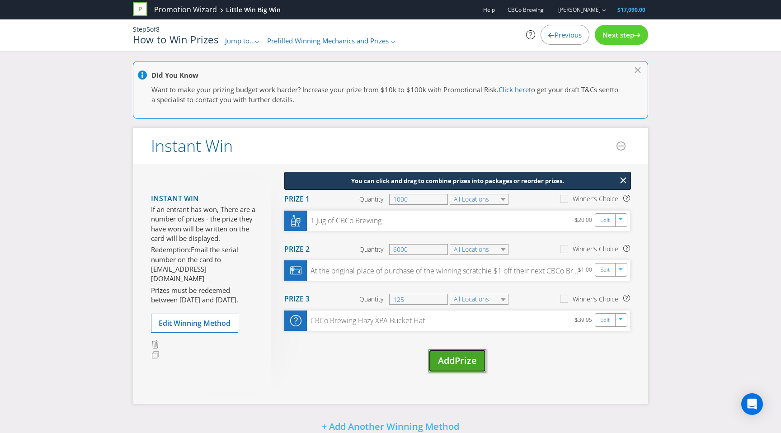
click at [471, 351] on button "Add Prize" at bounding box center [457, 360] width 58 height 23
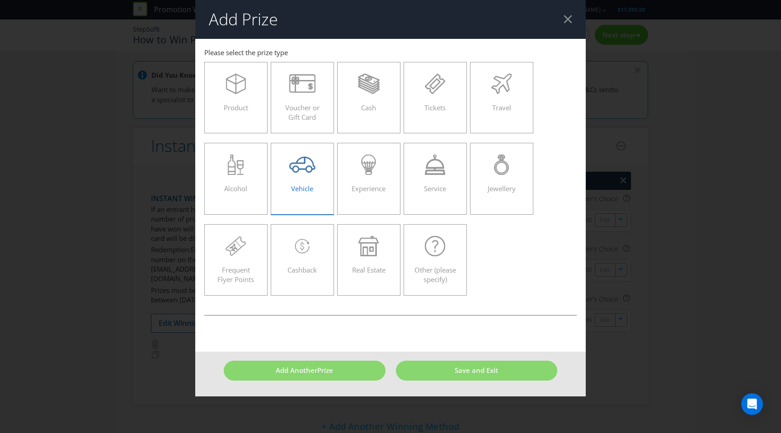
click at [307, 182] on div "Vehicle" at bounding box center [302, 175] width 44 height 41
click at [0, 0] on input "Vehicle" at bounding box center [0, 0] width 0 height 0
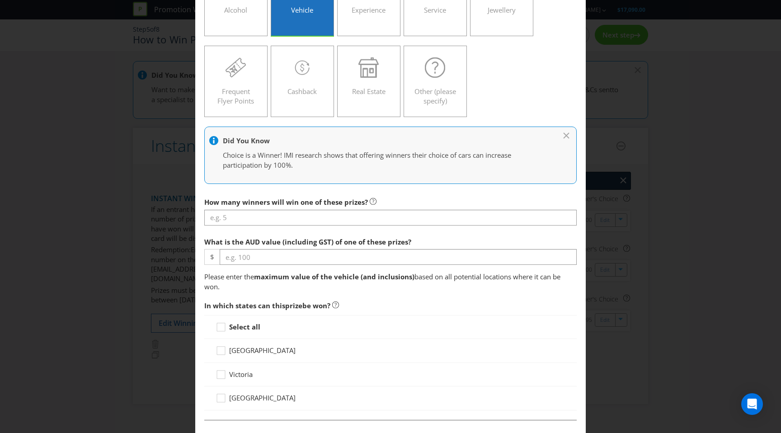
scroll to position [179, 0]
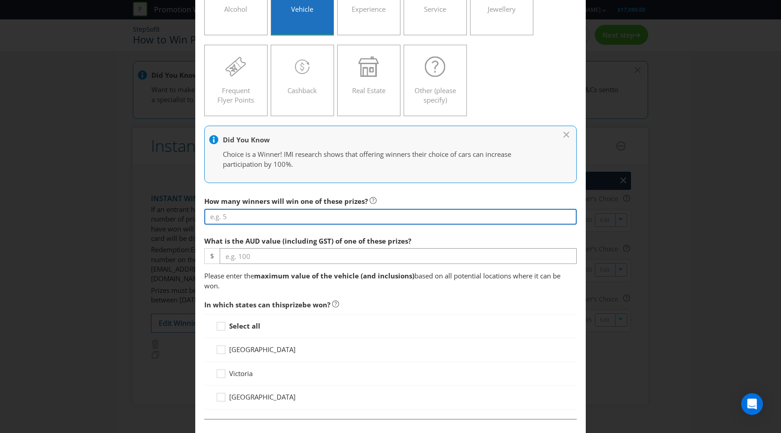
click at [237, 214] on input "number" at bounding box center [390, 217] width 372 height 16
type input "3"
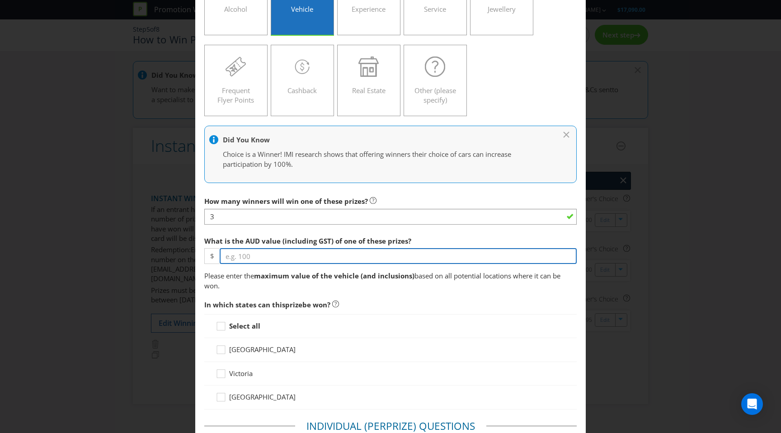
click at [254, 256] on input "number" at bounding box center [398, 256] width 357 height 16
type input "3000"
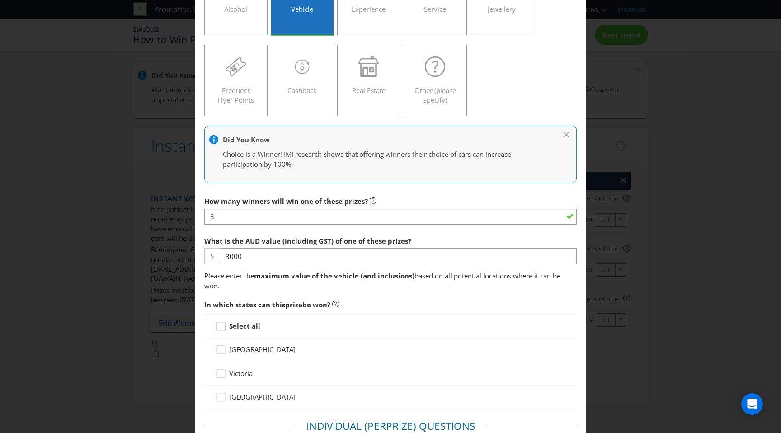
click at [217, 327] on icon at bounding box center [223, 328] width 14 height 14
click at [0, 0] on input "Select all" at bounding box center [0, 0] width 0 height 0
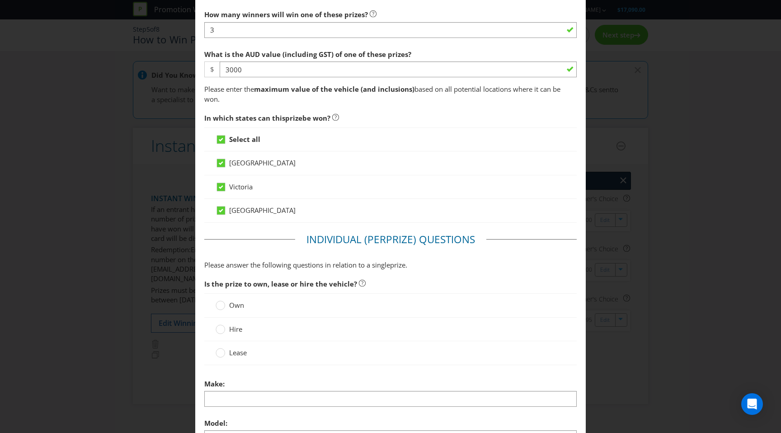
scroll to position [374, 0]
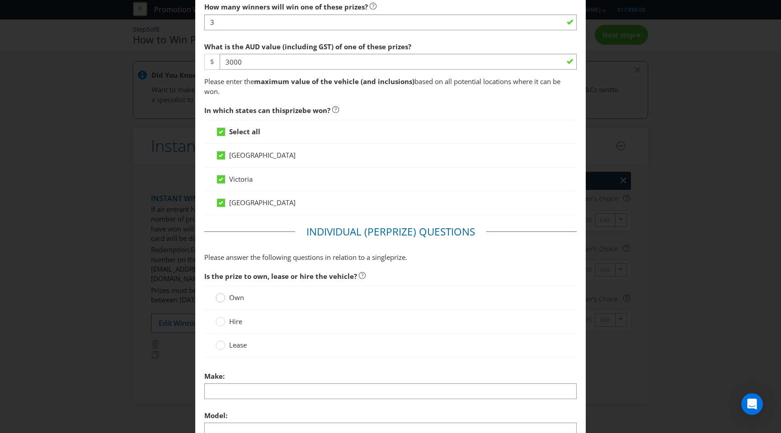
click at [221, 298] on circle at bounding box center [220, 297] width 9 height 9
click at [0, 0] on input "Own" at bounding box center [0, 0] width 0 height 0
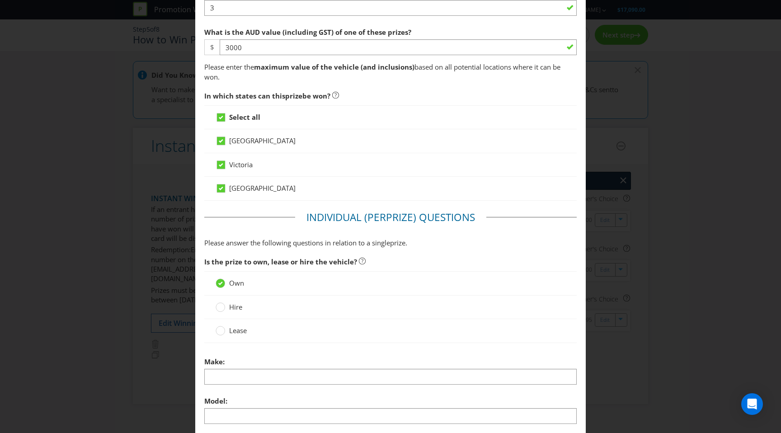
scroll to position [0, 0]
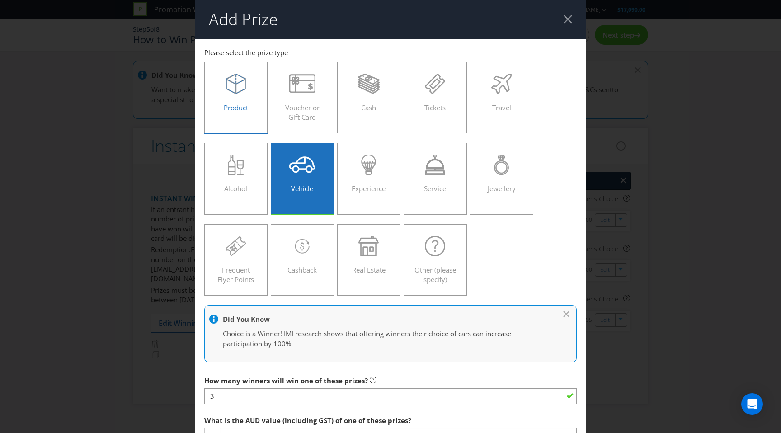
click at [237, 110] on span "Product" at bounding box center [236, 107] width 24 height 9
click at [0, 0] on input "Product" at bounding box center [0, 0] width 0 height 0
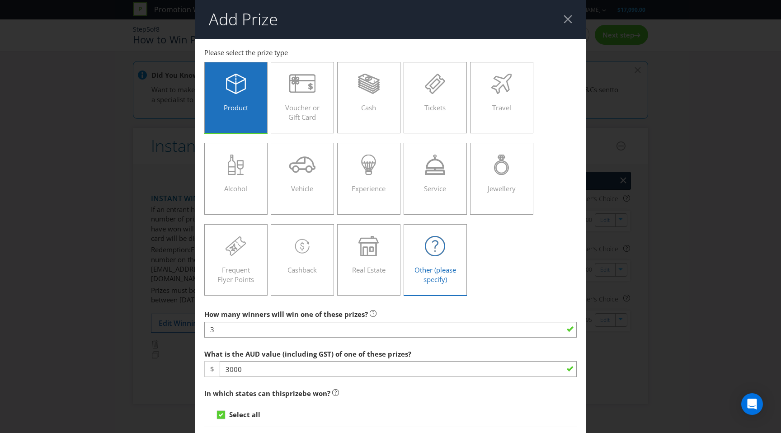
click at [434, 242] on icon at bounding box center [435, 246] width 20 height 20
click at [0, 0] on input "Other (please specify)" at bounding box center [0, 0] width 0 height 0
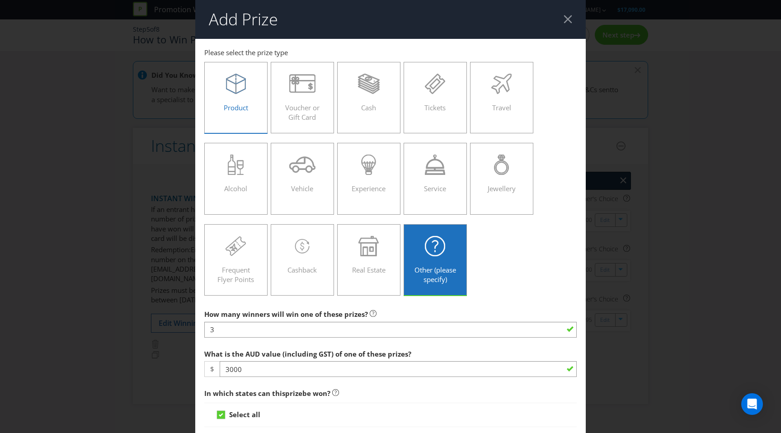
click at [238, 120] on label "Product" at bounding box center [235, 97] width 63 height 71
click at [0, 0] on input "Product" at bounding box center [0, 0] width 0 height 0
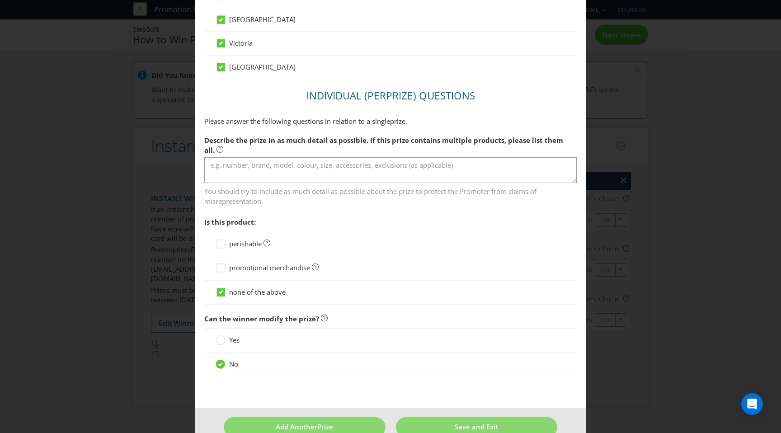
scroll to position [429, 0]
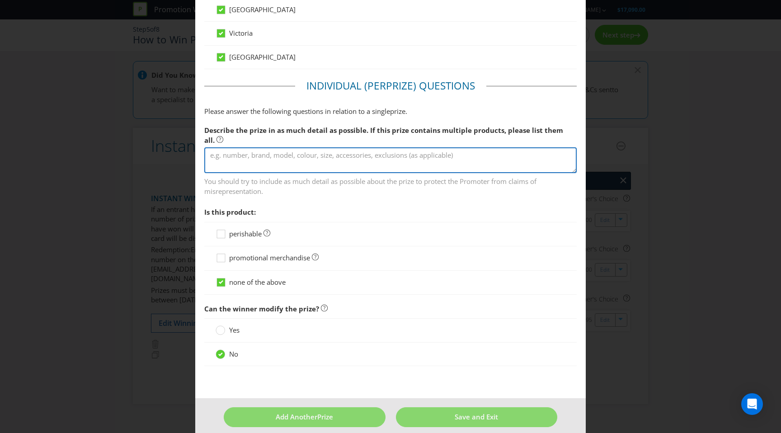
click at [270, 154] on textarea at bounding box center [390, 160] width 372 height 26
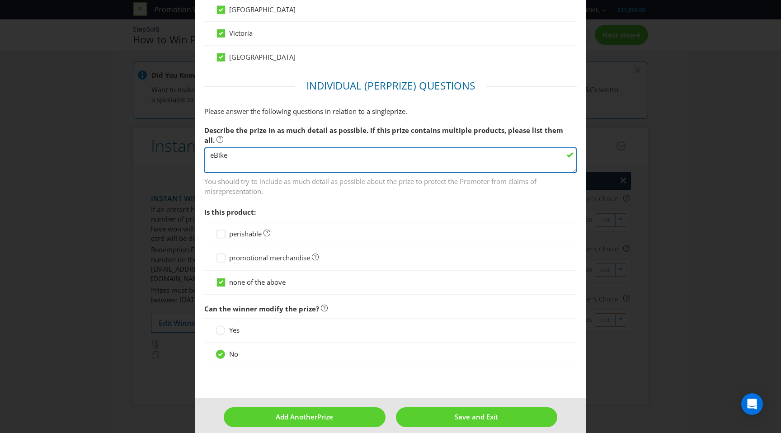
type textarea "eBike"
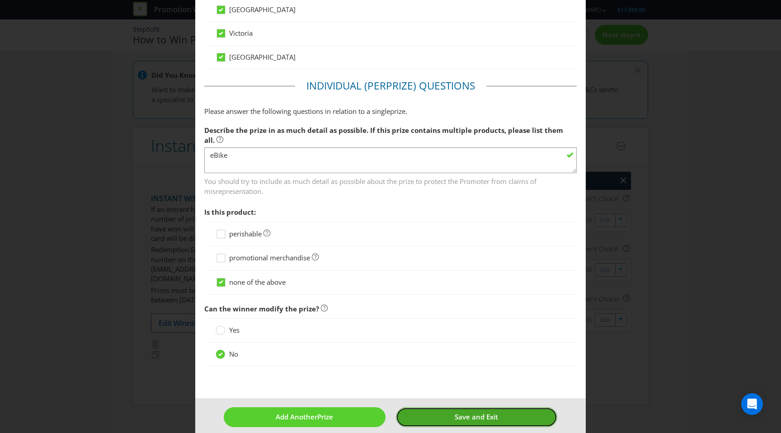
click at [479, 412] on span "Save and Exit" at bounding box center [476, 416] width 43 height 9
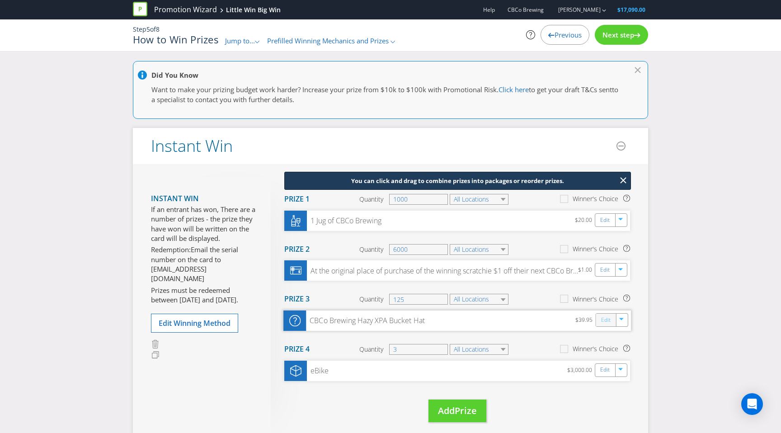
click at [607, 318] on link "Edit" at bounding box center [605, 320] width 9 height 10
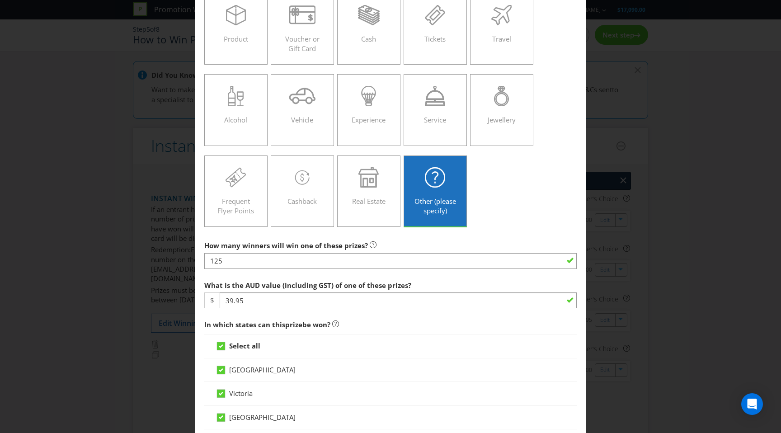
scroll to position [84, 0]
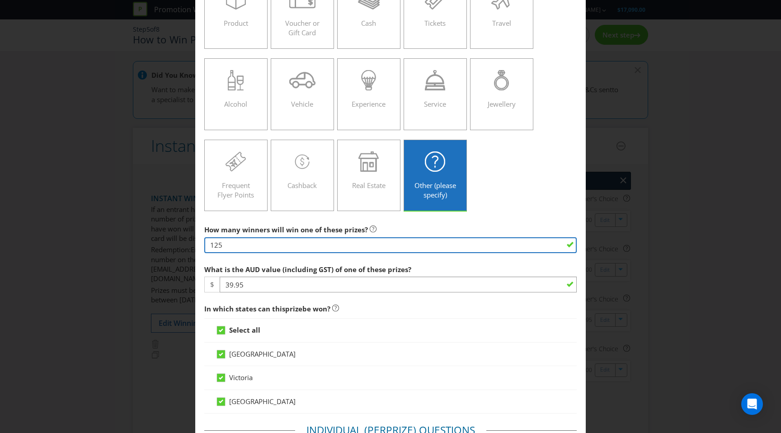
drag, startPoint x: 228, startPoint y: 242, endPoint x: 174, endPoint y: 242, distance: 53.8
click at [174, 242] on div "Edit Prize [GEOGRAPHIC_DATA] [GEOGRAPHIC_DATA] [GEOGRAPHIC_DATA] Please select …" at bounding box center [390, 216] width 781 height 433
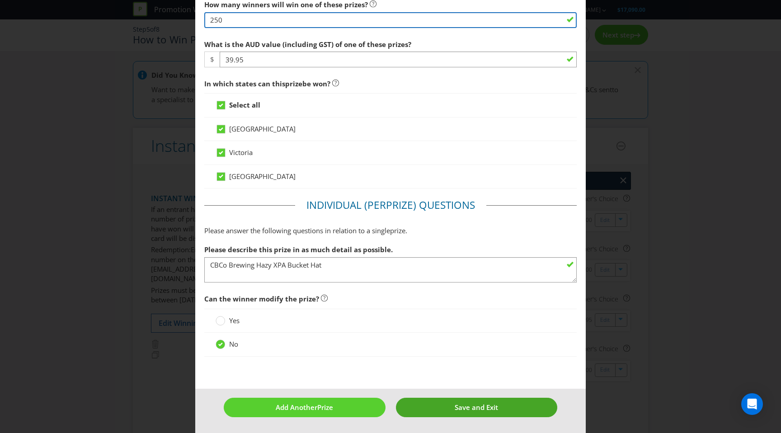
type input "250"
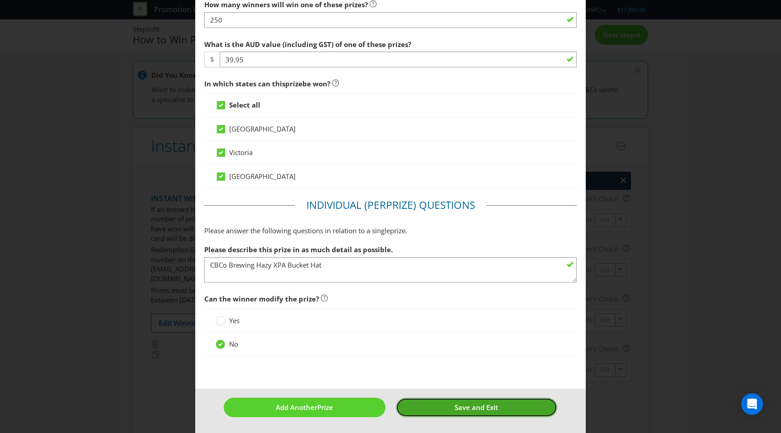
click at [451, 406] on button "Save and Exit" at bounding box center [476, 407] width 161 height 19
type input "250"
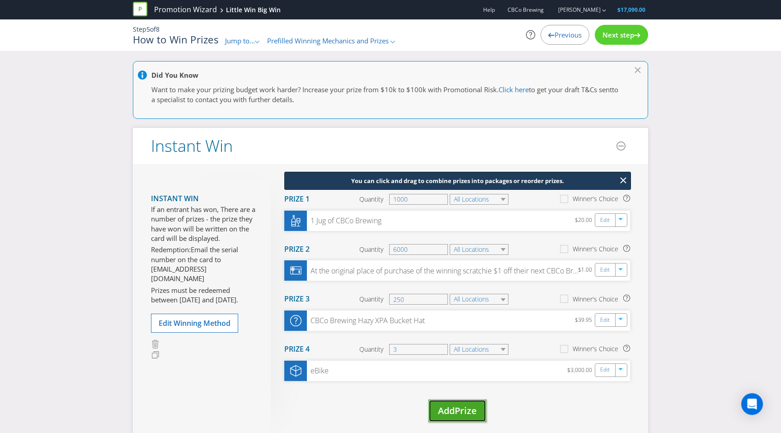
click at [468, 415] on span "Prize" at bounding box center [466, 410] width 22 height 12
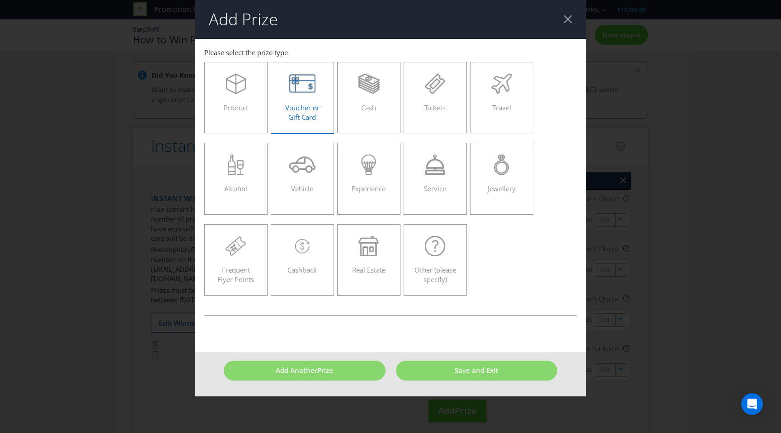
click at [316, 92] on div at bounding box center [302, 84] width 44 height 20
click at [0, 0] on input "Voucher or Gift Card" at bounding box center [0, 0] width 0 height 0
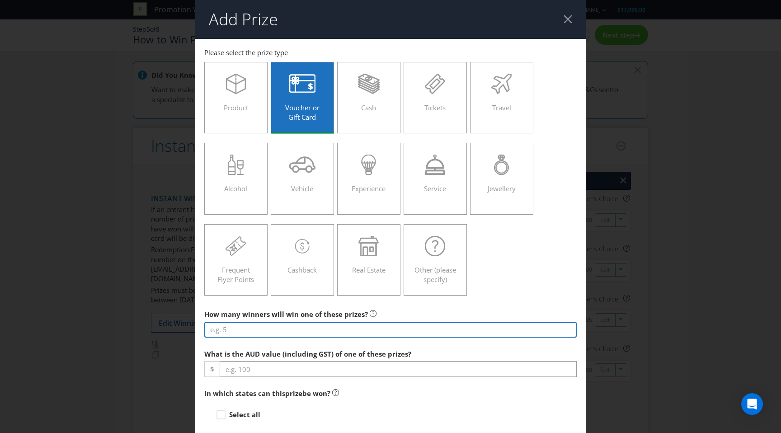
click at [279, 334] on input "number" at bounding box center [390, 330] width 372 height 16
type input "15"
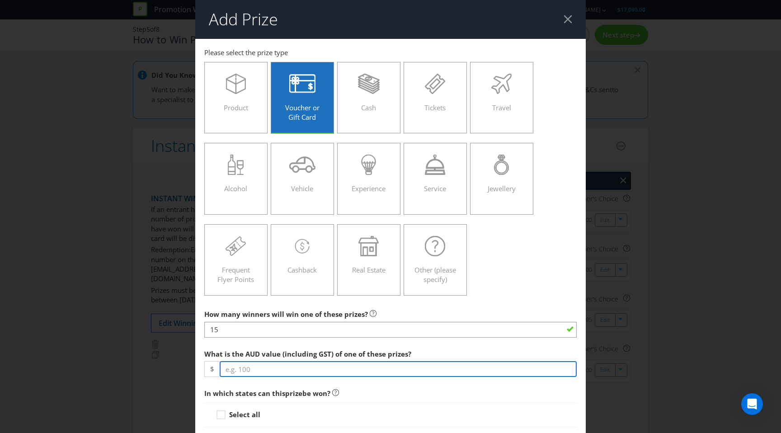
click at [254, 370] on input "number" at bounding box center [398, 369] width 357 height 16
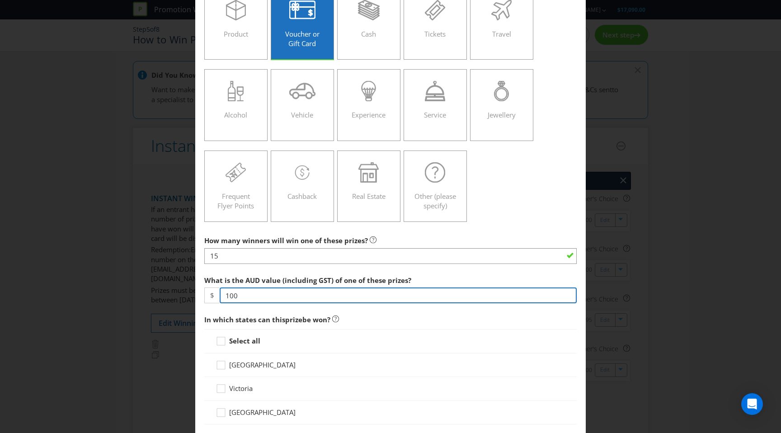
scroll to position [87, 0]
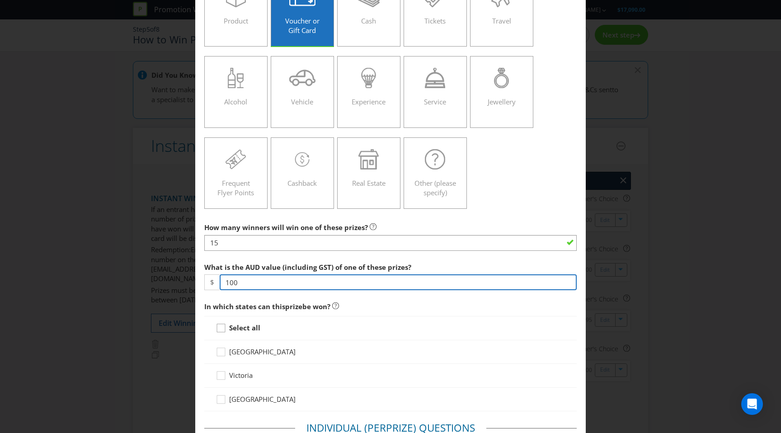
type input "100"
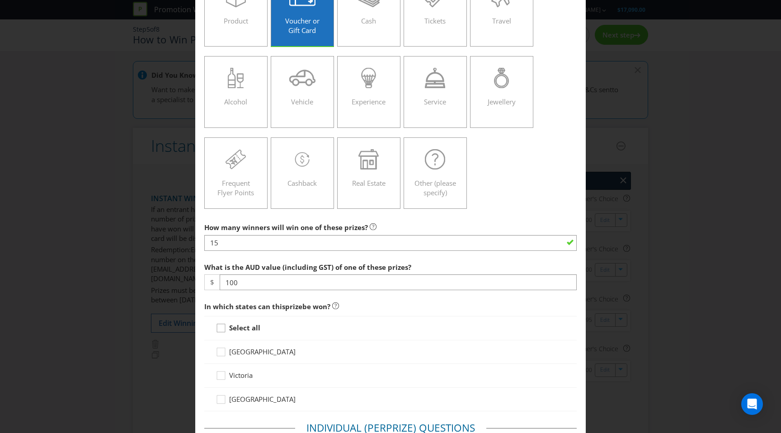
click at [223, 325] on icon at bounding box center [223, 330] width 14 height 14
click at [0, 0] on input "Select all" at bounding box center [0, 0] width 0 height 0
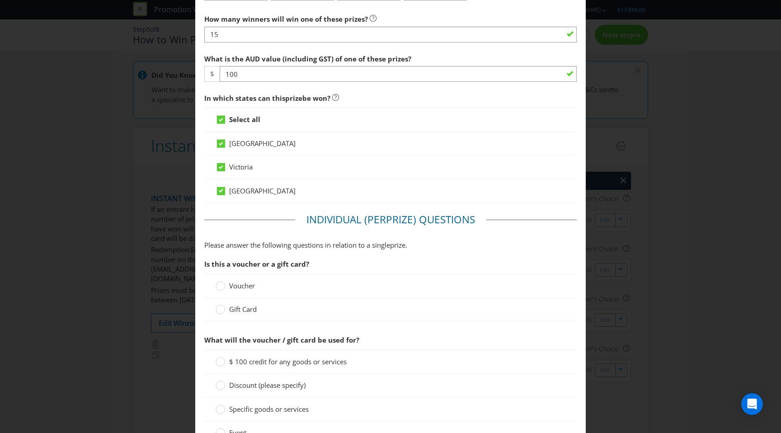
scroll to position [297, 0]
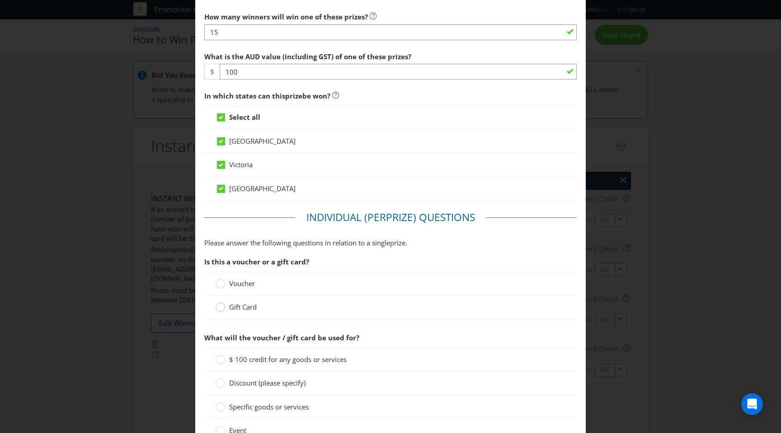
click at [220, 305] on div at bounding box center [220, 304] width 5 height 5
click at [0, 0] on input "Gift Card" at bounding box center [0, 0] width 0 height 0
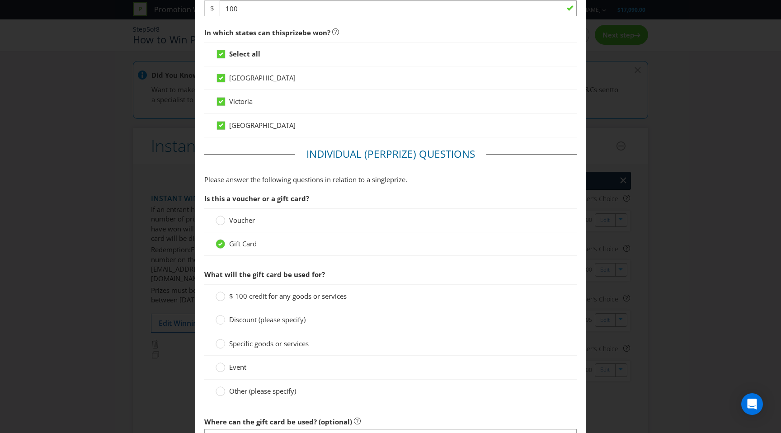
scroll to position [389, 0]
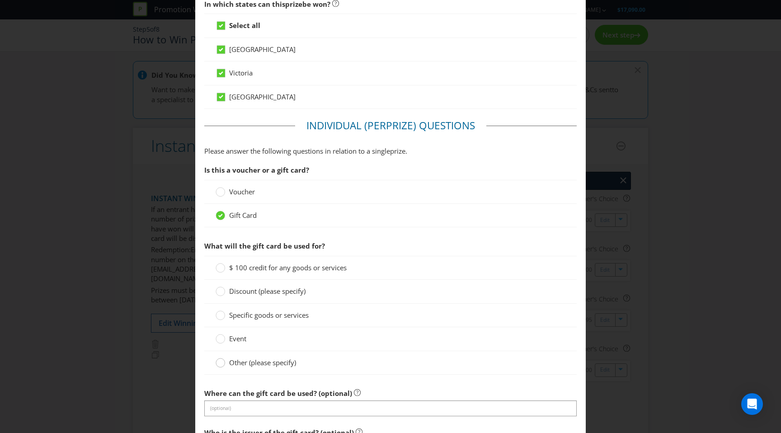
click at [218, 362] on circle at bounding box center [220, 362] width 9 height 9
click at [0, 0] on input "Other (please specify)" at bounding box center [0, 0] width 0 height 0
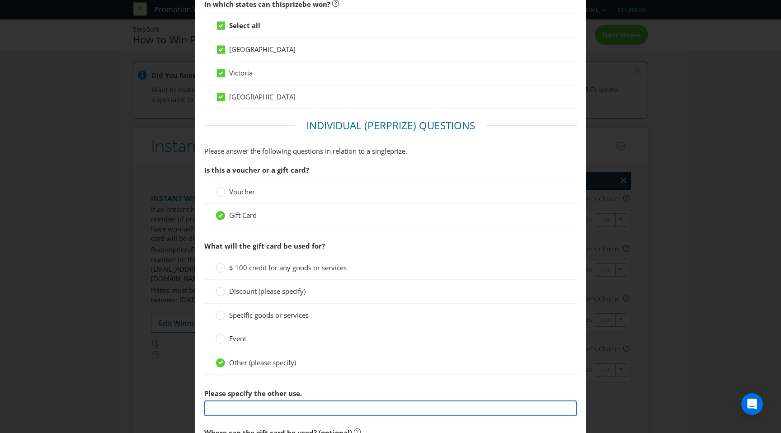
click at [220, 410] on input "text" at bounding box center [390, 408] width 372 height 16
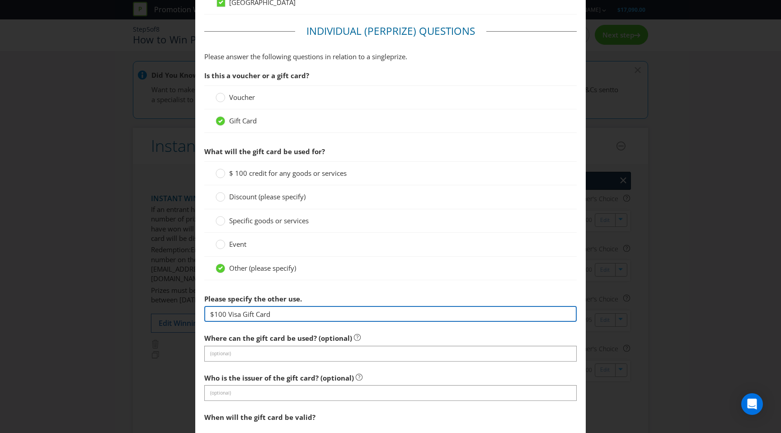
type input "$100 Visa Gift Card"
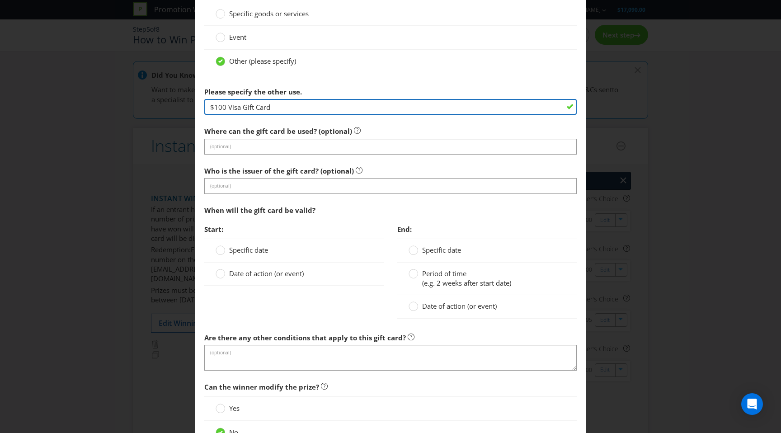
scroll to position [708, 0]
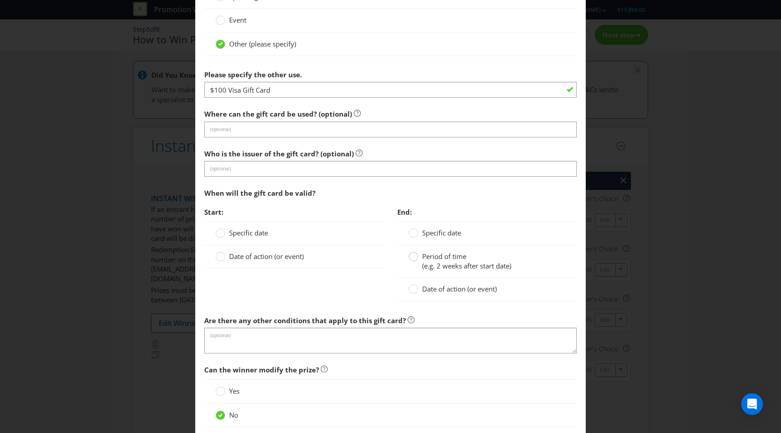
click at [417, 257] on circle at bounding box center [413, 256] width 9 height 9
click at [0, 0] on input "Period of time (e.g. 2 weeks after start date)" at bounding box center [0, 0] width 0 height 0
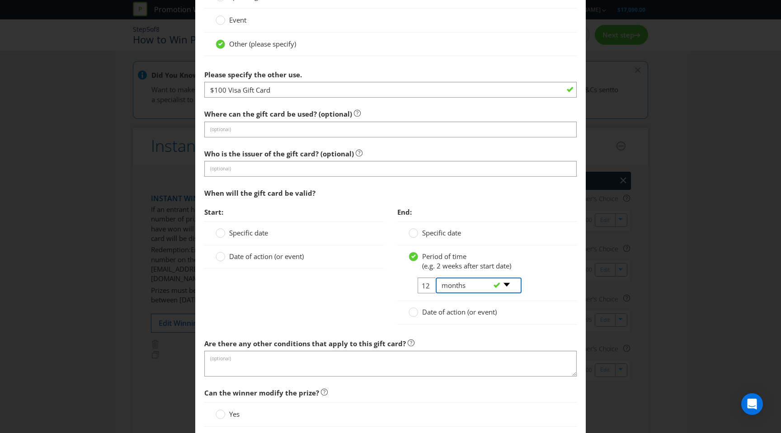
click at [507, 284] on select "-- Please select -- days weeks months years" at bounding box center [479, 285] width 86 height 16
select select "YEARS"
click at [436, 277] on select "-- Please select -- days weeks months years" at bounding box center [479, 285] width 86 height 16
drag, startPoint x: 429, startPoint y: 286, endPoint x: 399, endPoint y: 286, distance: 29.8
click at [400, 286] on div "Period of time (e.g. 2 weeks after start date) 12 -- Please select -- days week…" at bounding box center [486, 273] width 179 height 56
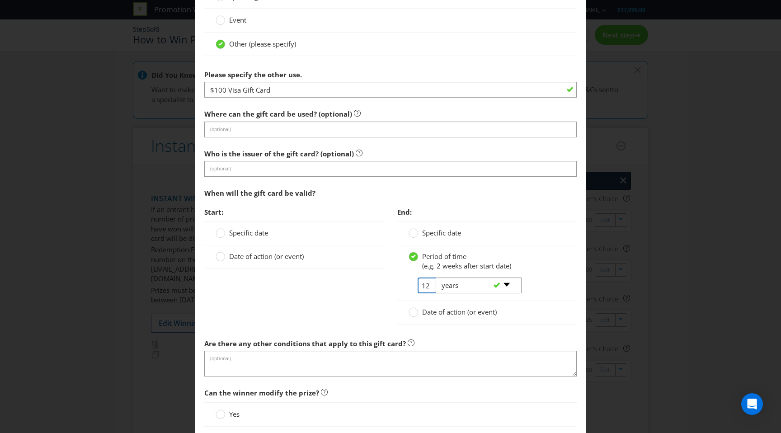
drag, startPoint x: 424, startPoint y: 286, endPoint x: 437, endPoint y: 286, distance: 12.7
click at [437, 286] on tr "12 -- Please select -- days weeks months years" at bounding box center [464, 288] width 112 height 23
type input "1"
type input "3"
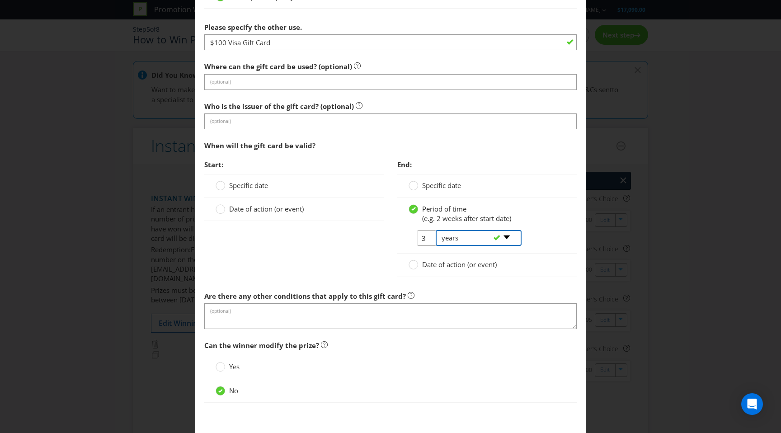
scroll to position [771, 0]
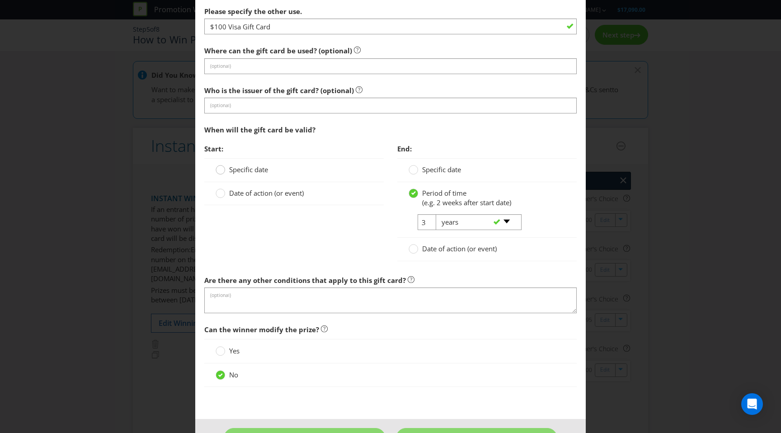
click at [220, 171] on circle at bounding box center [220, 169] width 9 height 9
click at [0, 0] on input "Specific date" at bounding box center [0, 0] width 0 height 0
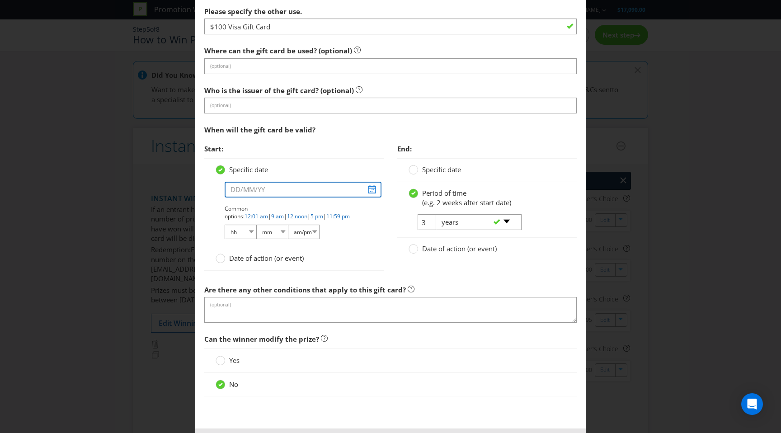
click at [267, 190] on input "text" at bounding box center [303, 190] width 157 height 16
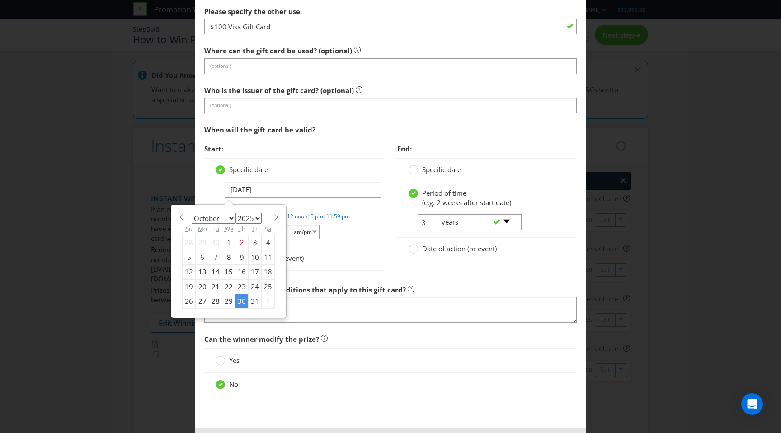
type input "[DATE]"
click at [239, 303] on div "30" at bounding box center [241, 301] width 13 height 14
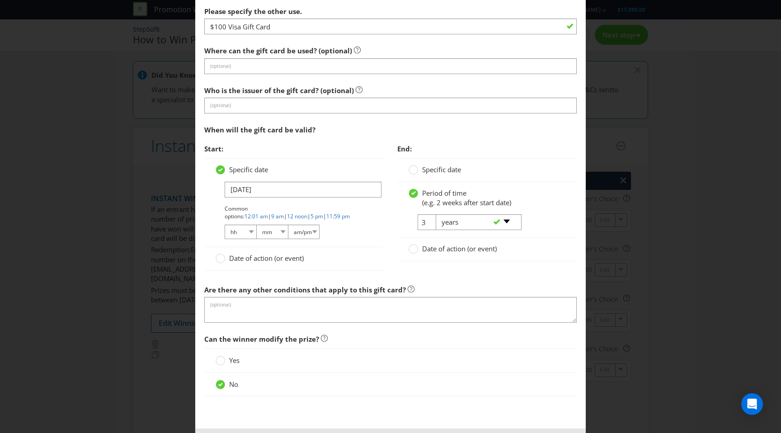
scroll to position [811, 0]
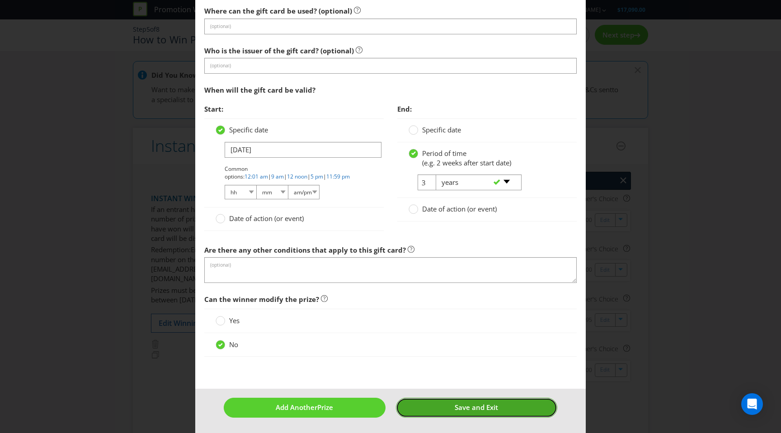
click at [443, 401] on button "Save and Exit" at bounding box center [476, 407] width 161 height 19
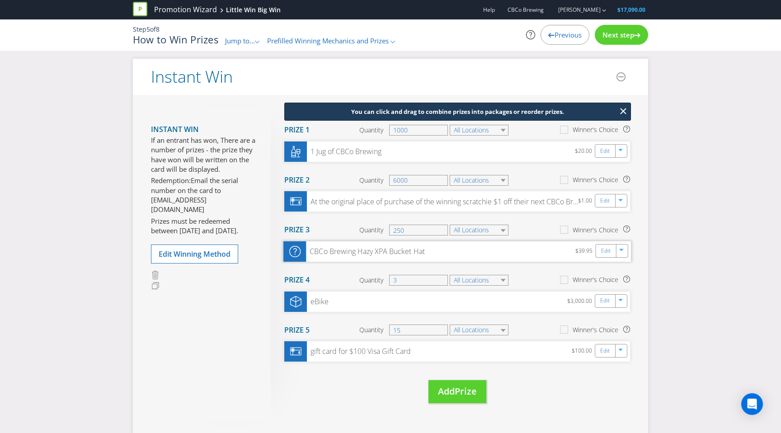
scroll to position [69, 0]
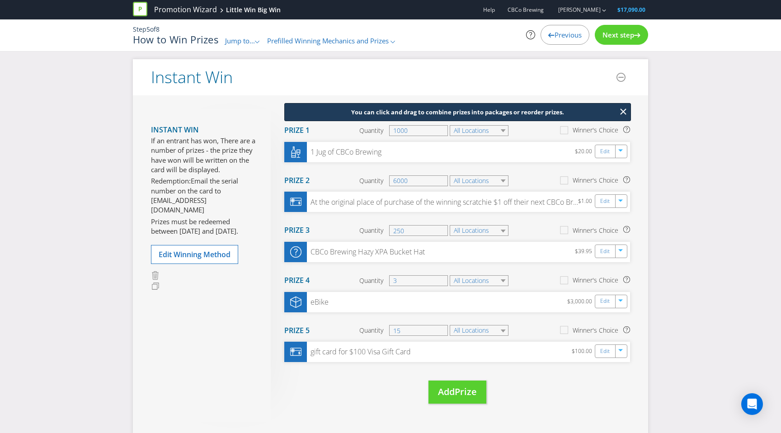
click at [623, 37] on span "Next step" at bounding box center [618, 34] width 32 height 9
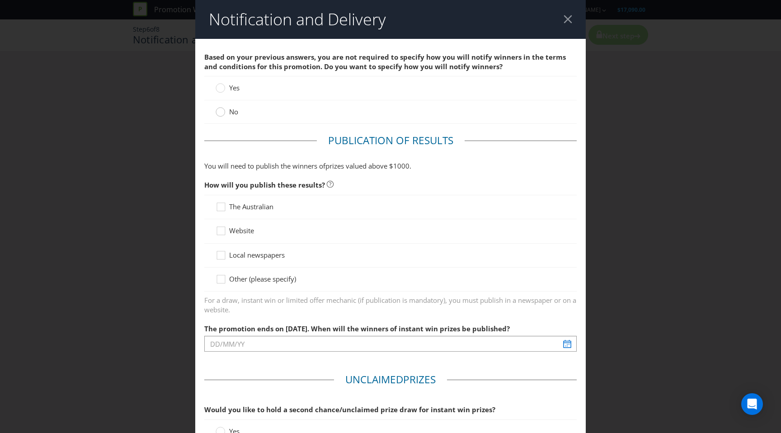
click at [220, 112] on circle at bounding box center [220, 112] width 9 height 9
click at [0, 0] on input "No" at bounding box center [0, 0] width 0 height 0
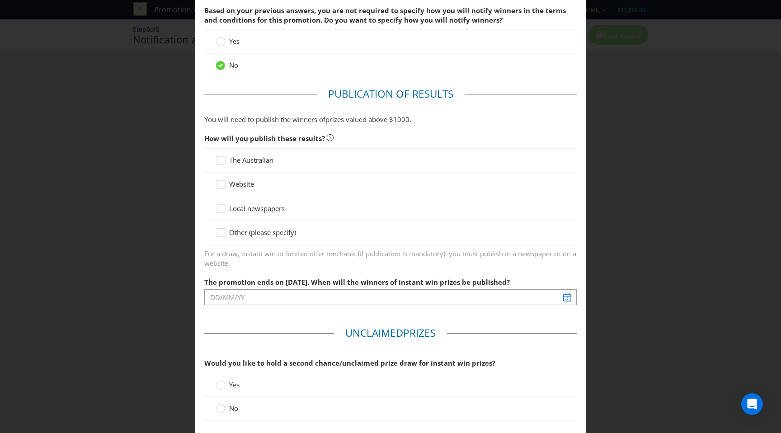
scroll to position [56, 0]
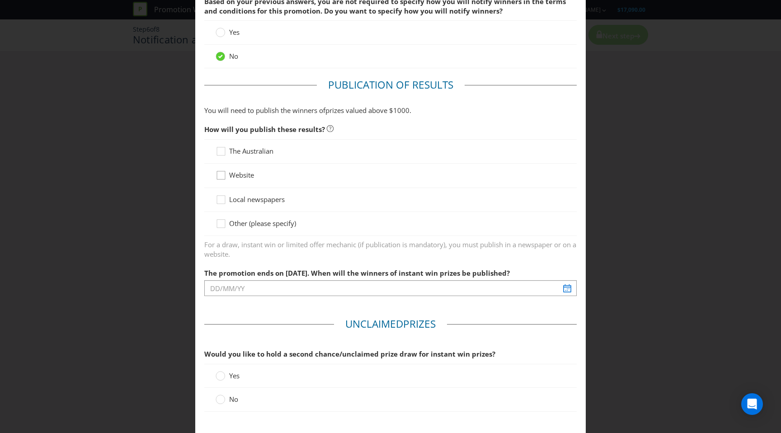
click at [227, 174] on icon at bounding box center [223, 177] width 14 height 14
click at [0, 0] on input "Website" at bounding box center [0, 0] width 0 height 0
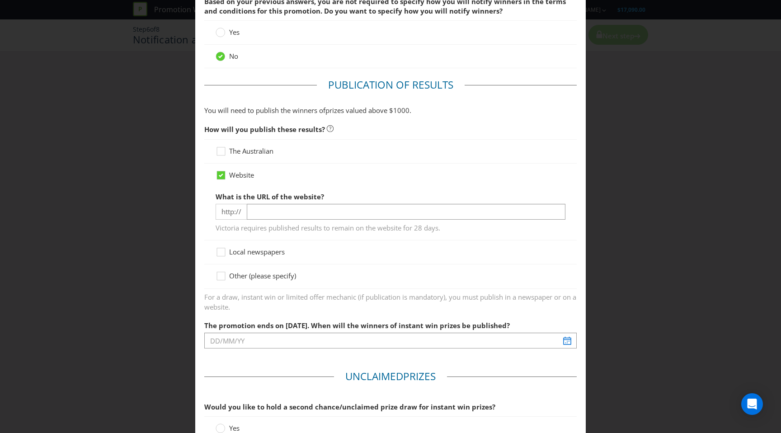
click at [597, 133] on div "Notification and Delivery Based on your previous answers, you are not required …" at bounding box center [390, 216] width 781 height 433
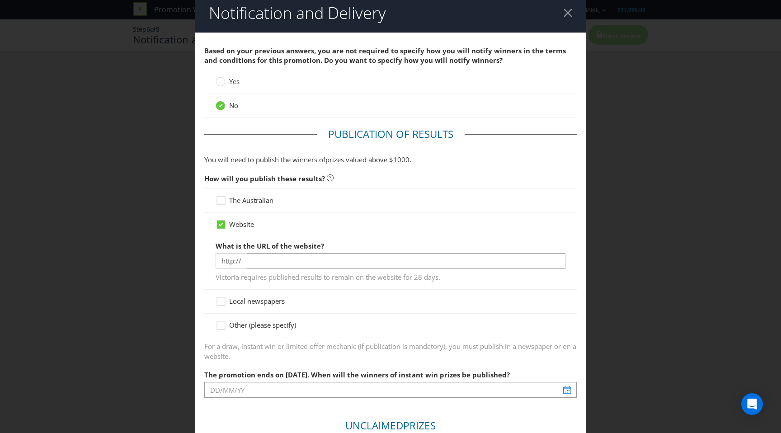
scroll to position [5, 0]
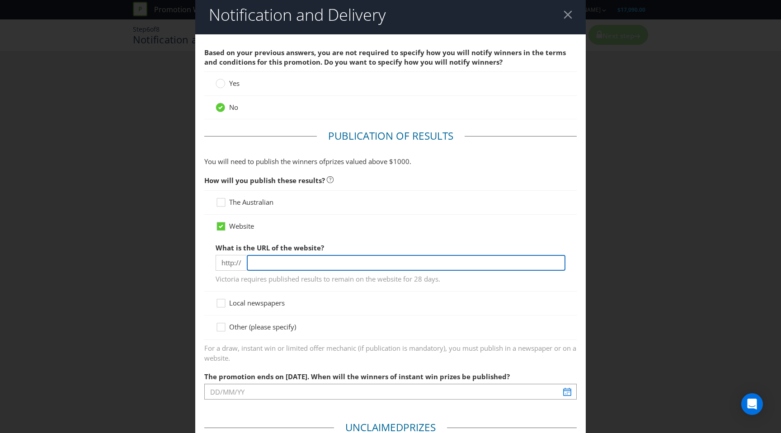
click at [282, 262] on input "text" at bounding box center [406, 263] width 319 height 16
paste input "[URL][DOMAIN_NAME]"
drag, startPoint x: 274, startPoint y: 263, endPoint x: 204, endPoint y: 263, distance: 69.6
click at [204, 263] on div "Website What is the URL of the website? http:// [URL][DOMAIN_NAME] Victoria req…" at bounding box center [390, 253] width 372 height 77
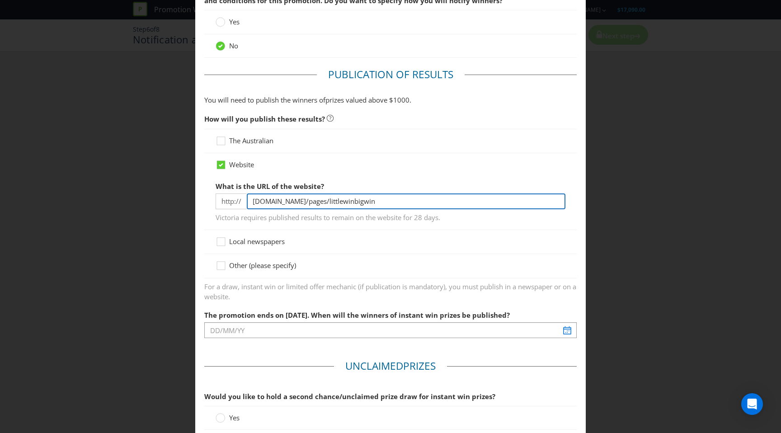
scroll to position [69, 0]
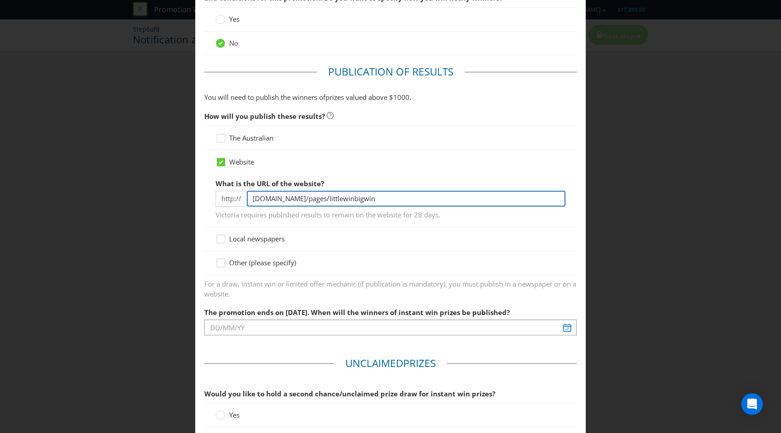
type input "[DOMAIN_NAME]/pages/littlewinbigwin"
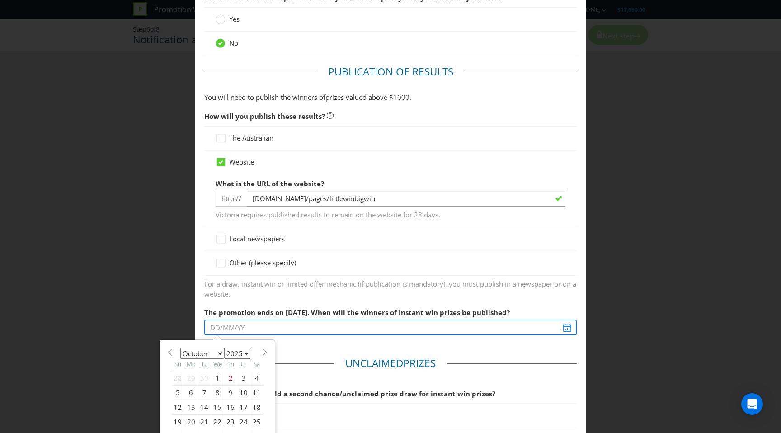
click at [548, 324] on input "text" at bounding box center [390, 327] width 372 height 16
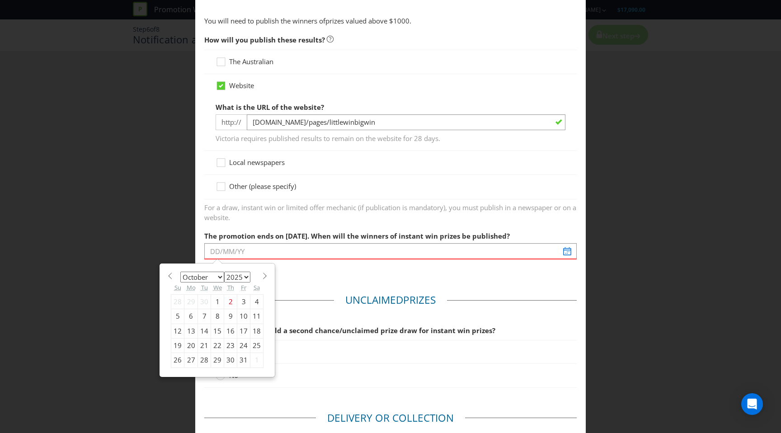
click at [261, 277] on span at bounding box center [264, 275] width 7 height 7
select select "0"
select select "2026"
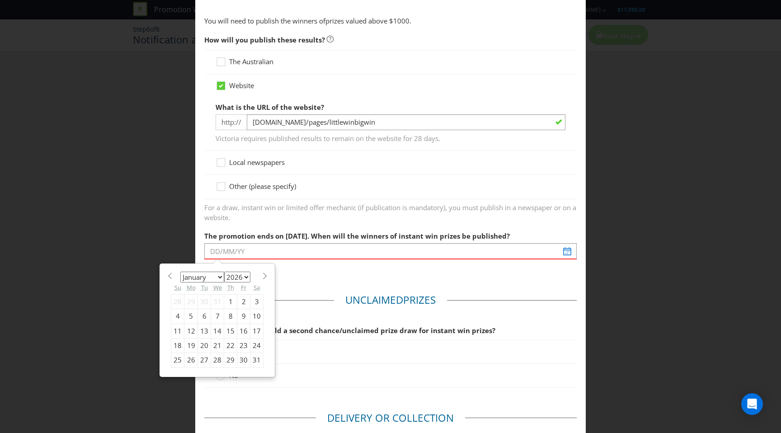
click at [216, 333] on div "14" at bounding box center [217, 331] width 13 height 14
type input "[DATE]"
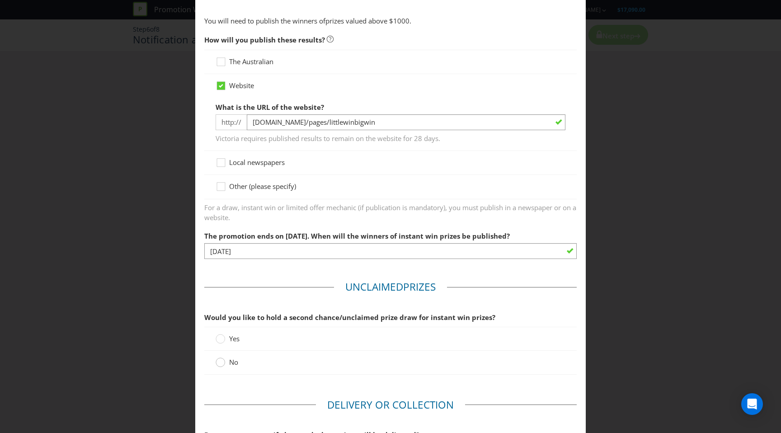
click at [218, 366] on circle at bounding box center [220, 362] width 9 height 9
click at [0, 0] on input "No" at bounding box center [0, 0] width 0 height 0
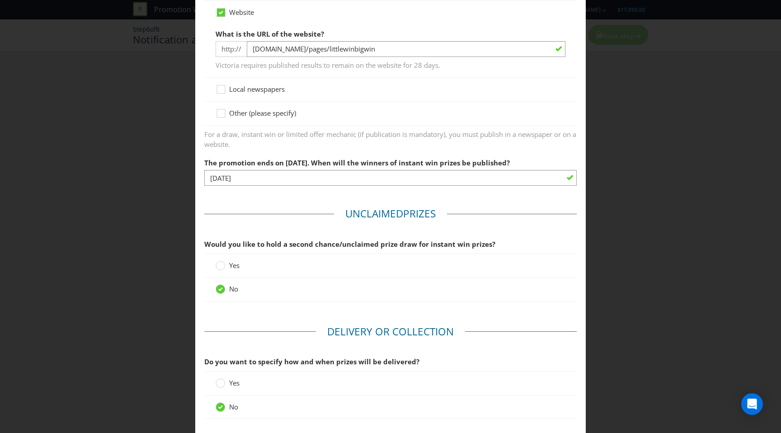
scroll to position [282, 0]
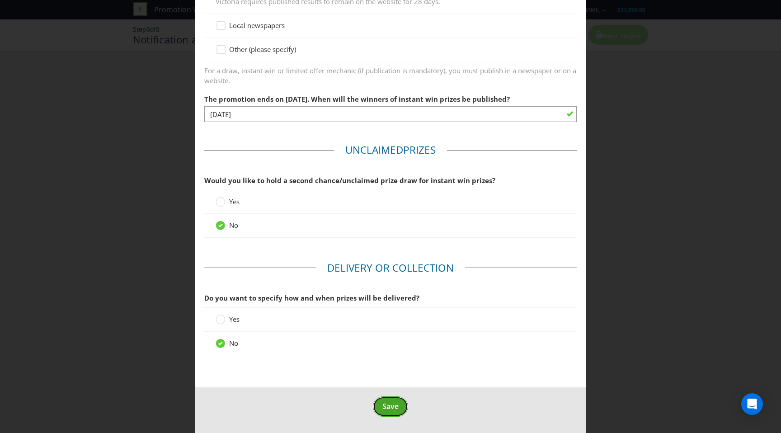
click at [390, 409] on span "Save" at bounding box center [390, 406] width 16 height 10
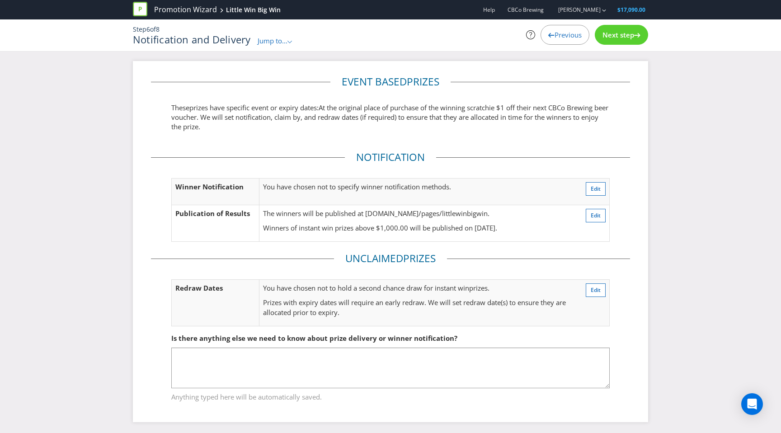
click at [562, 38] on span "Previous" at bounding box center [567, 34] width 27 height 9
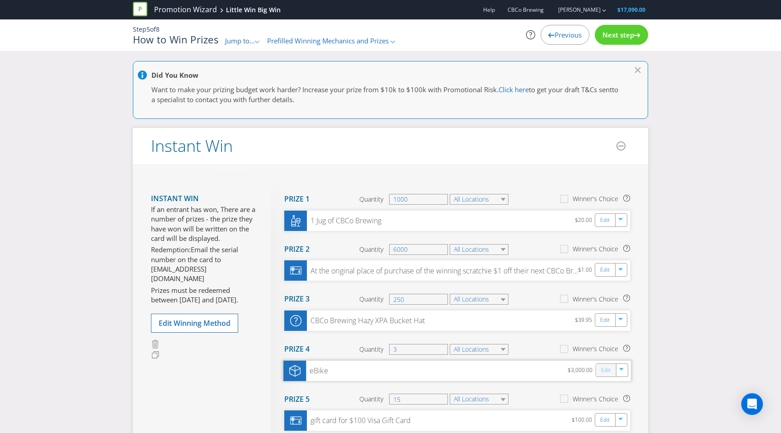
click at [602, 371] on link "Edit" at bounding box center [605, 370] width 9 height 10
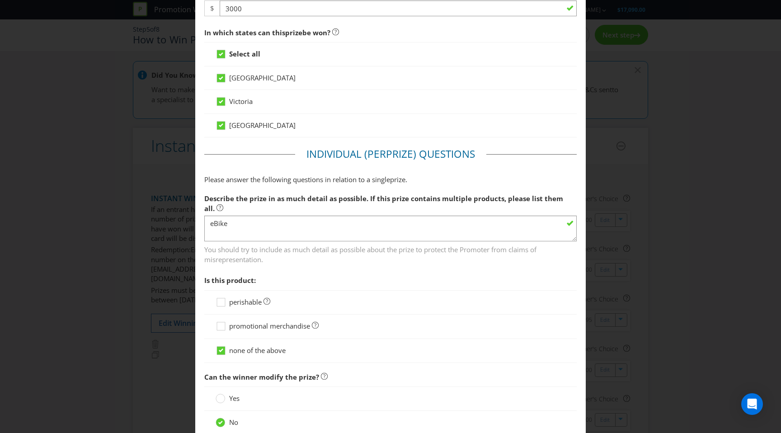
scroll to position [381, 0]
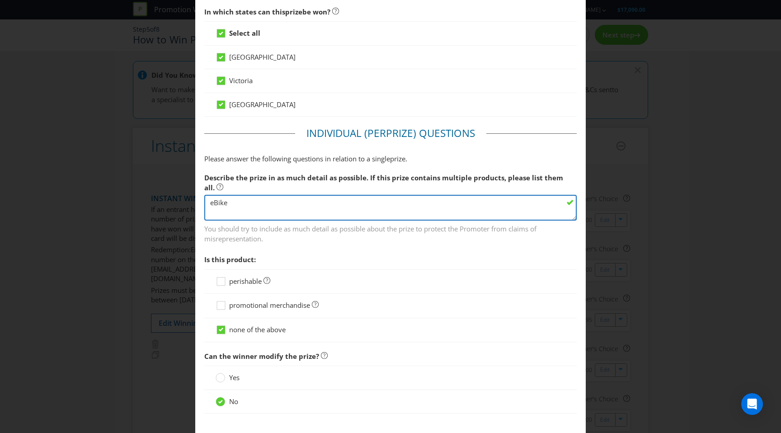
click at [293, 195] on textarea "eBike" at bounding box center [390, 208] width 372 height 26
paste textarea "Dirodi Rover Retro Fat Tyre Electric Bike GEN 6"
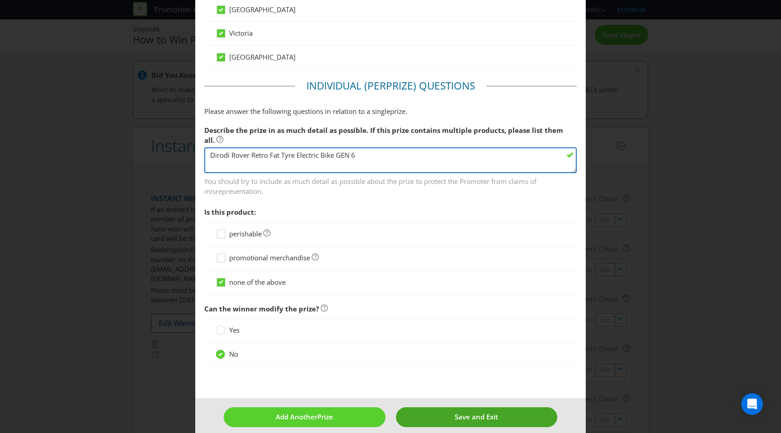
type textarea "Dirodi Rover Retro Fat Tyre Electric Bike GEN 6"
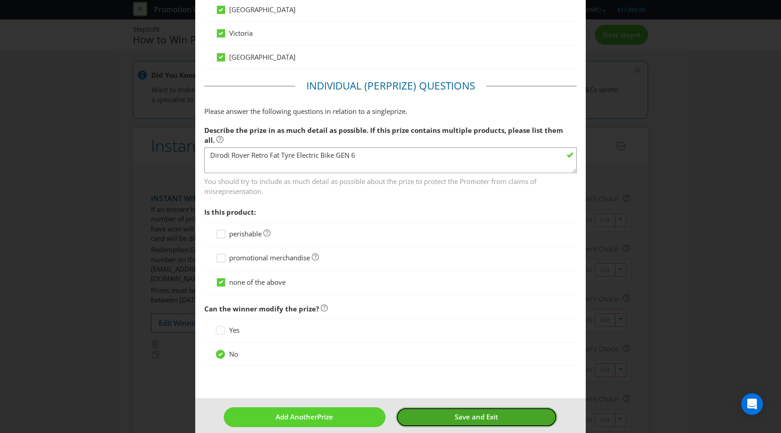
click at [441, 407] on button "Save and Exit" at bounding box center [476, 416] width 161 height 19
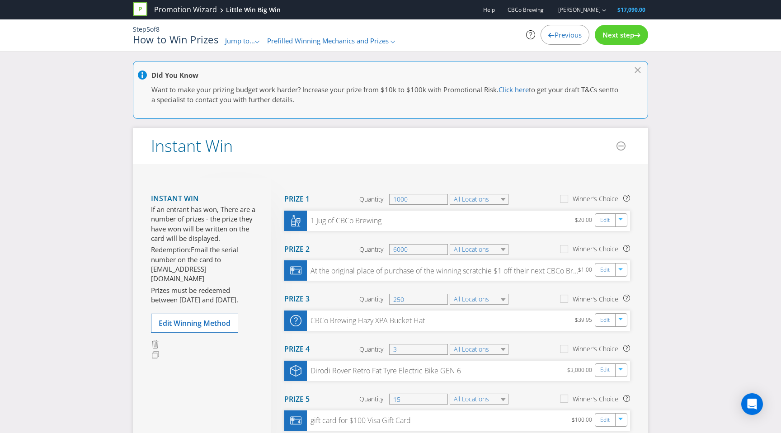
click at [624, 34] on span "Next step" at bounding box center [618, 34] width 32 height 9
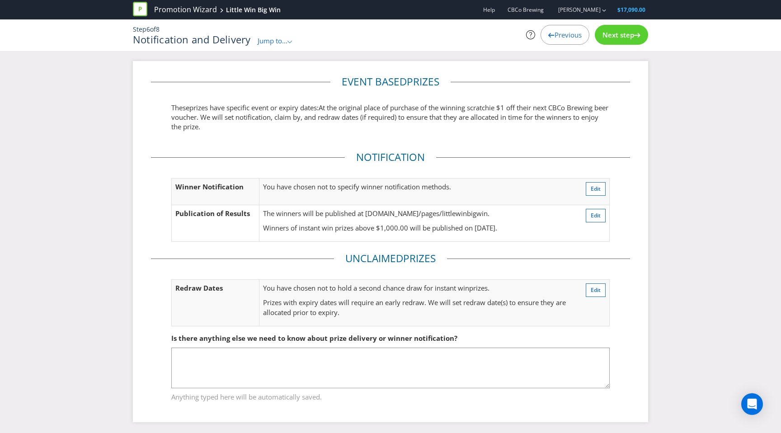
click at [609, 33] on span "Next step" at bounding box center [618, 34] width 32 height 9
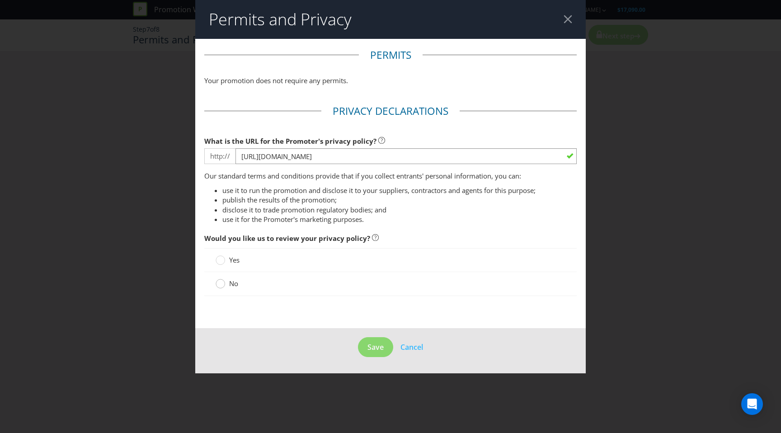
click at [220, 279] on div at bounding box center [220, 280] width 5 height 5
click at [0, 0] on input "No" at bounding box center [0, 0] width 0 height 0
click at [371, 340] on button "Save" at bounding box center [375, 347] width 35 height 20
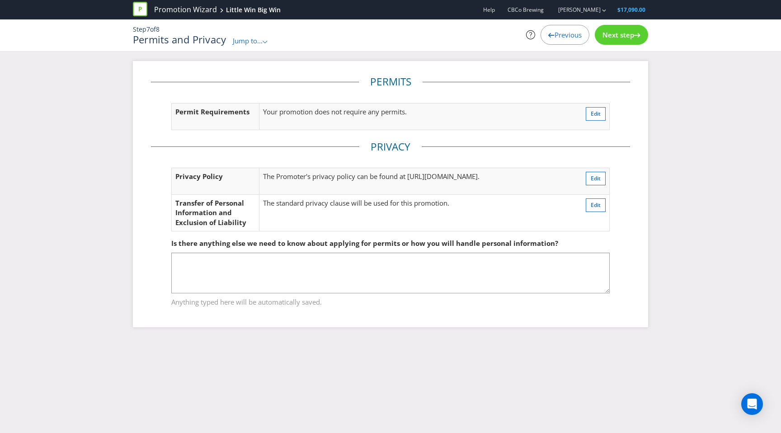
click at [609, 26] on div "Next step" at bounding box center [621, 35] width 53 height 20
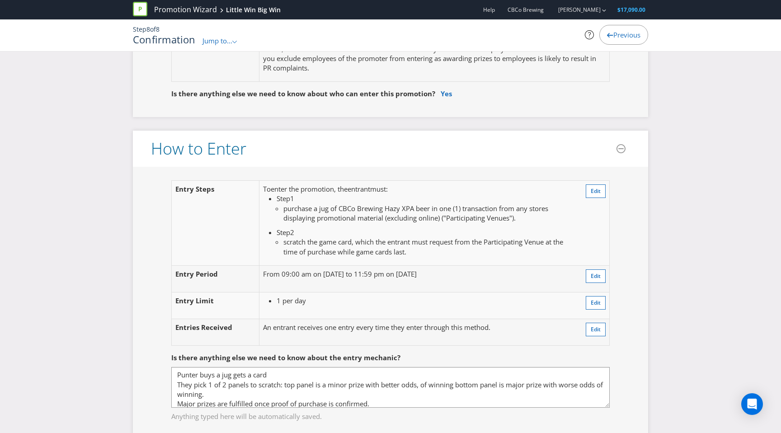
scroll to position [648, 0]
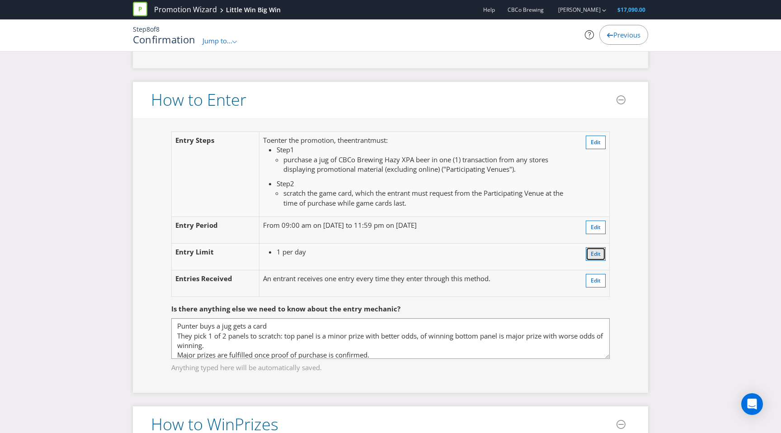
click at [591, 250] on span "Edit" at bounding box center [596, 254] width 10 height 8
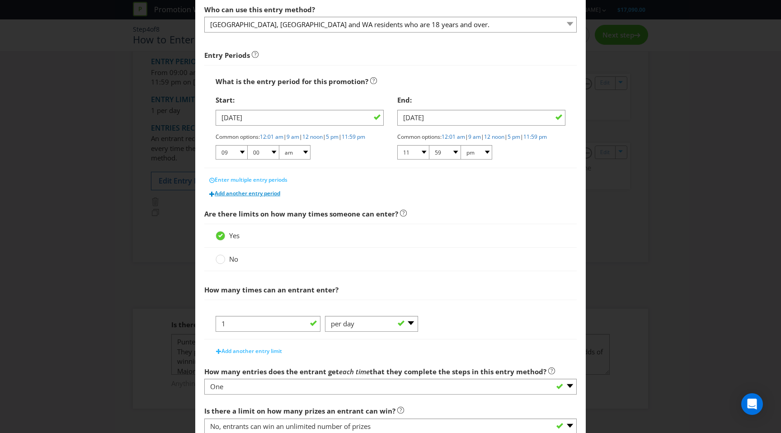
scroll to position [100, 0]
click at [224, 264] on circle at bounding box center [220, 259] width 9 height 9
click at [0, 0] on input "No" at bounding box center [0, 0] width 0 height 0
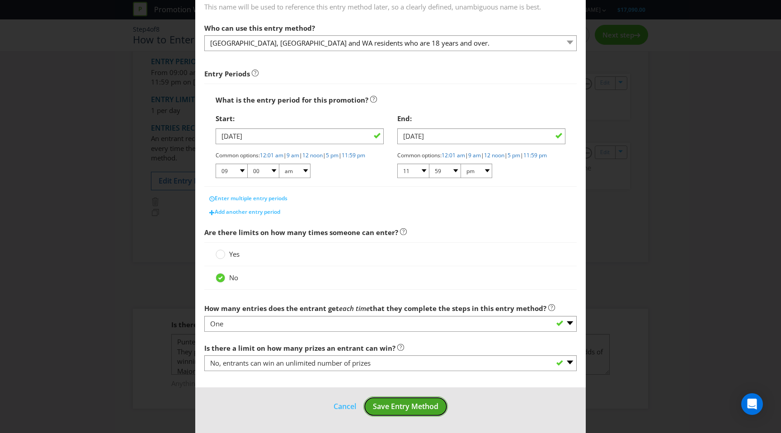
click at [389, 406] on span "Save Entry Method" at bounding box center [406, 406] width 66 height 10
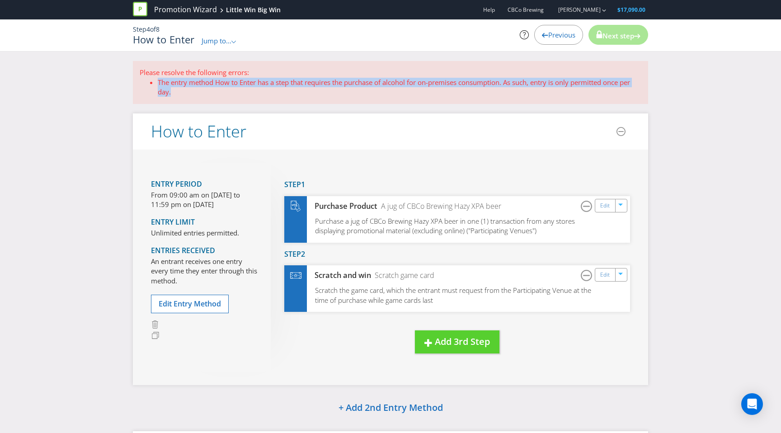
drag, startPoint x: 177, startPoint y: 92, endPoint x: 158, endPoint y: 82, distance: 21.2
click at [158, 82] on li "The entry method How to Enter has a step that requires the purchase of alcohol …" at bounding box center [399, 87] width 483 height 19
copy li "The entry method How to Enter has a step that requires the purchase of alcohol …"
click at [209, 309] on button "Edit Entry Method" at bounding box center [190, 304] width 78 height 19
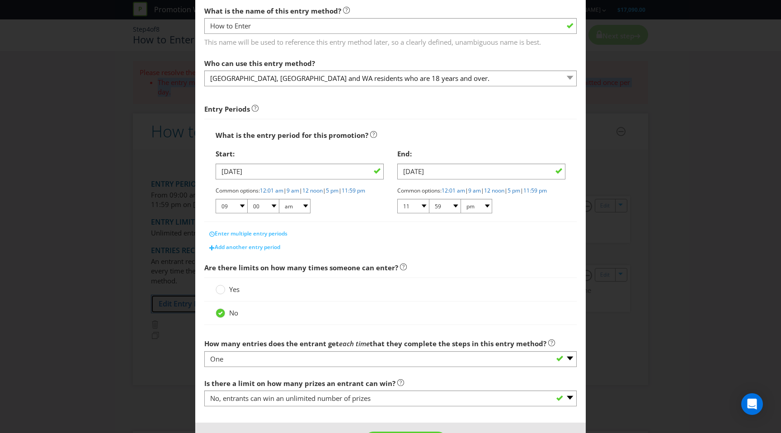
scroll to position [89, 0]
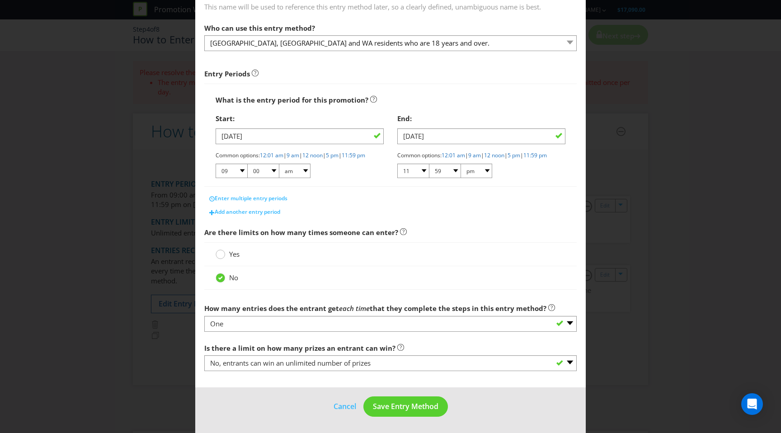
click at [223, 252] on circle at bounding box center [220, 254] width 9 height 9
click at [0, 0] on input "Yes" at bounding box center [0, 0] width 0 height 0
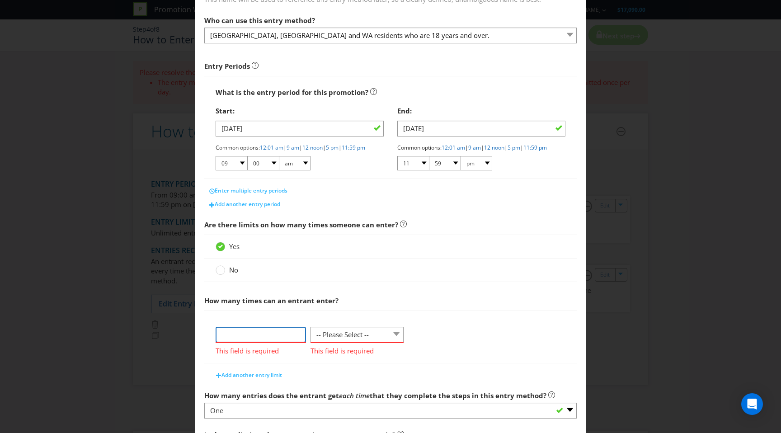
click at [279, 339] on input "number" at bounding box center [261, 335] width 90 height 16
type input "1"
click at [332, 343] on select "-- Please Select -- per person per day per purchase per transaction Other (plea…" at bounding box center [356, 335] width 93 height 16
click at [325, 334] on select "-- Please Select -- per person per day per purchase per transaction Other (plea…" at bounding box center [371, 335] width 93 height 16
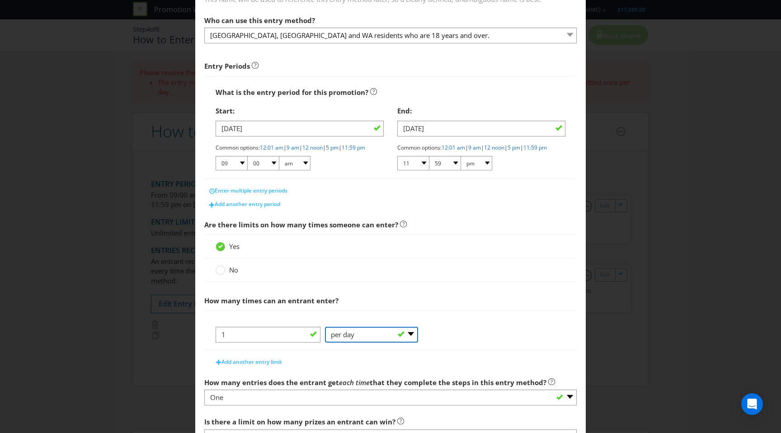
click at [363, 342] on select "-- Please Select -- per person per day per purchase per transaction Other (plea…" at bounding box center [371, 335] width 93 height 16
select select "PER_TRANSACTION"
click at [325, 334] on select "-- Please Select -- per person per day per purchase per transaction Other (plea…" at bounding box center [371, 335] width 93 height 16
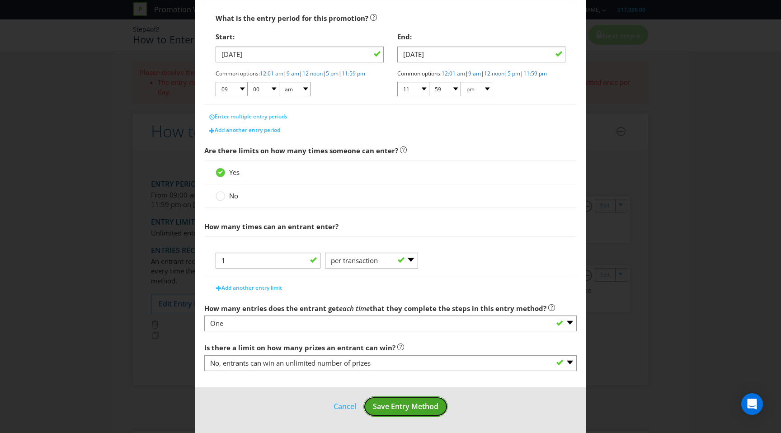
click at [385, 403] on span "Save Entry Method" at bounding box center [406, 406] width 66 height 10
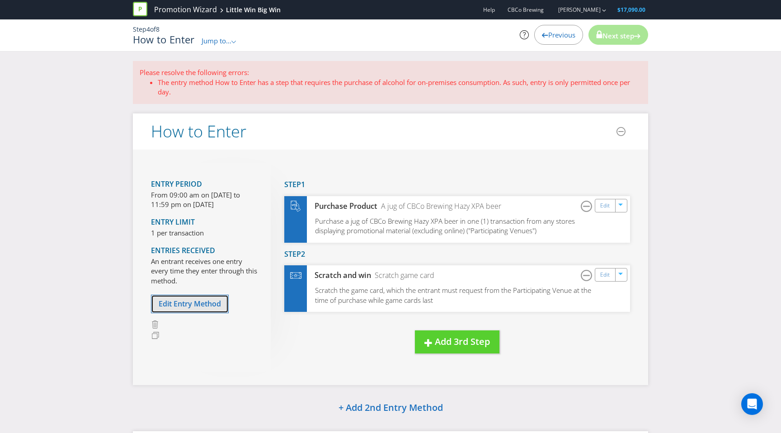
click at [208, 304] on span "Edit Entry Method" at bounding box center [190, 304] width 62 height 10
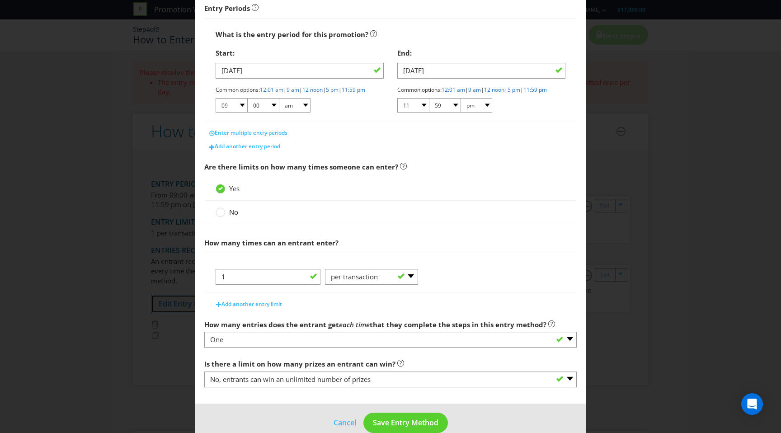
scroll to position [170, 0]
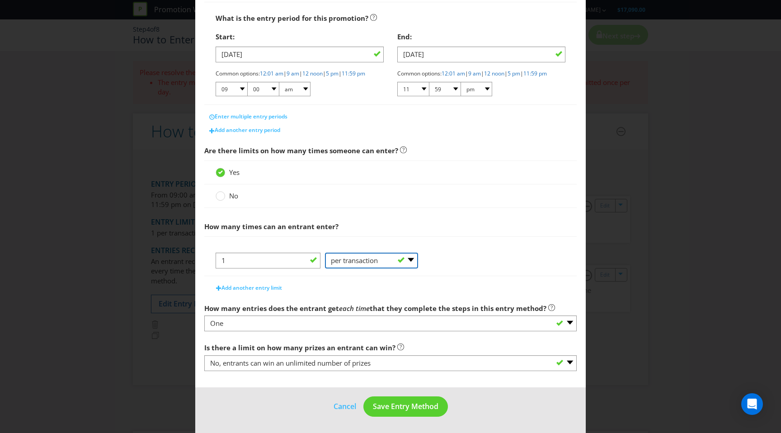
click at [356, 263] on select "-- Please Select -- per person per day per purchase per transaction Other (plea…" at bounding box center [371, 261] width 93 height 16
select select "PER_DAY"
click at [325, 253] on select "-- Please Select -- per person per day per purchase per transaction Other (plea…" at bounding box center [371, 261] width 93 height 16
click at [398, 408] on span "Save Entry Method" at bounding box center [406, 406] width 66 height 10
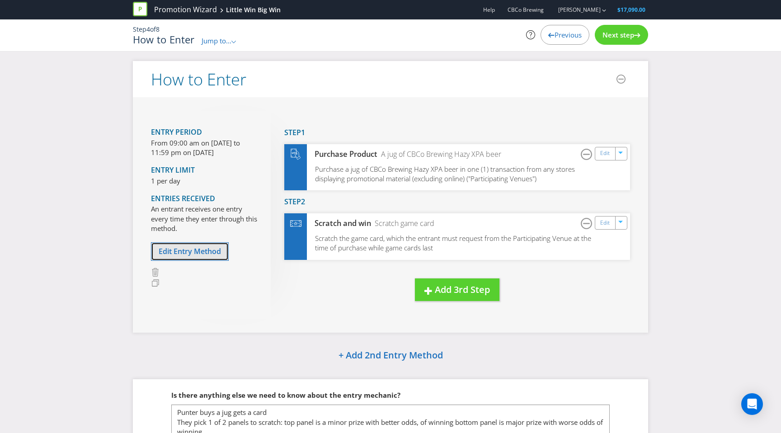
click at [198, 254] on span "Edit Entry Method" at bounding box center [190, 251] width 62 height 10
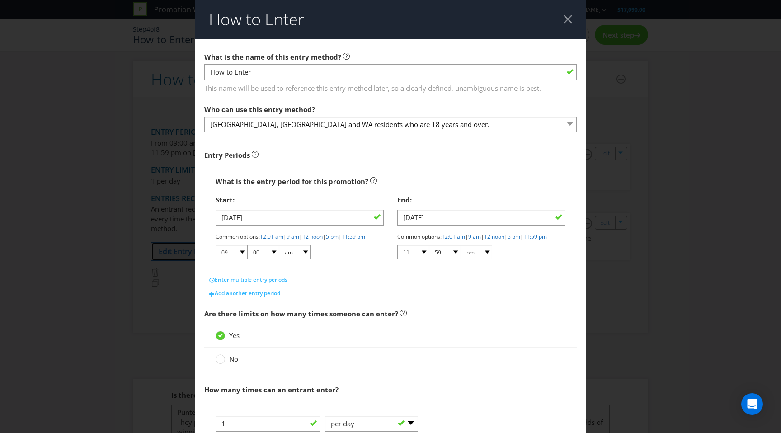
scroll to position [44, 0]
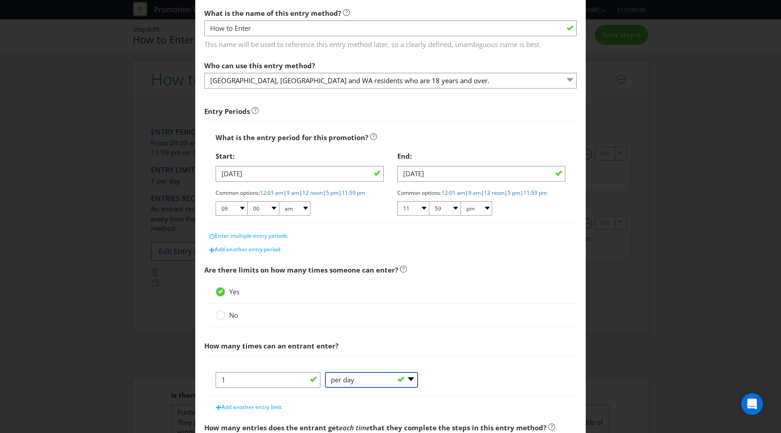
click at [351, 387] on select "-- Please Select -- per person per day per purchase per transaction Other (plea…" at bounding box center [371, 380] width 93 height 16
select select "PER_PURCHASE"
click at [325, 380] on select "-- Please Select -- per person per day per purchase per transaction Other (plea…" at bounding box center [371, 380] width 93 height 16
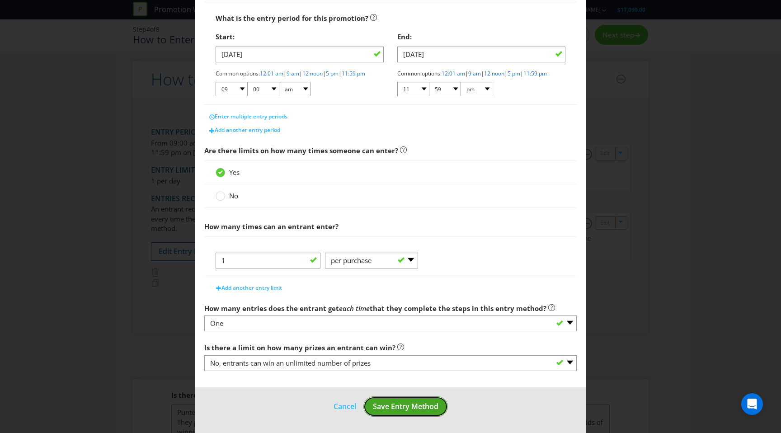
click at [379, 412] on button "Save Entry Method" at bounding box center [405, 406] width 84 height 20
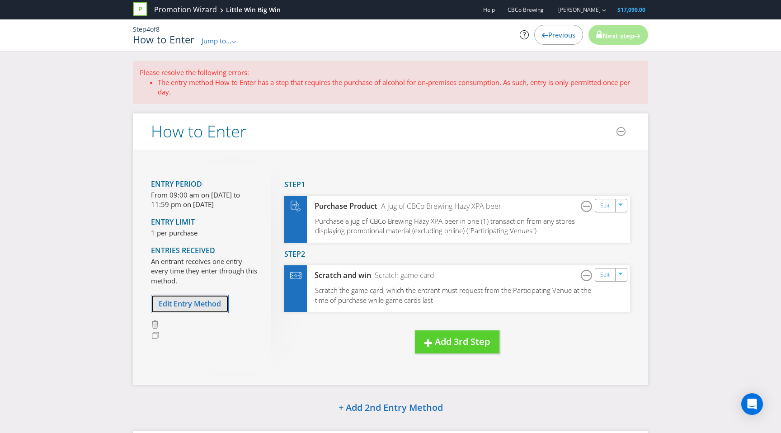
click at [191, 303] on span "Edit Entry Method" at bounding box center [190, 304] width 62 height 10
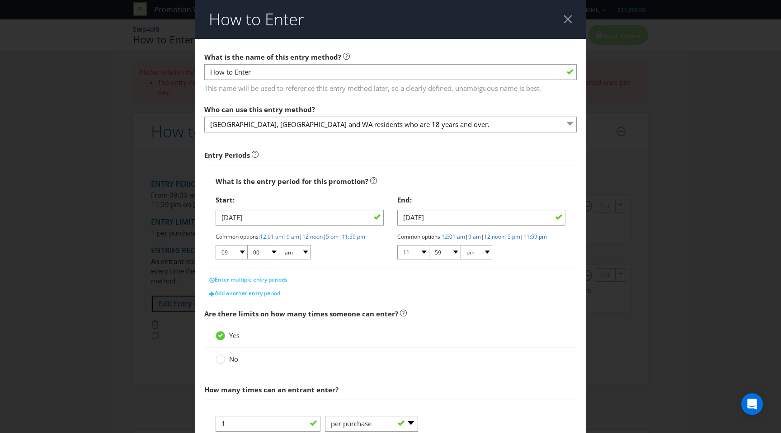
scroll to position [170, 0]
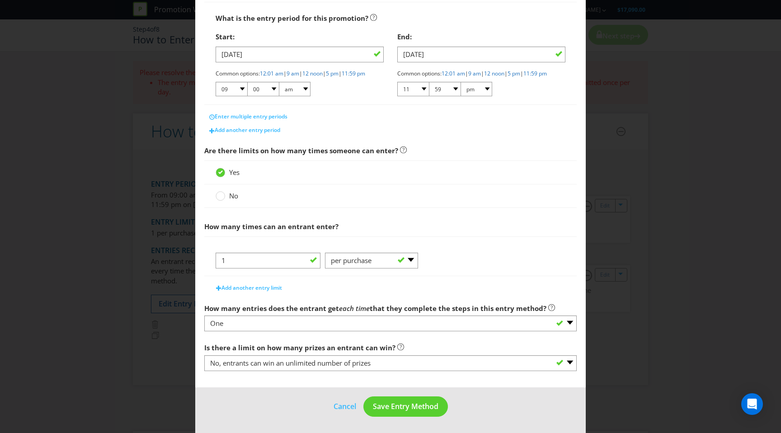
click at [366, 273] on div "1 -- Please Select -- per person per day per purchase per transaction Other (pl…" at bounding box center [391, 264] width 350 height 23
click at [367, 263] on select "-- Please Select -- per person per day per purchase per transaction Other (plea…" at bounding box center [371, 261] width 93 height 16
select select "PER_TRANSACTION"
click at [325, 253] on select "-- Please Select -- per person per day per purchase per transaction Other (plea…" at bounding box center [371, 261] width 93 height 16
click at [398, 404] on span "Save Entry Method" at bounding box center [406, 406] width 66 height 10
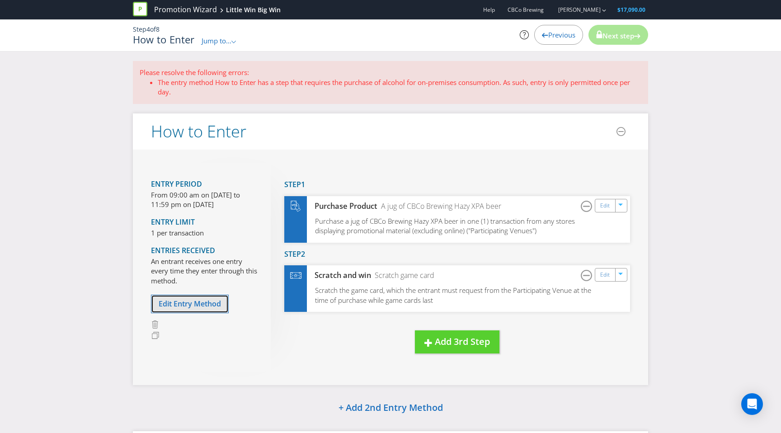
click at [212, 302] on span "Edit Entry Method" at bounding box center [190, 304] width 62 height 10
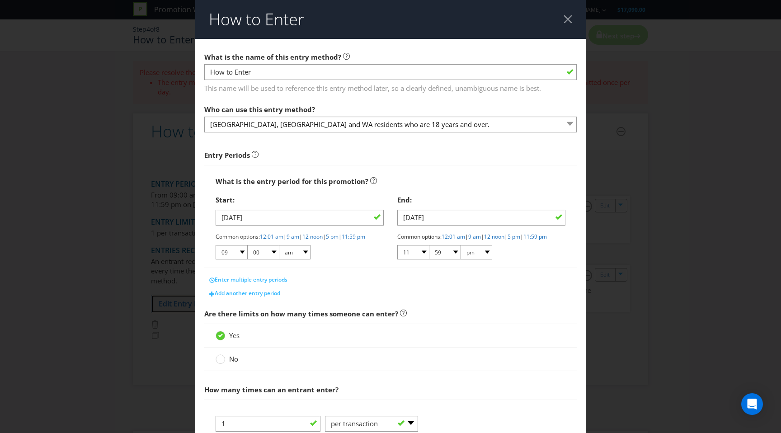
scroll to position [51, 0]
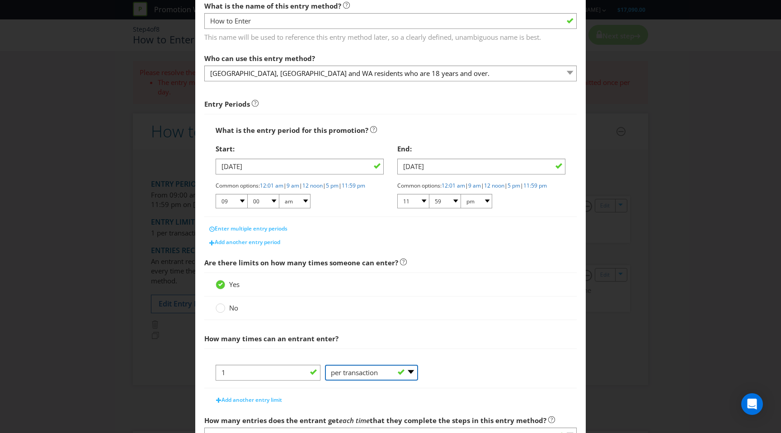
click at [362, 380] on select "-- Please Select -- per person per day per purchase per transaction Other (plea…" at bounding box center [371, 373] width 93 height 16
select select "PER_DAY"
click at [325, 372] on select "-- Please Select -- per person per day per purchase per transaction Other (plea…" at bounding box center [371, 373] width 93 height 16
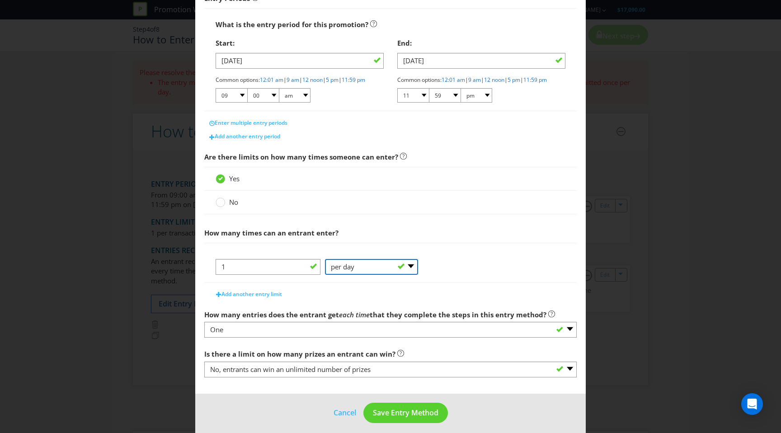
scroll to position [170, 0]
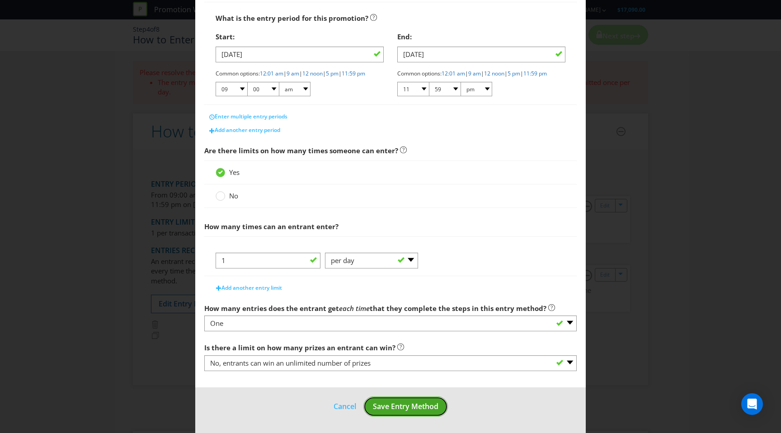
click at [377, 405] on span "Save Entry Method" at bounding box center [406, 406] width 66 height 10
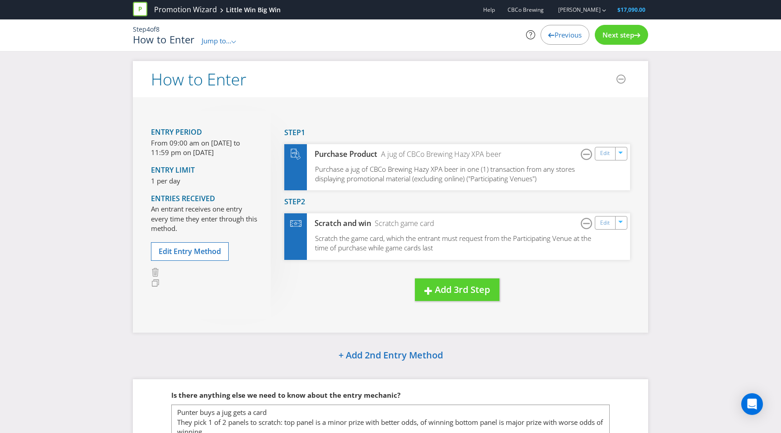
click at [607, 33] on span "Next step" at bounding box center [618, 34] width 32 height 9
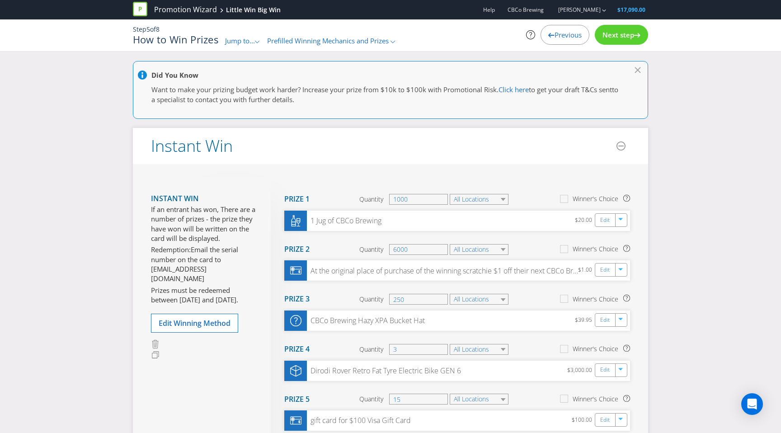
click at [649, 35] on div "Previous Next step" at bounding box center [567, 35] width 176 height 20
click at [641, 35] on div "Next step" at bounding box center [621, 35] width 53 height 20
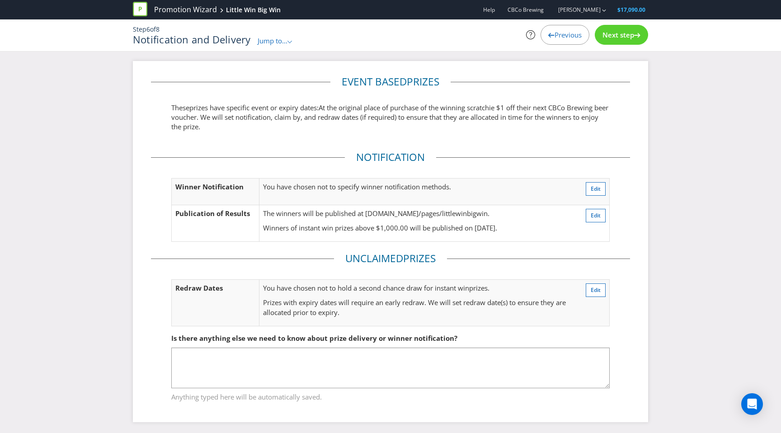
click at [641, 35] on div "Next step" at bounding box center [621, 35] width 53 height 20
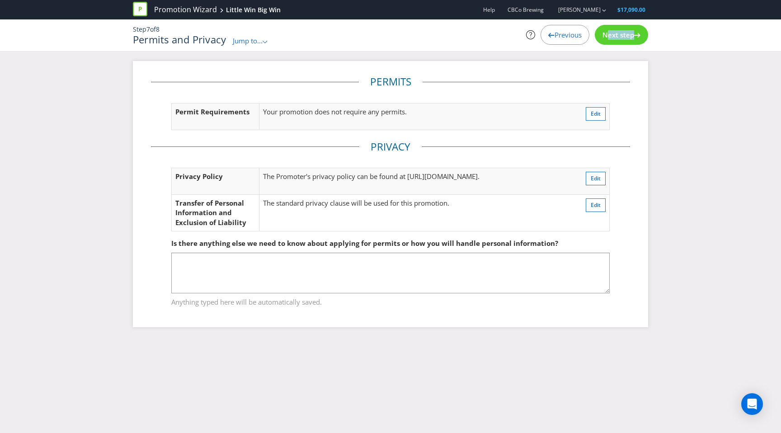
click at [641, 35] on div "Next step" at bounding box center [621, 35] width 53 height 20
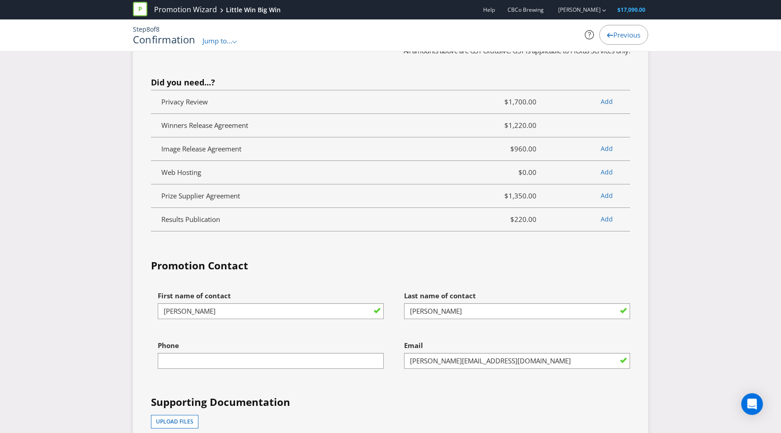
scroll to position [2329, 0]
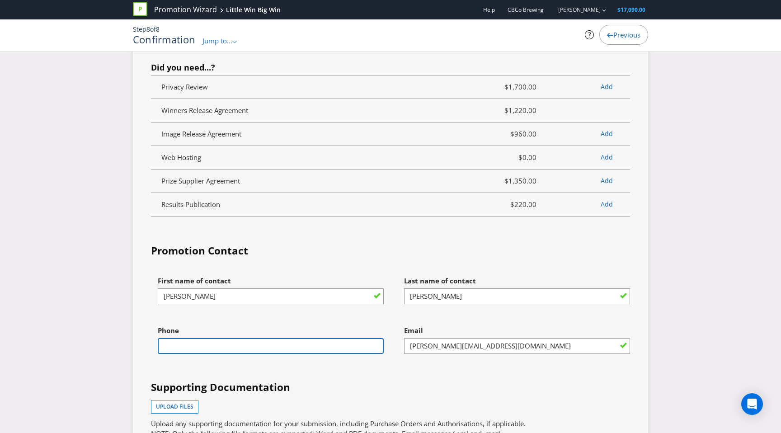
click at [289, 338] on input "text" at bounding box center [271, 346] width 226 height 16
type input "0422831545"
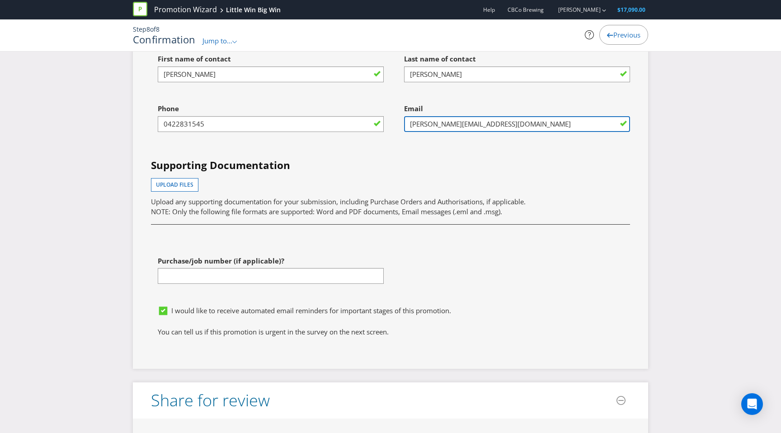
scroll to position [2538, 0]
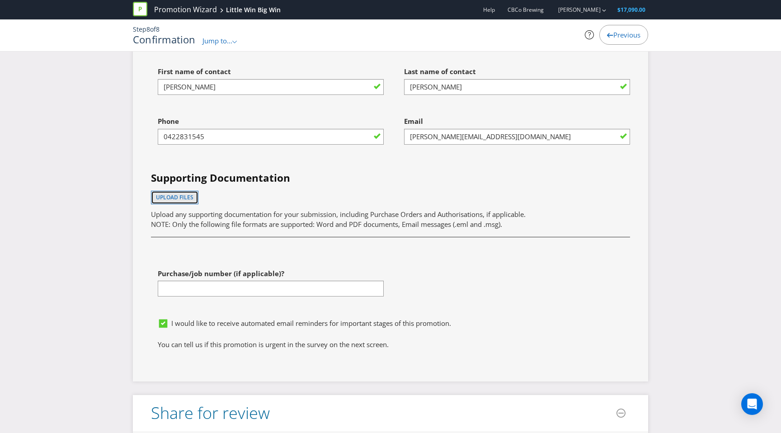
click at [185, 193] on span "Upload files" at bounding box center [175, 197] width 38 height 8
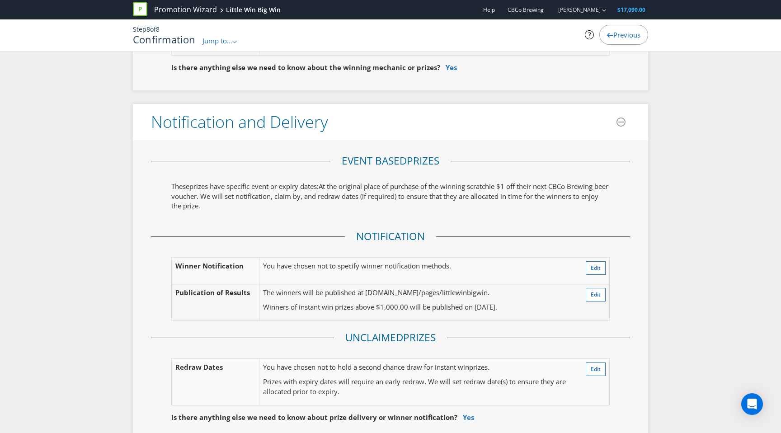
scroll to position [1412, 0]
click at [596, 292] on span "Edit" at bounding box center [596, 296] width 10 height 8
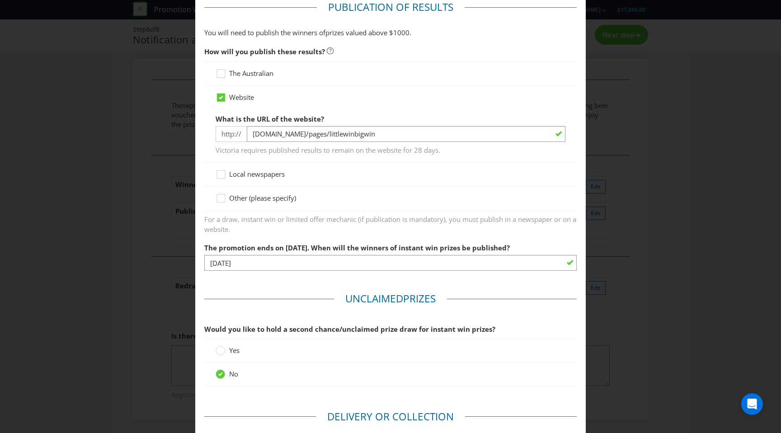
scroll to position [248, 0]
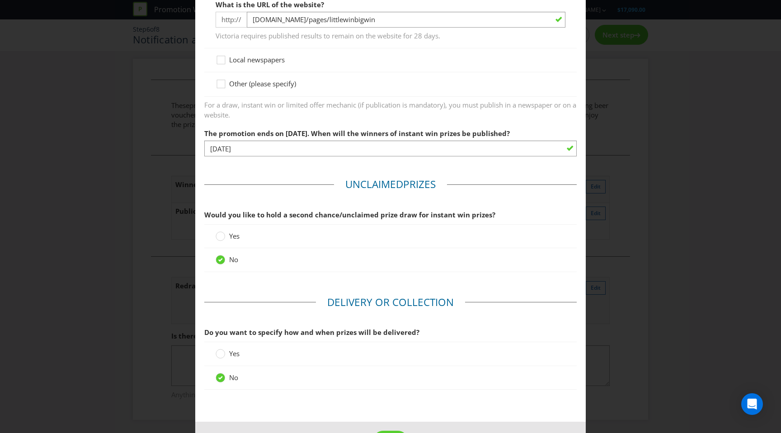
click at [646, 141] on div "Notification and Delivery Based on your previous answers, you are not required …" at bounding box center [390, 216] width 781 height 433
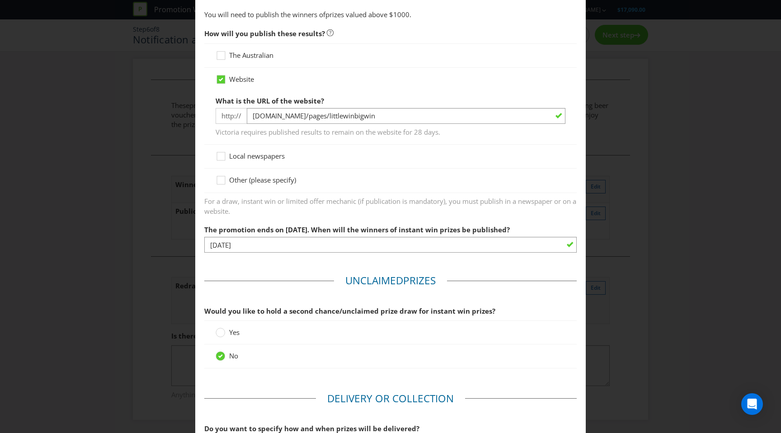
scroll to position [0, 0]
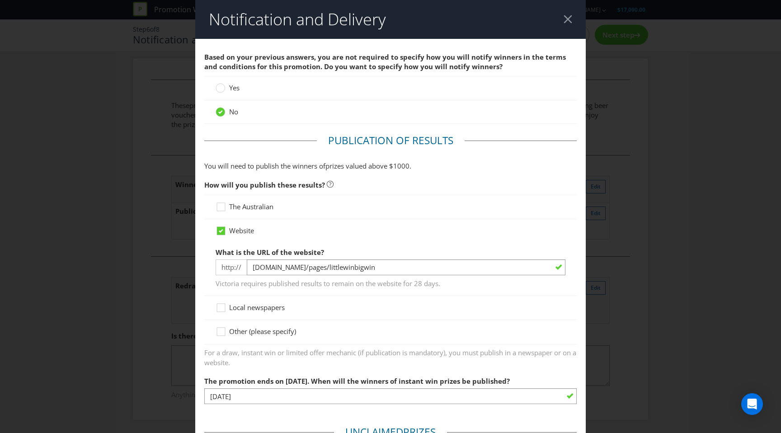
click at [564, 18] on div at bounding box center [567, 19] width 9 height 9
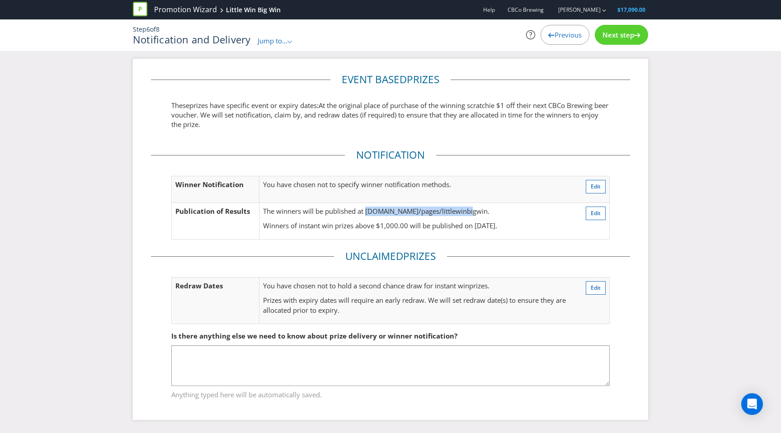
drag, startPoint x: 466, startPoint y: 212, endPoint x: 366, endPoint y: 210, distance: 100.4
click at [366, 209] on p "The winners will be published at [DOMAIN_NAME]/pages/littlewinbigwin." at bounding box center [413, 211] width 301 height 9
copy p "[DOMAIN_NAME]/pages/littlewinbigwin"
click at [489, 242] on fieldset "Notification Winner Notification You have chosen not to specify winner notifica…" at bounding box center [390, 198] width 479 height 101
click at [595, 222] on td "Edit" at bounding box center [589, 221] width 42 height 37
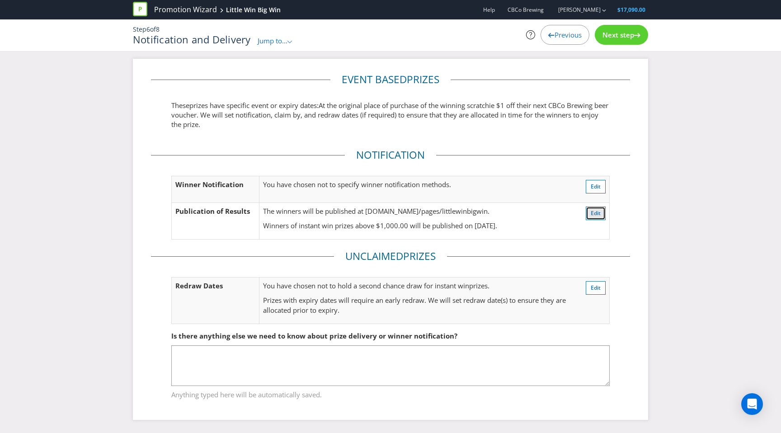
click at [596, 214] on span "Edit" at bounding box center [596, 213] width 10 height 8
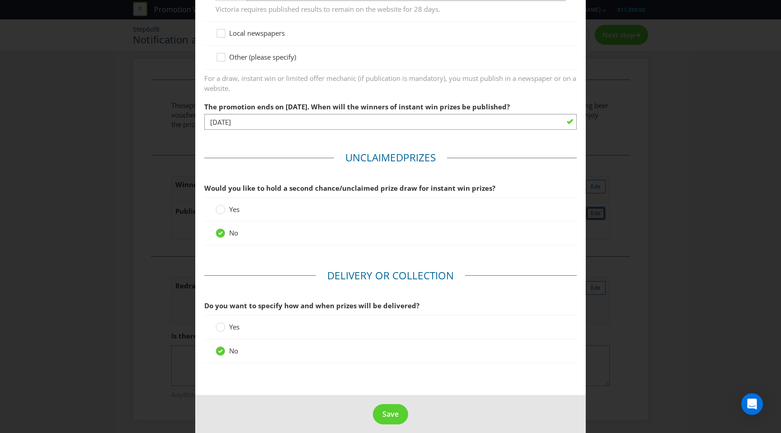
scroll to position [282, 0]
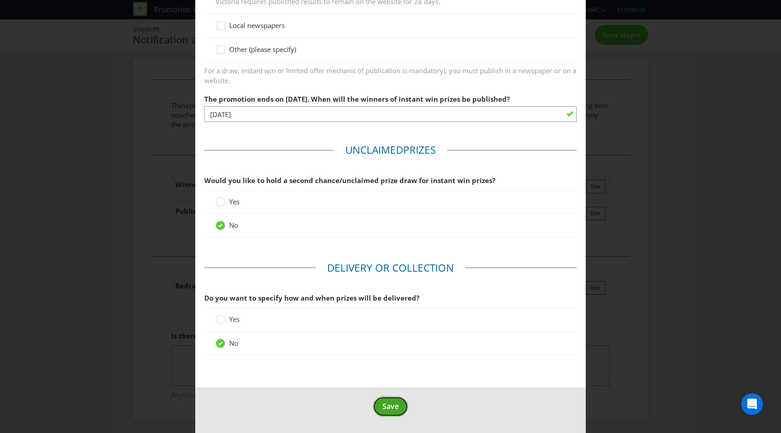
click at [381, 407] on button "Save" at bounding box center [390, 406] width 35 height 20
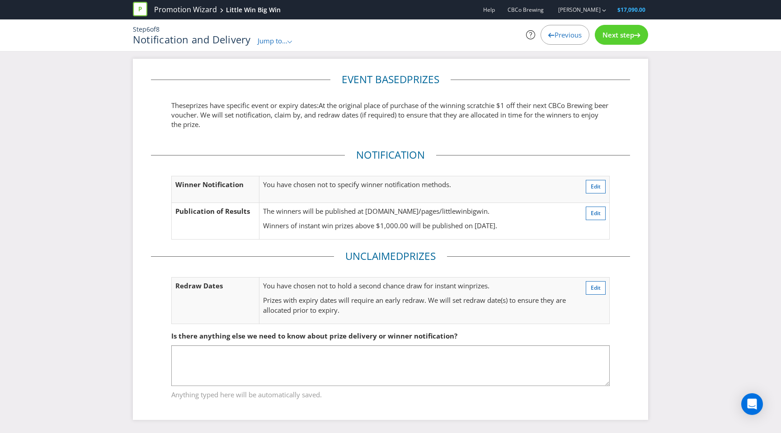
click at [624, 38] on span "Next step" at bounding box center [618, 34] width 32 height 9
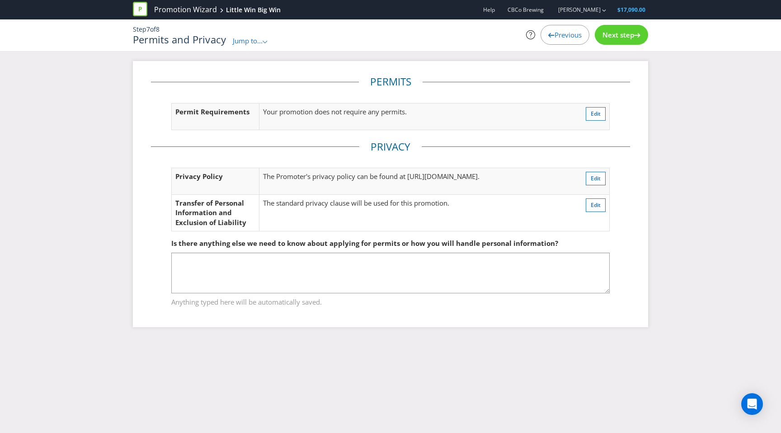
click at [624, 38] on span "Next step" at bounding box center [618, 34] width 32 height 9
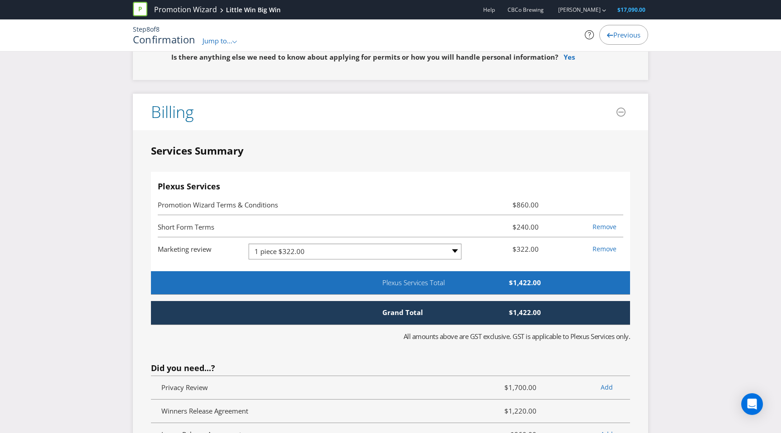
scroll to position [2031, 0]
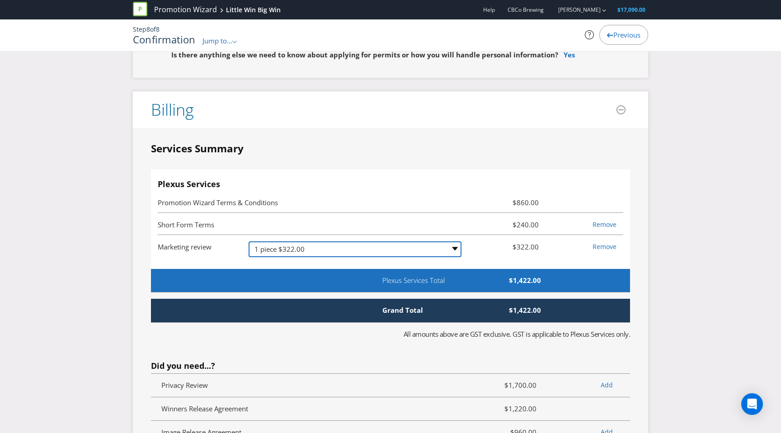
click at [435, 241] on select "-- Please Select -- 1 piece $322.00 2-4 pieces (provided at same time) $510.00 …" at bounding box center [355, 249] width 213 height 16
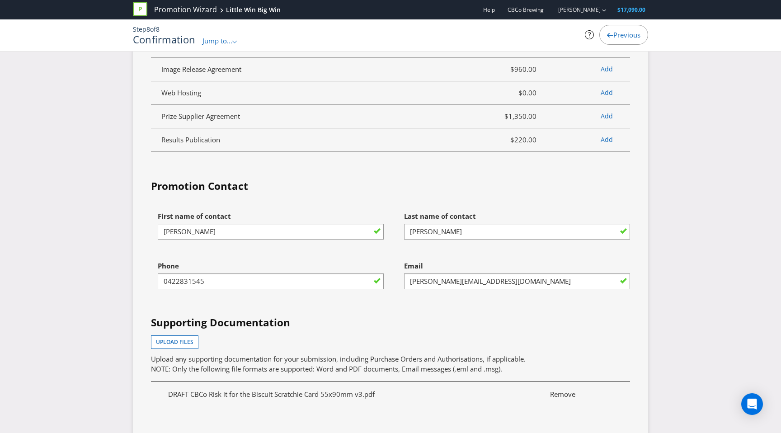
scroll to position [2750, 0]
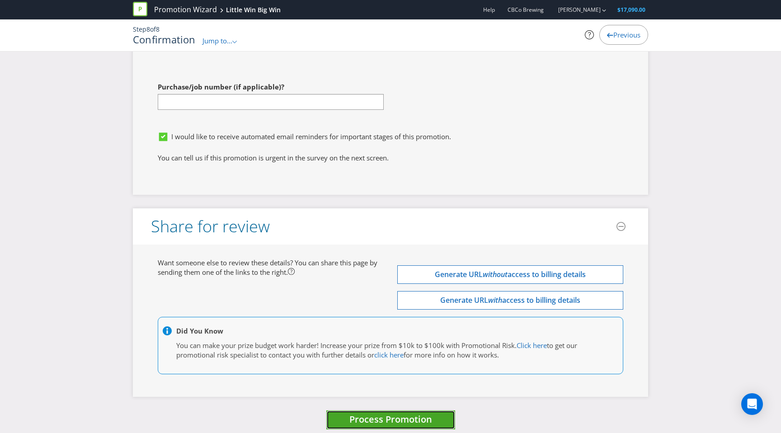
click at [390, 417] on button "Process Promotion" at bounding box center [390, 419] width 129 height 19
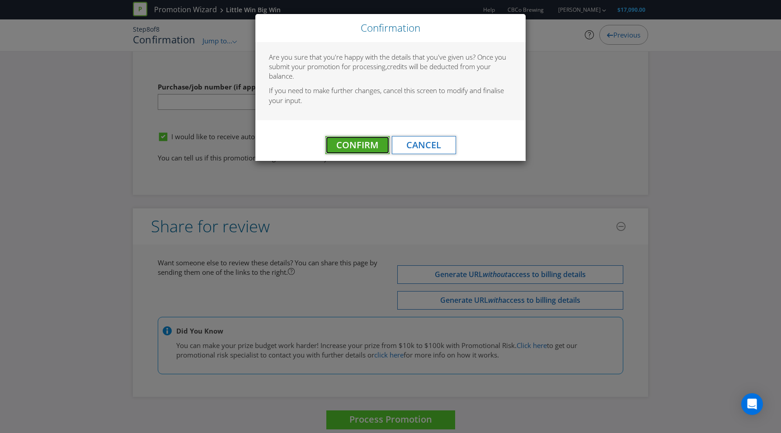
click at [356, 140] on span "Confirm" at bounding box center [357, 145] width 42 height 12
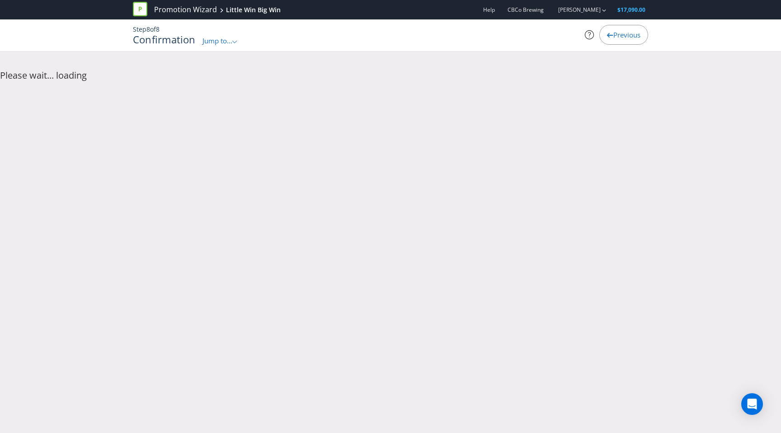
scroll to position [0, 0]
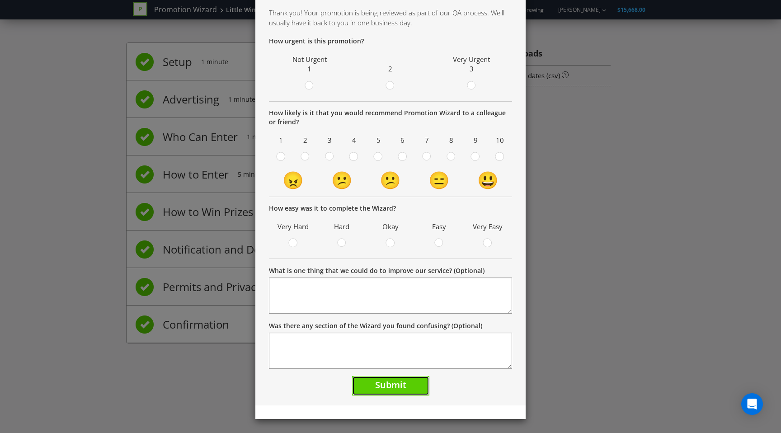
click at [381, 390] on span "Submit" at bounding box center [390, 385] width 31 height 12
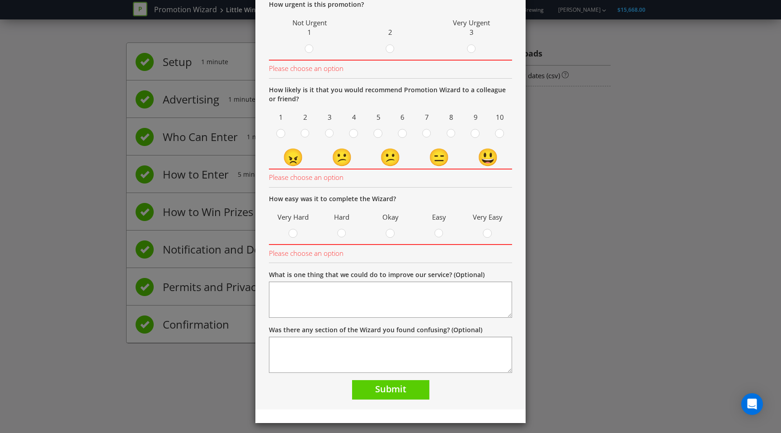
click at [561, 200] on div "Thank you Thank you! Your promotion is being reviewed as part of our QA process…" at bounding box center [390, 216] width 781 height 433
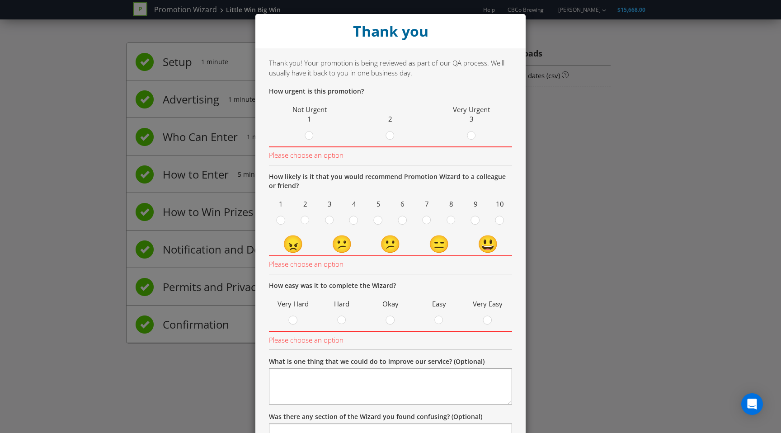
click at [160, 146] on div "Thank you Thank you! Your promotion is being reviewed as part of our QA process…" at bounding box center [390, 216] width 781 height 433
click at [469, 136] on circle at bounding box center [471, 135] width 8 height 8
click at [0, 0] on input "radio" at bounding box center [0, 0] width 0 height 0
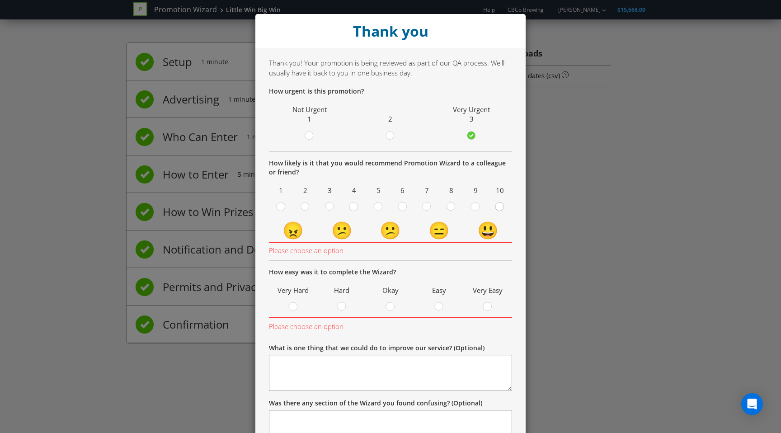
click at [499, 203] on div at bounding box center [500, 204] width 5 height 5
click at [0, 0] on input "radio" at bounding box center [0, 0] width 0 height 0
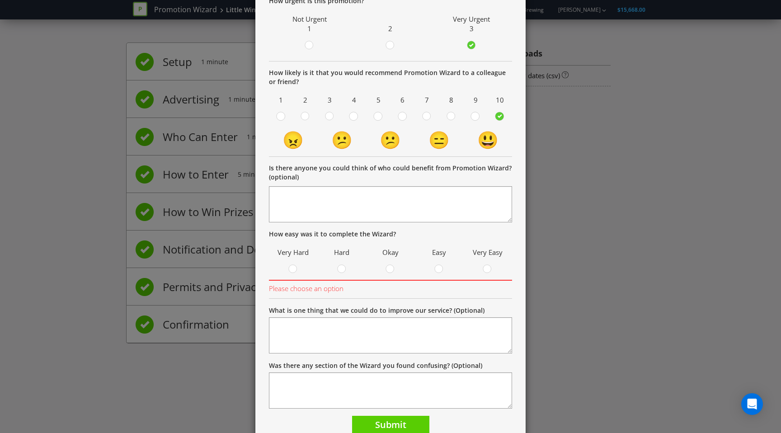
scroll to position [91, 0]
click at [340, 265] on div at bounding box center [341, 265] width 5 height 5
click at [0, 0] on input "radio" at bounding box center [0, 0] width 0 height 0
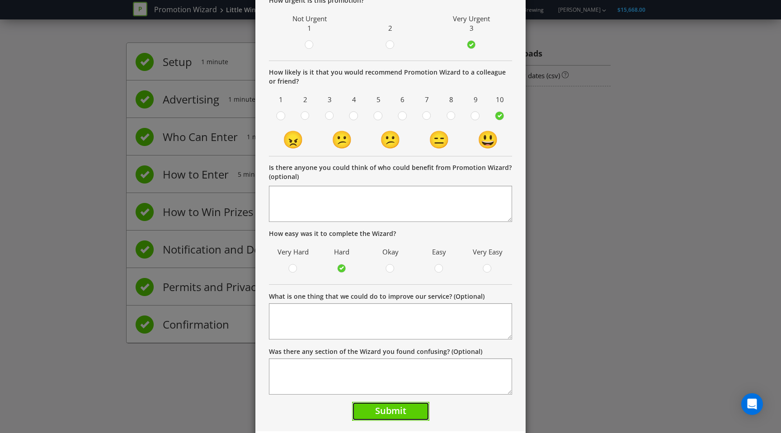
click at [396, 416] on span "Submit" at bounding box center [390, 410] width 31 height 12
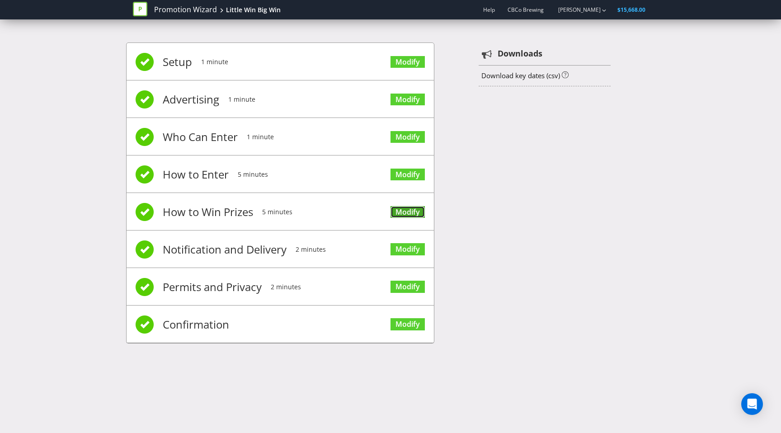
click at [400, 208] on link "Modify" at bounding box center [407, 212] width 34 height 12
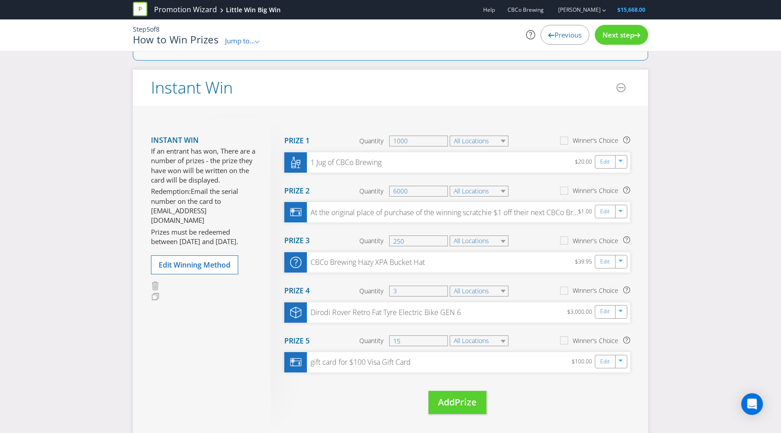
scroll to position [80, 0]
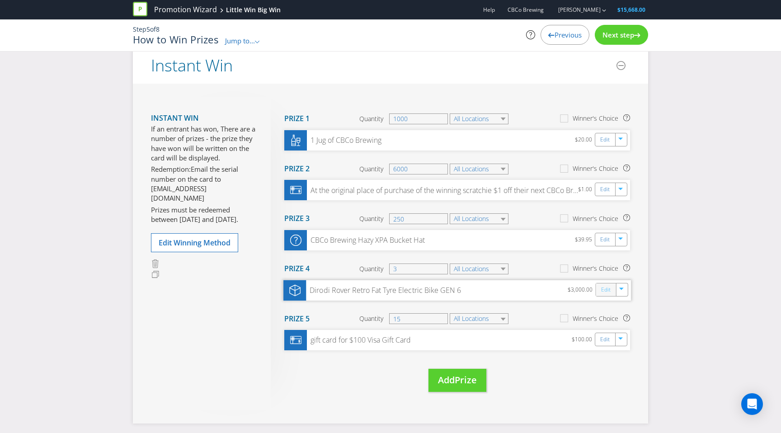
click at [608, 293] on link "Edit" at bounding box center [605, 289] width 9 height 10
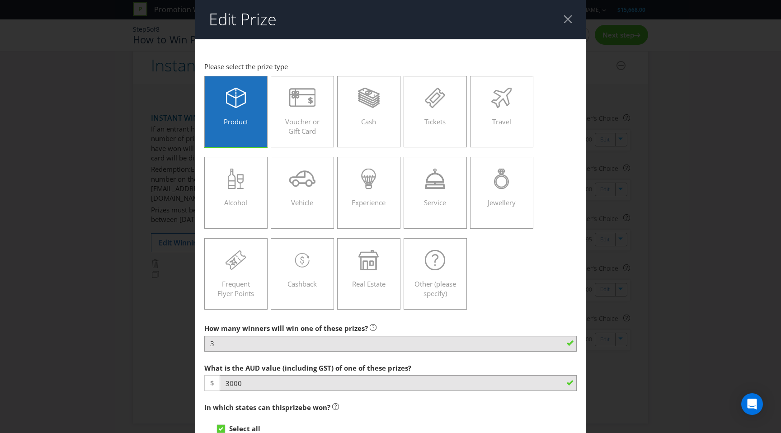
click at [571, 21] on div at bounding box center [567, 19] width 9 height 9
